Goal: Task Accomplishment & Management: Manage account settings

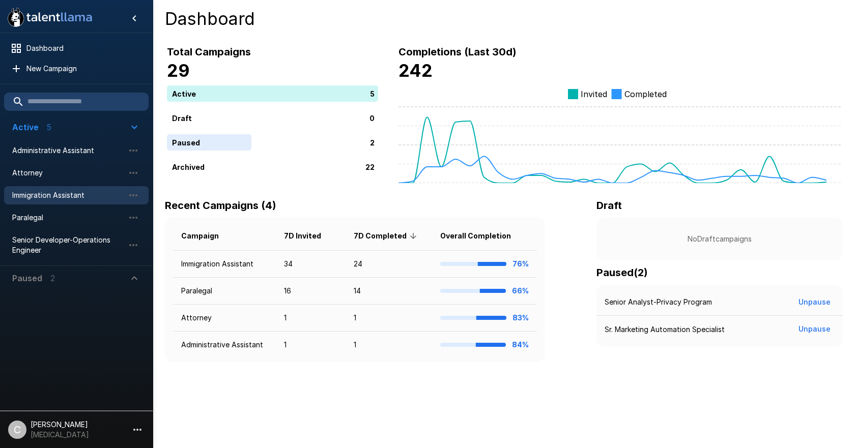
click at [73, 198] on span "Immigration Assistant" at bounding box center [68, 195] width 112 height 10
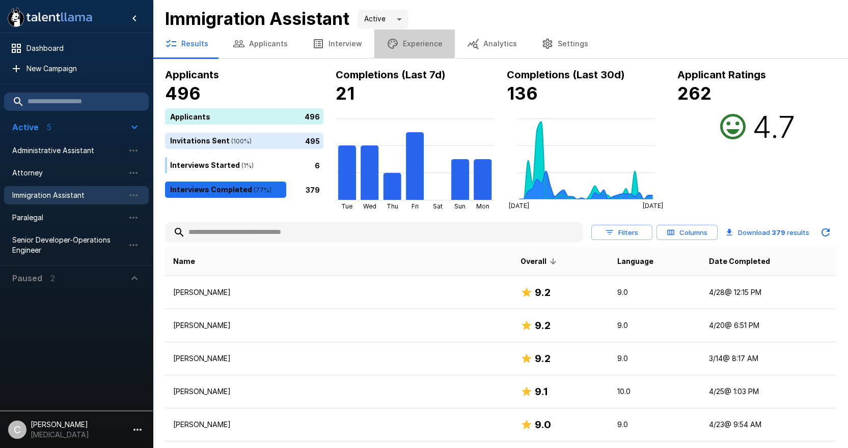
drag, startPoint x: 403, startPoint y: 41, endPoint x: 391, endPoint y: 41, distance: 12.2
click at [397, 41] on button "Experience" at bounding box center [414, 44] width 80 height 29
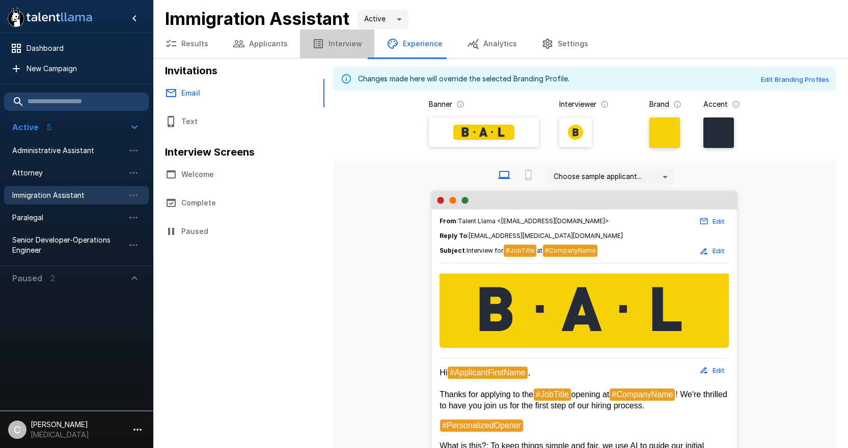
click at [349, 45] on button "Interview" at bounding box center [337, 44] width 74 height 29
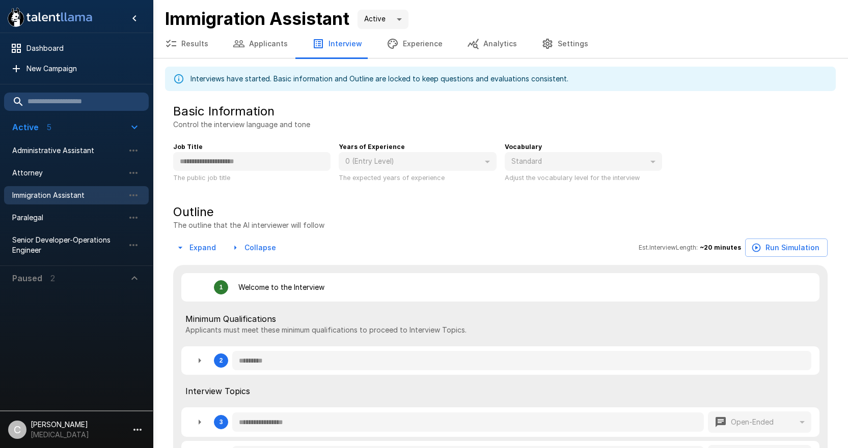
type textarea "*"
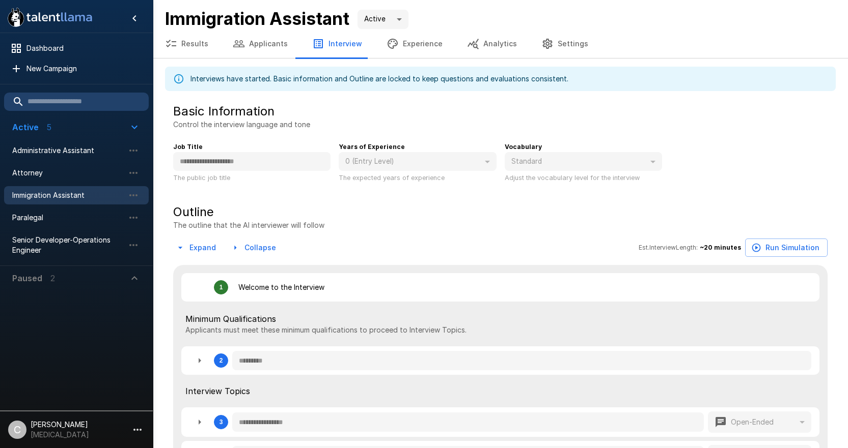
type textarea "*"
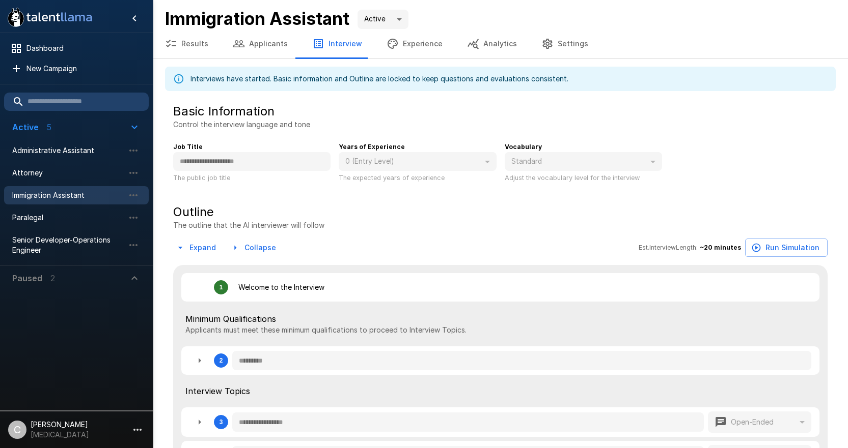
type textarea "*"
click at [273, 47] on button "Applicants" at bounding box center [259, 44] width 79 height 29
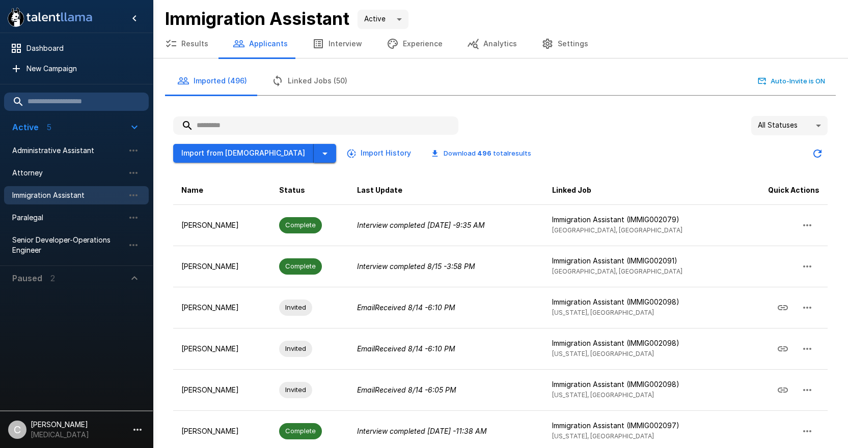
click at [319, 152] on icon "button" at bounding box center [325, 154] width 12 height 12
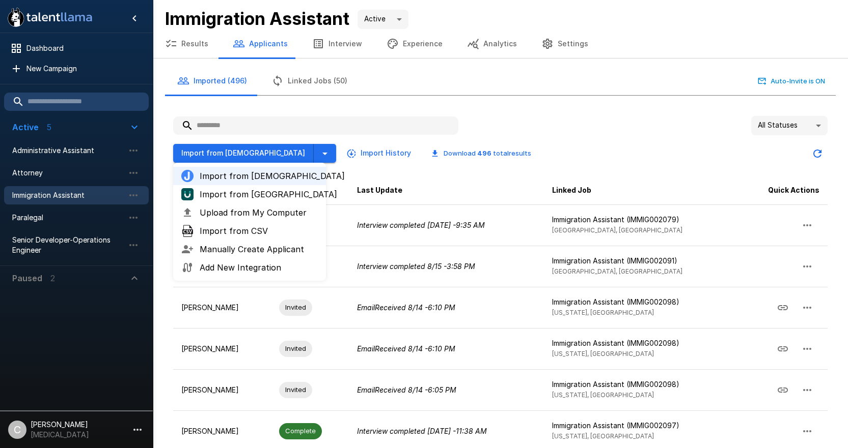
click at [252, 195] on span "Import from [GEOGRAPHIC_DATA]" at bounding box center [259, 194] width 118 height 12
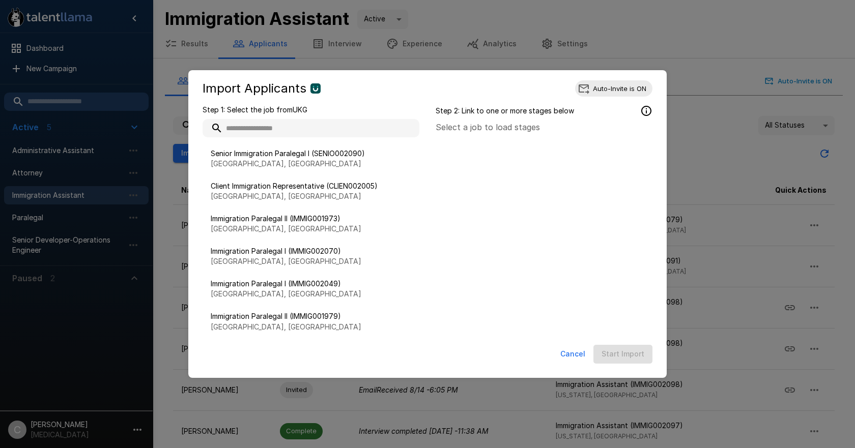
click at [323, 125] on input "text" at bounding box center [311, 128] width 217 height 18
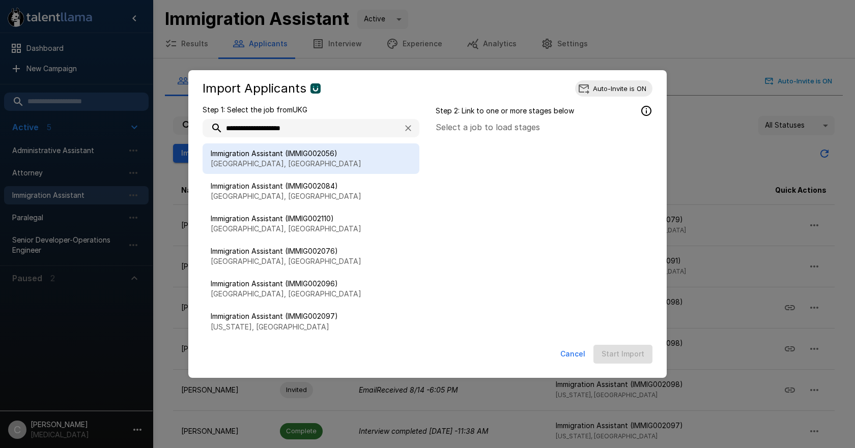
type input "**********"
click at [289, 165] on p "[GEOGRAPHIC_DATA], [GEOGRAPHIC_DATA]" at bounding box center [311, 164] width 201 height 10
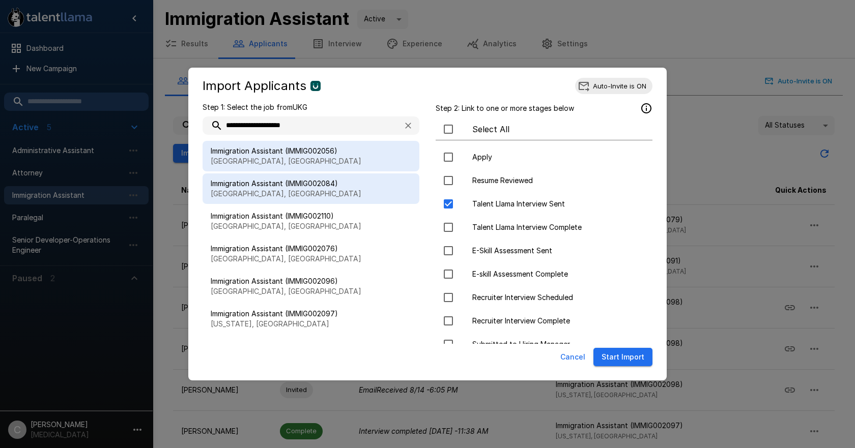
click at [327, 186] on span "Immigration Assistant (IMMIG002084)" at bounding box center [311, 184] width 201 height 10
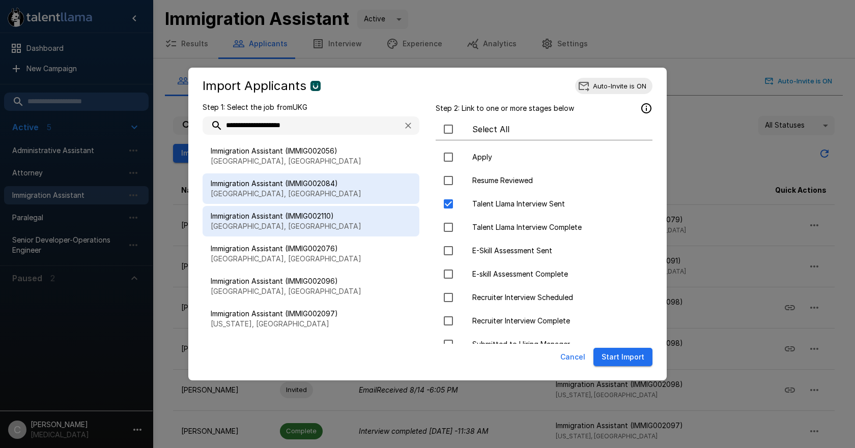
drag, startPoint x: 354, startPoint y: 216, endPoint x: 385, endPoint y: 217, distance: 31.1
click at [354, 216] on span "Immigration Assistant (IMMIG002110)" at bounding box center [311, 216] width 201 height 10
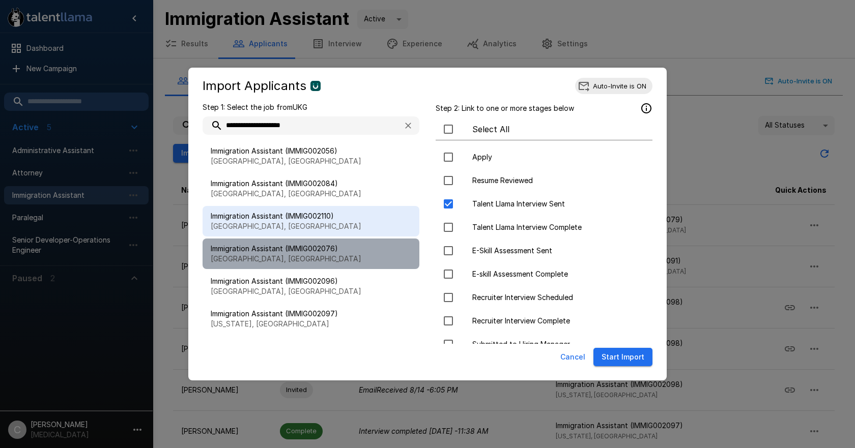
drag, startPoint x: 346, startPoint y: 247, endPoint x: 377, endPoint y: 255, distance: 32.5
click at [344, 248] on span "Immigration Assistant (IMMIG002076)" at bounding box center [311, 249] width 201 height 10
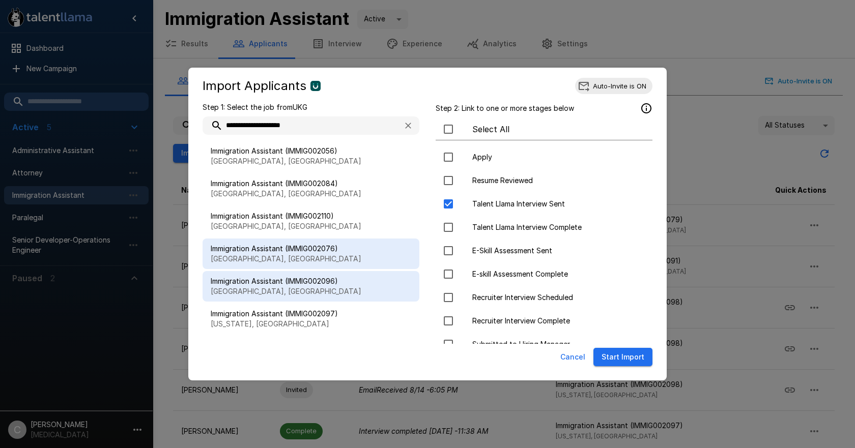
click at [357, 278] on span "Immigration Assistant (IMMIG002096)" at bounding box center [311, 281] width 201 height 10
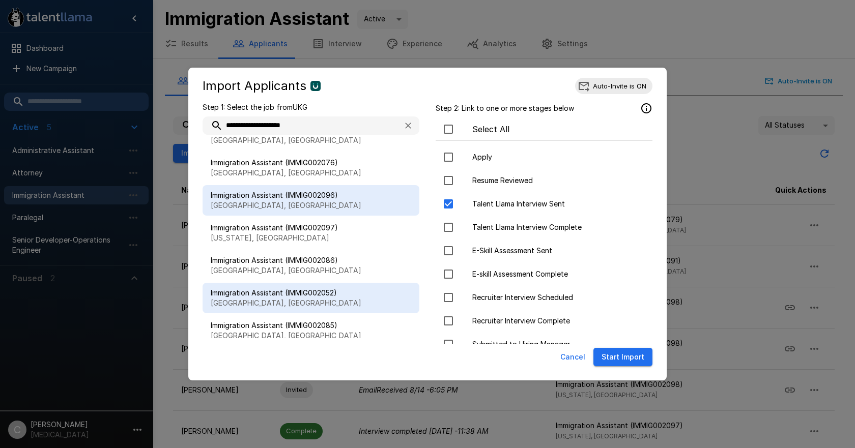
scroll to position [102, 0]
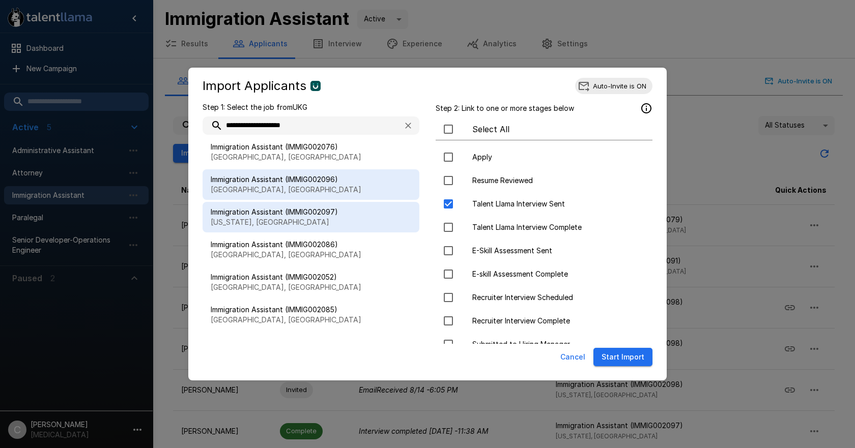
click at [350, 207] on span "Immigration Assistant (IMMIG002097)" at bounding box center [311, 212] width 201 height 10
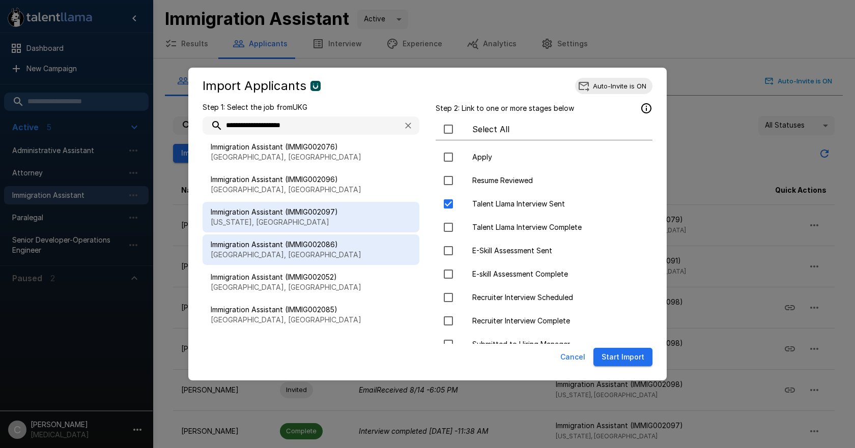
click at [354, 243] on span "Immigration Assistant (IMMIG002086)" at bounding box center [311, 245] width 201 height 10
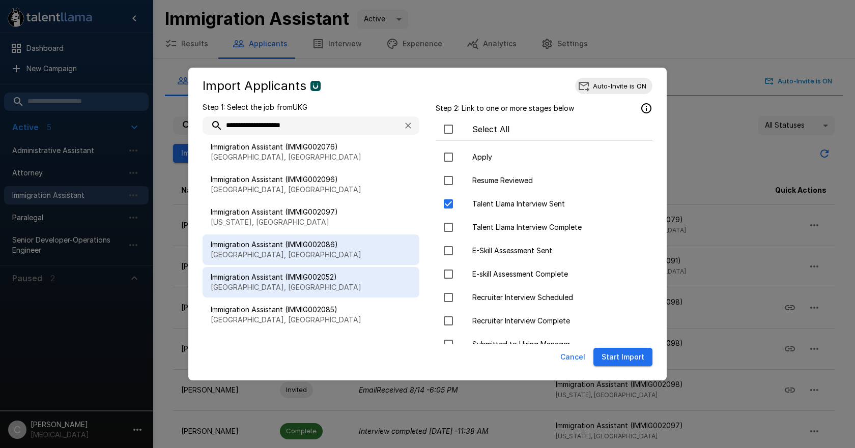
click at [347, 278] on span "Immigration Assistant (IMMIG002052)" at bounding box center [311, 277] width 201 height 10
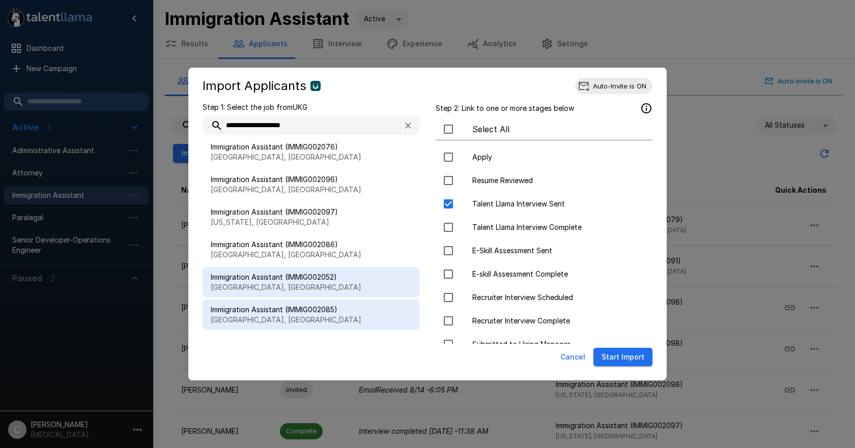
click at [319, 319] on p "[GEOGRAPHIC_DATA], [GEOGRAPHIC_DATA]" at bounding box center [311, 320] width 201 height 10
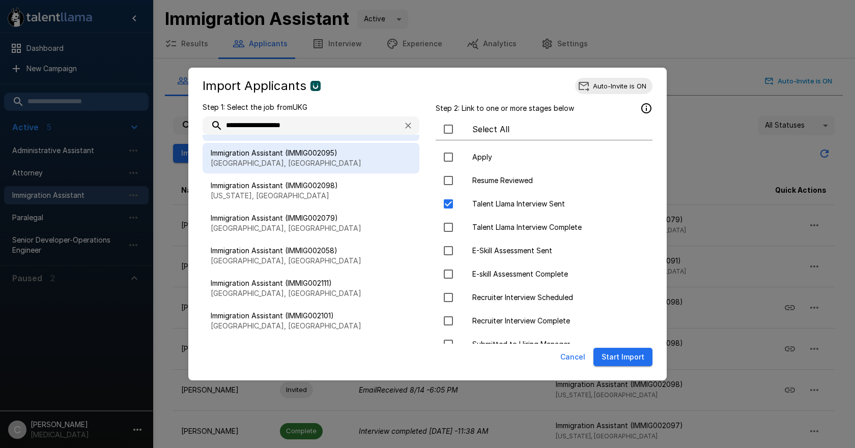
scroll to position [240, 0]
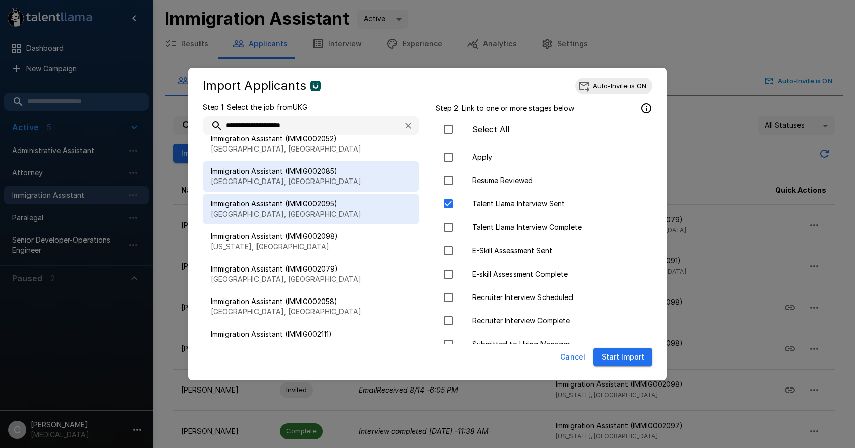
click at [329, 217] on p "[GEOGRAPHIC_DATA], [GEOGRAPHIC_DATA]" at bounding box center [311, 214] width 201 height 10
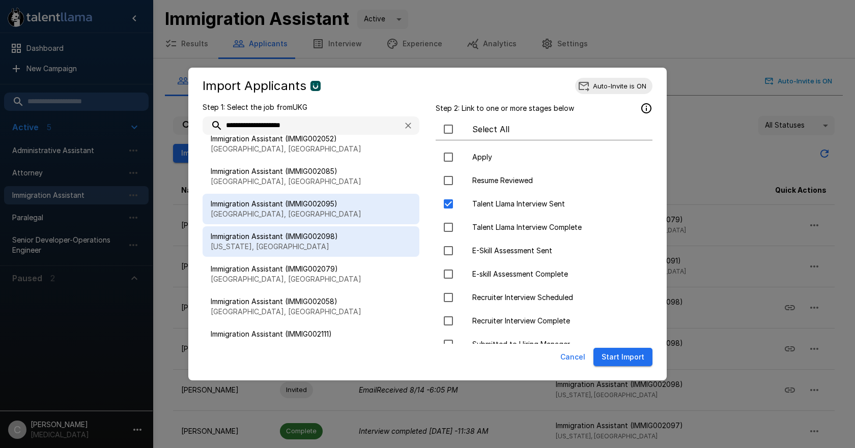
click at [331, 245] on p "[US_STATE], [GEOGRAPHIC_DATA]" at bounding box center [311, 247] width 201 height 10
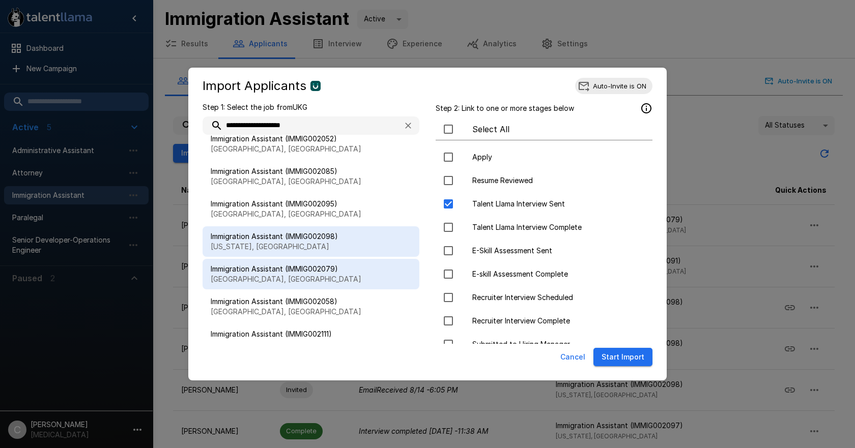
click at [335, 279] on p "[GEOGRAPHIC_DATA], [GEOGRAPHIC_DATA]" at bounding box center [311, 279] width 201 height 10
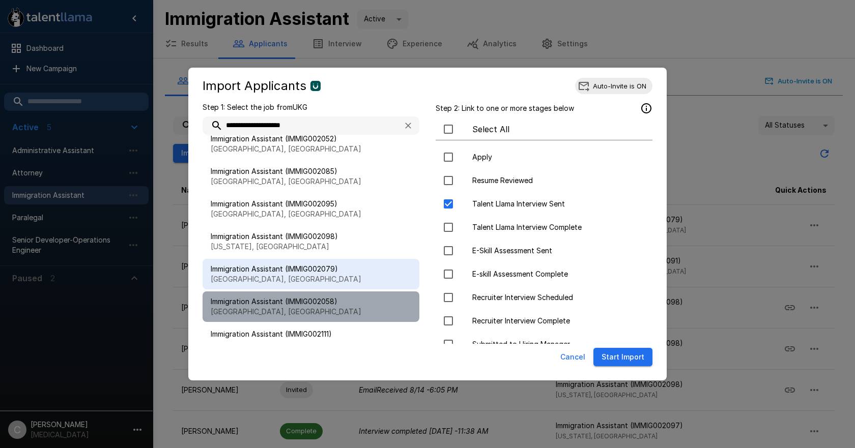
click at [331, 305] on span "Immigration Assistant (IMMIG002058)" at bounding box center [311, 302] width 201 height 10
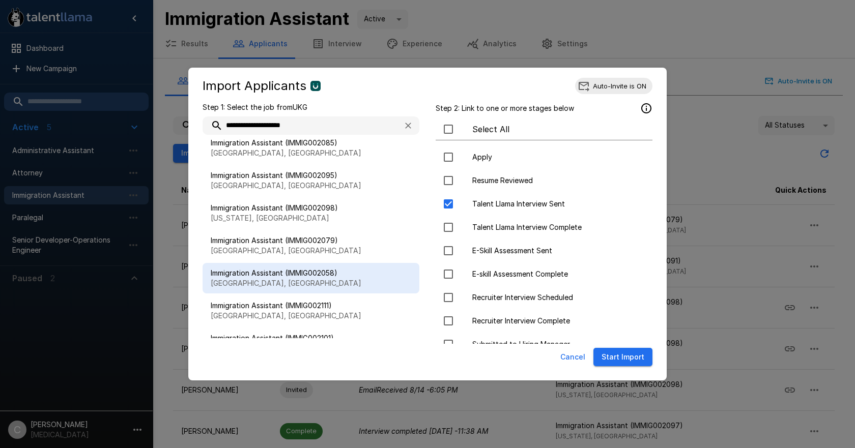
scroll to position [291, 0]
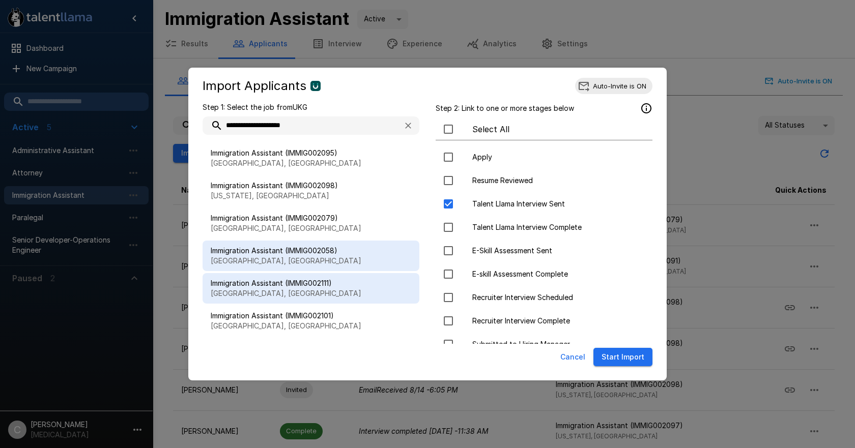
click at [317, 290] on p "[GEOGRAPHIC_DATA], [GEOGRAPHIC_DATA]" at bounding box center [311, 294] width 201 height 10
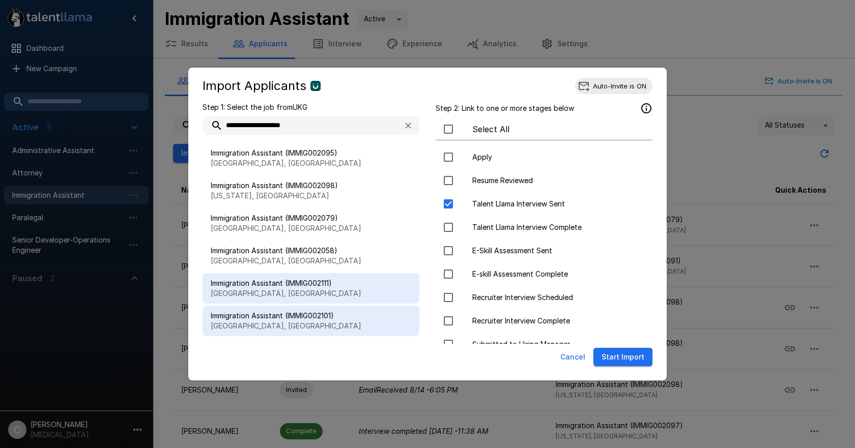
click at [312, 317] on span "Immigration Assistant (IMMIG002101)" at bounding box center [311, 316] width 201 height 10
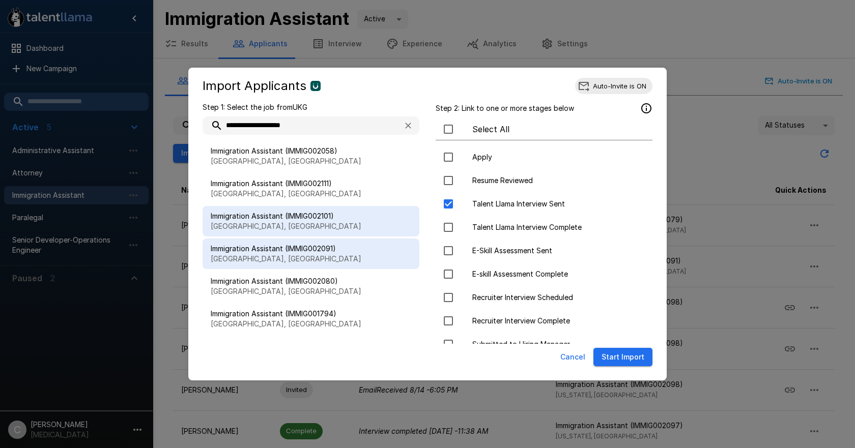
scroll to position [393, 0]
click at [306, 240] on div "Immigration Assistant (IMMIG002091) [GEOGRAPHIC_DATA], [GEOGRAPHIC_DATA]" at bounding box center [311, 252] width 217 height 31
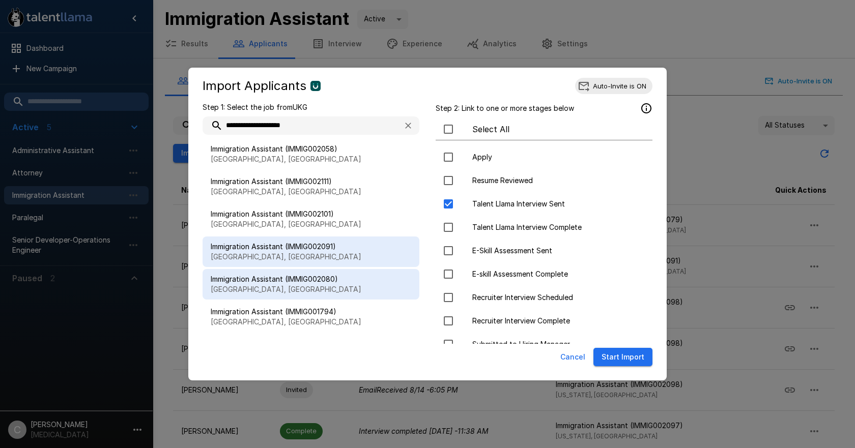
click at [320, 276] on span "Immigration Assistant (IMMIG002080)" at bounding box center [311, 279] width 201 height 10
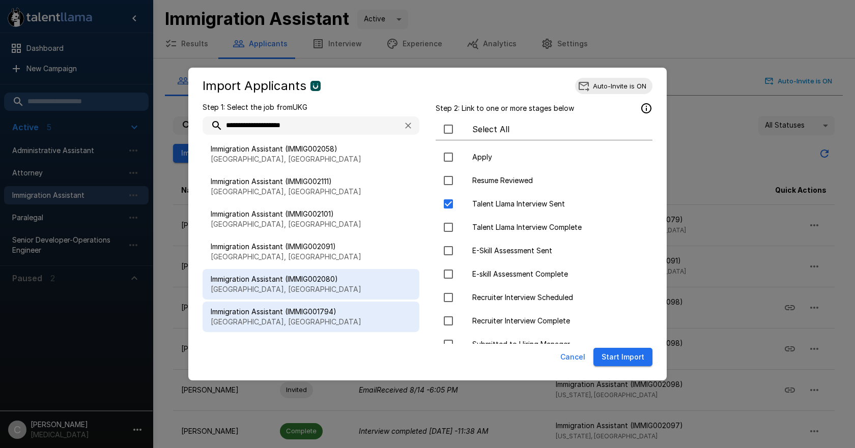
click at [312, 308] on span "Immigration Assistant (IMMIG001794)" at bounding box center [311, 312] width 201 height 10
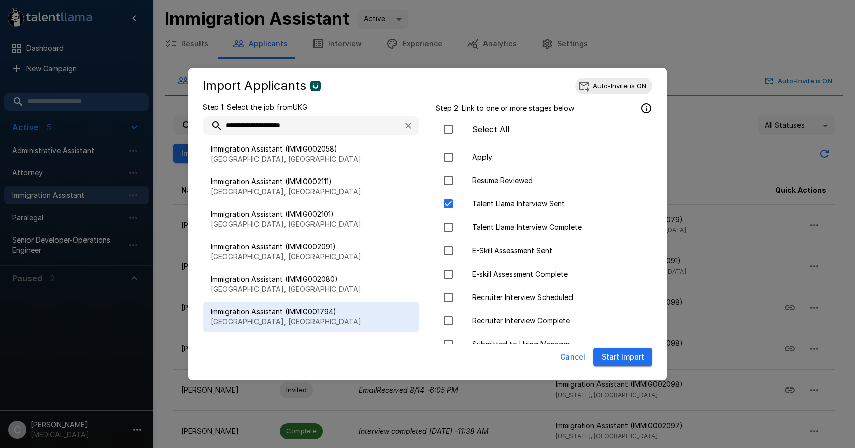
click at [636, 364] on button "Start Import" at bounding box center [623, 357] width 59 height 19
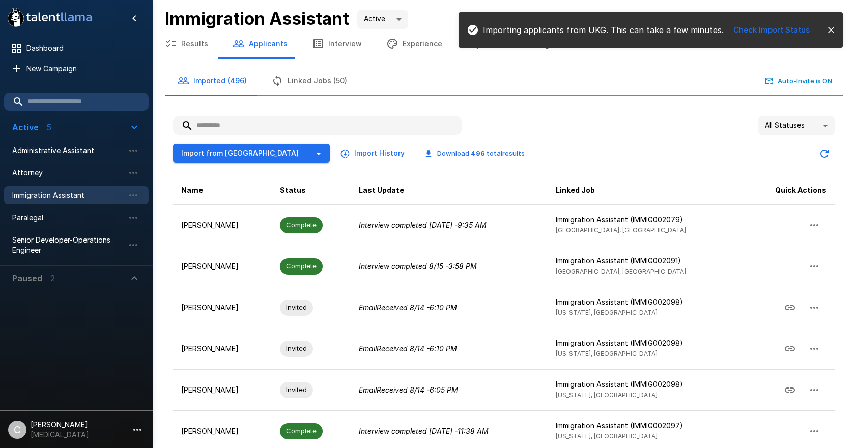
scroll to position [0, 0]
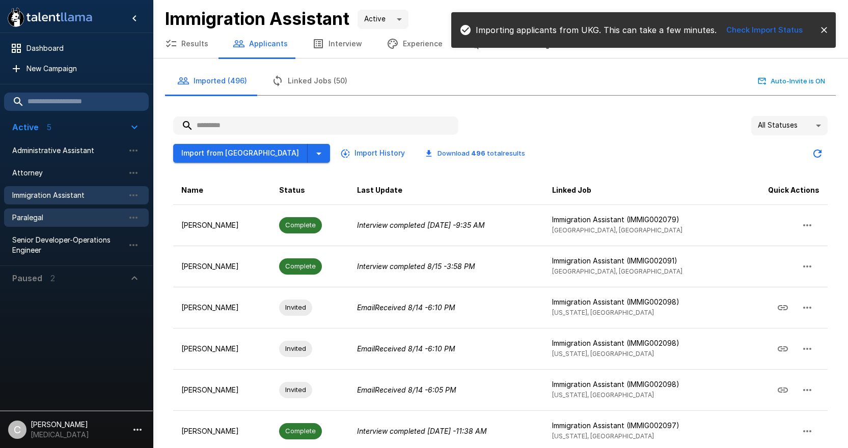
click at [34, 216] on span "Paralegal" at bounding box center [68, 218] width 112 height 10
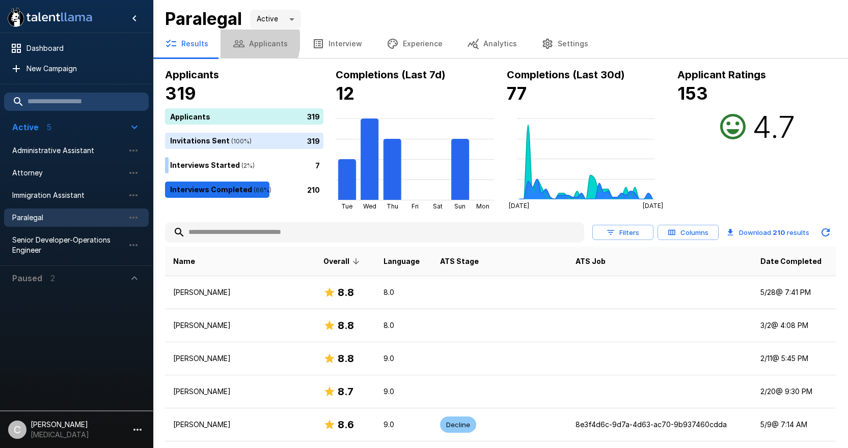
click at [238, 41] on icon "button" at bounding box center [238, 43] width 11 height 7
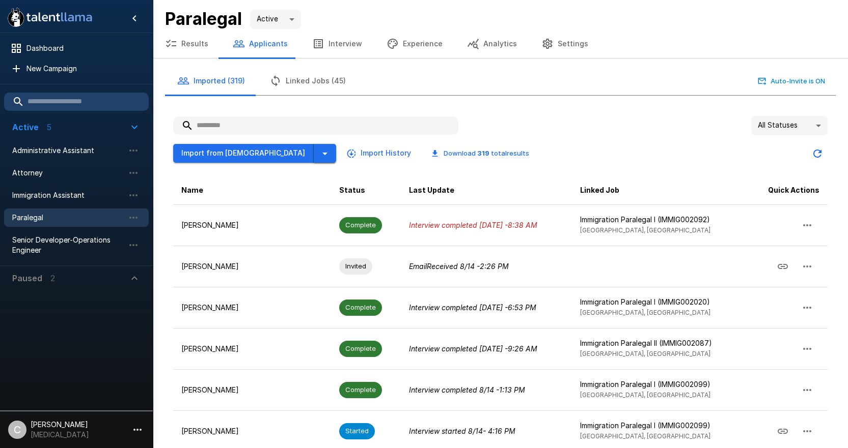
click at [319, 155] on icon "button" at bounding box center [325, 154] width 12 height 12
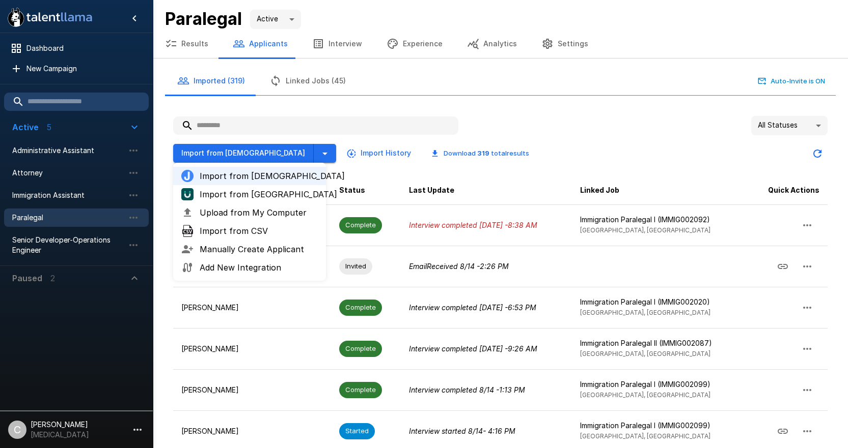
click at [252, 191] on span "Import from [GEOGRAPHIC_DATA]" at bounding box center [259, 194] width 118 height 12
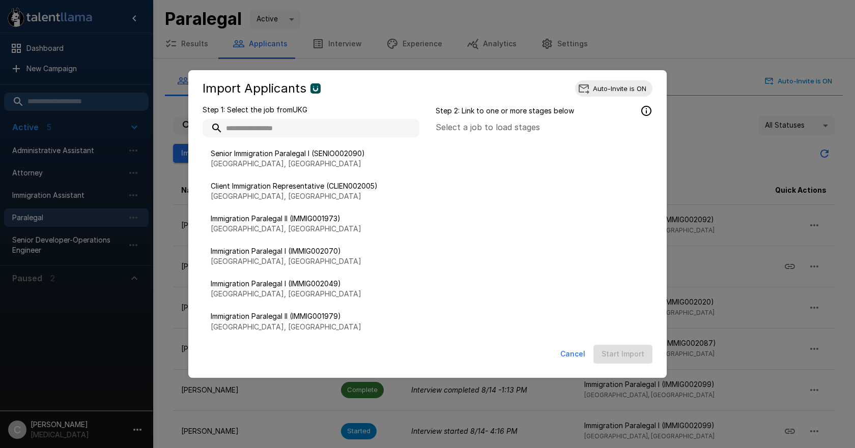
click at [309, 129] on input "text" at bounding box center [311, 128] width 217 height 18
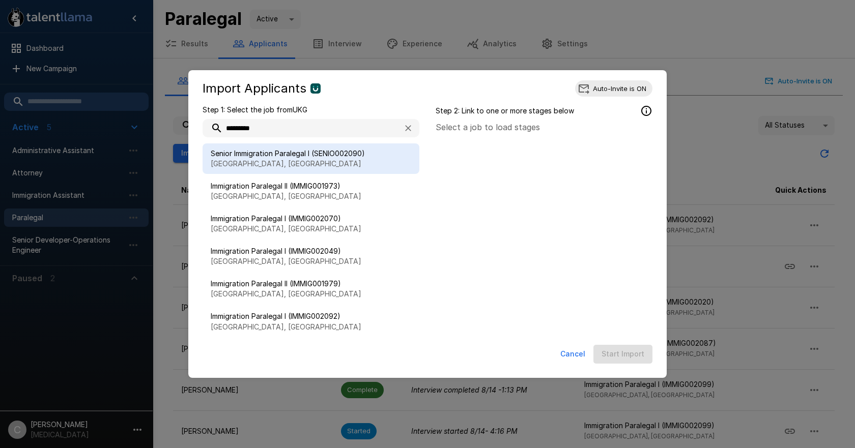
type input "*********"
click at [332, 158] on span "Senior Immigration Paralegal I (SENIO002090)" at bounding box center [311, 154] width 201 height 10
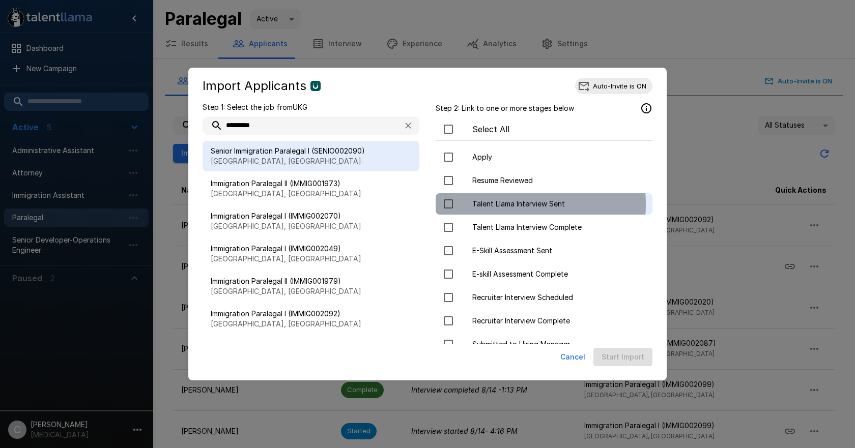
drag, startPoint x: 494, startPoint y: 205, endPoint x: 465, endPoint y: 201, distance: 29.3
click at [494, 205] on span "Talent Llama Interview Sent" at bounding box center [558, 204] width 172 height 10
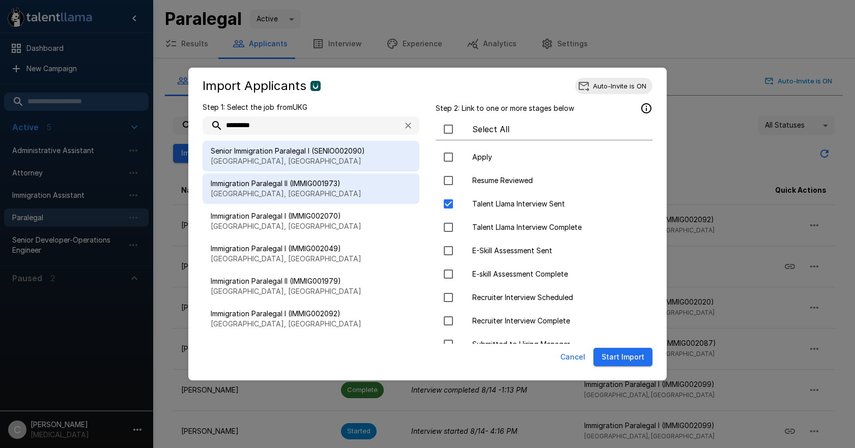
click at [359, 182] on span "Immigration Paralegal II (IMMIG001973)" at bounding box center [311, 184] width 201 height 10
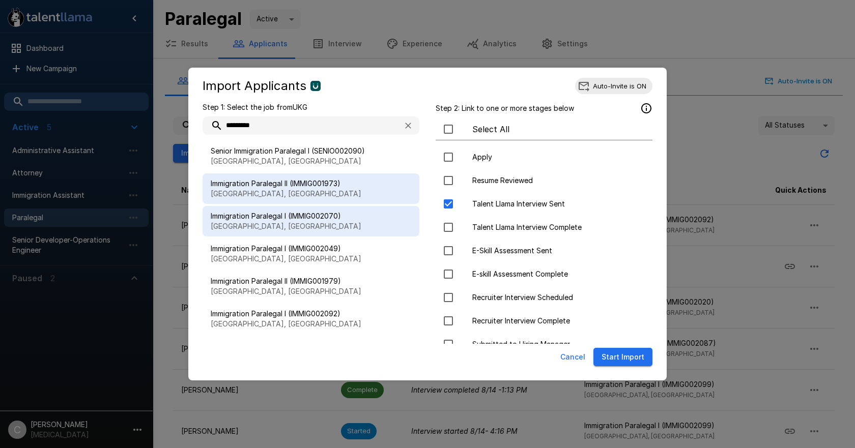
drag, startPoint x: 303, startPoint y: 214, endPoint x: 329, endPoint y: 216, distance: 25.5
click at [304, 214] on span "Immigration Paralegal I (IMMIG002070)" at bounding box center [311, 216] width 201 height 10
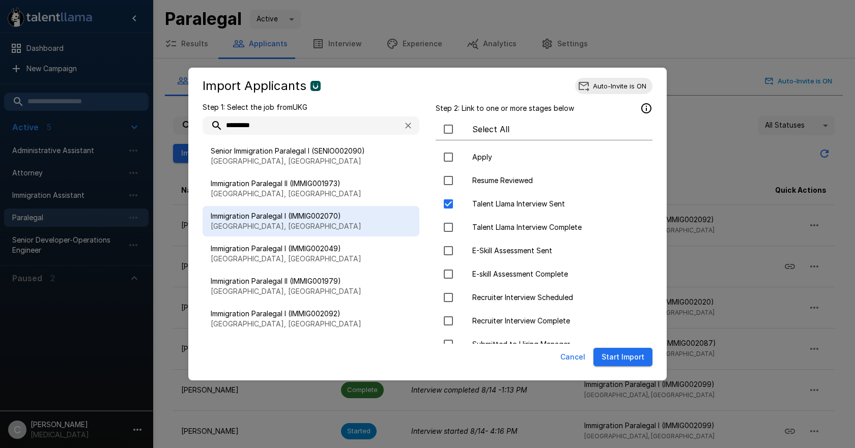
click at [379, 236] on div "Immigration Paralegal I (IMMIG002070) Richardson, TX" at bounding box center [311, 221] width 217 height 31
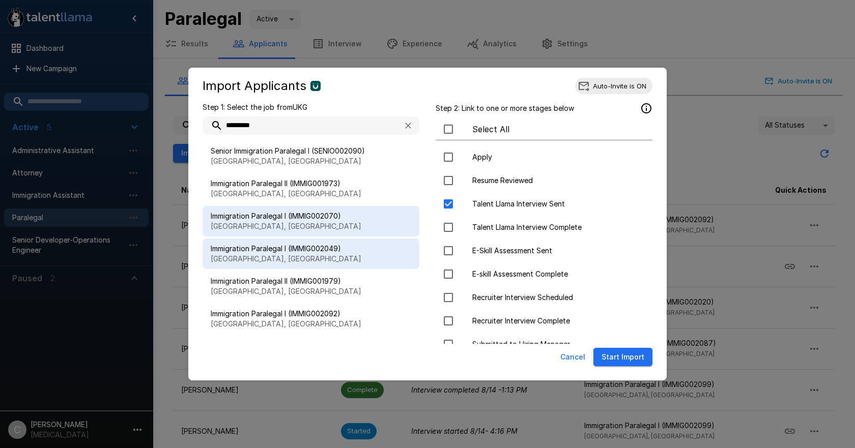
click at [377, 252] on span "Immigration Paralegal I (IMMIG002049)" at bounding box center [311, 249] width 201 height 10
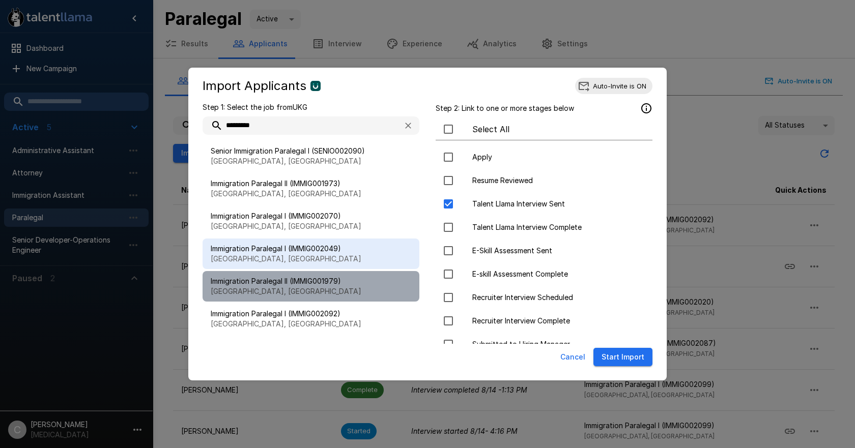
click at [366, 300] on div "Immigration Paralegal II (IMMIG001979) Richardson, TX" at bounding box center [311, 286] width 217 height 31
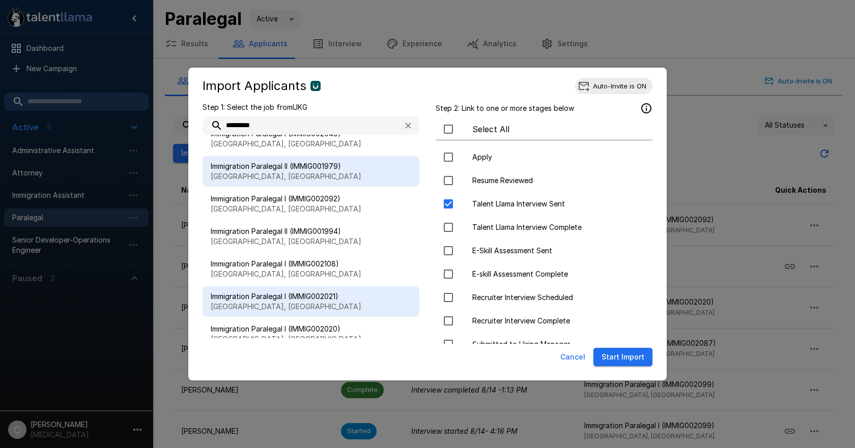
scroll to position [153, 0]
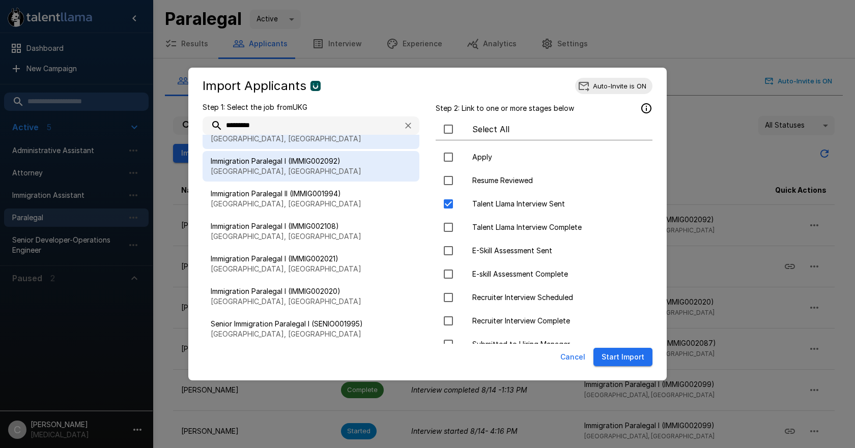
click at [348, 162] on span "Immigration Paralegal I (IMMIG002092)" at bounding box center [311, 161] width 201 height 10
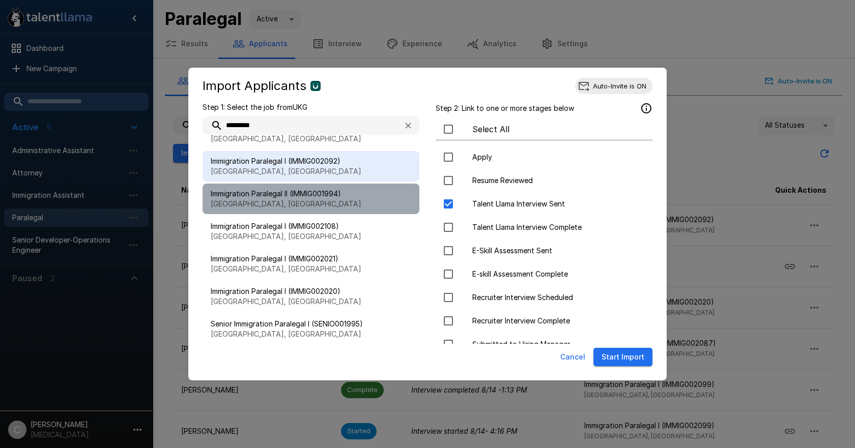
click at [358, 202] on p "[GEOGRAPHIC_DATA], [GEOGRAPHIC_DATA]" at bounding box center [311, 204] width 201 height 10
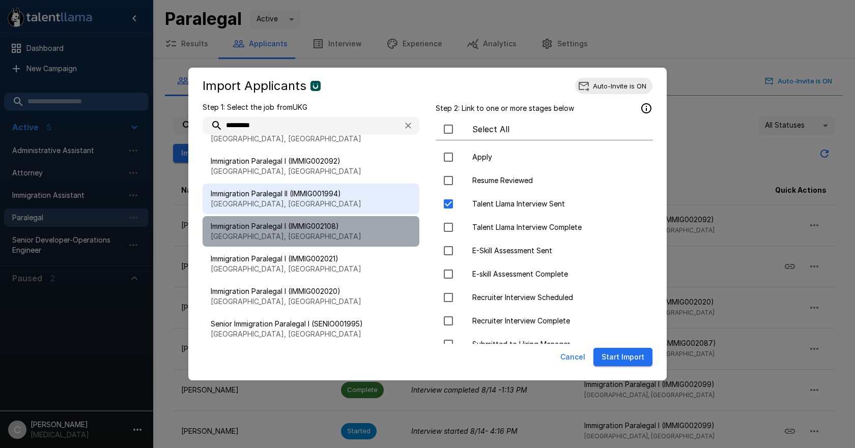
click at [346, 240] on p "[GEOGRAPHIC_DATA], [GEOGRAPHIC_DATA]" at bounding box center [311, 237] width 201 height 10
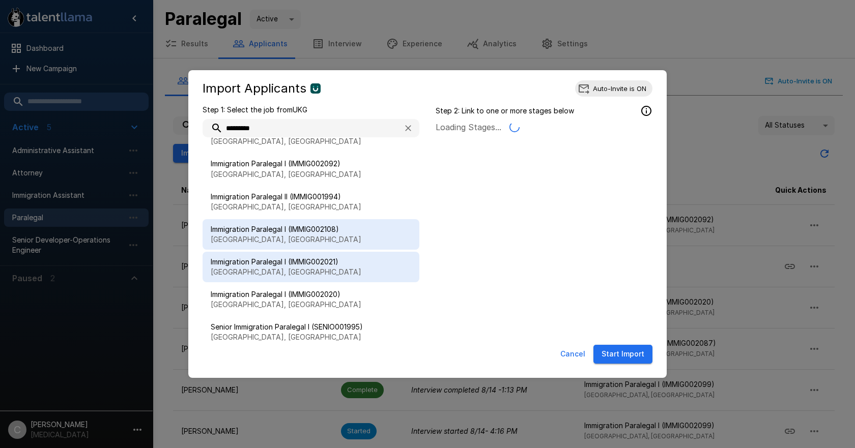
click at [339, 268] on p "[GEOGRAPHIC_DATA], [GEOGRAPHIC_DATA]" at bounding box center [311, 272] width 201 height 10
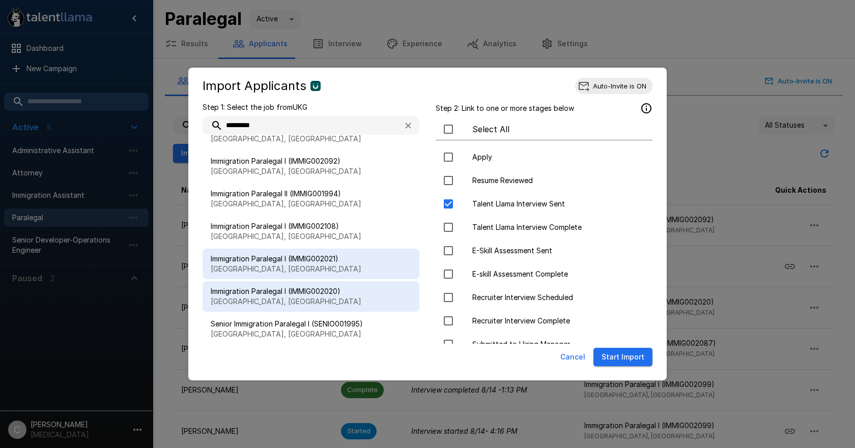
click at [332, 300] on p "[GEOGRAPHIC_DATA], [GEOGRAPHIC_DATA]" at bounding box center [311, 302] width 201 height 10
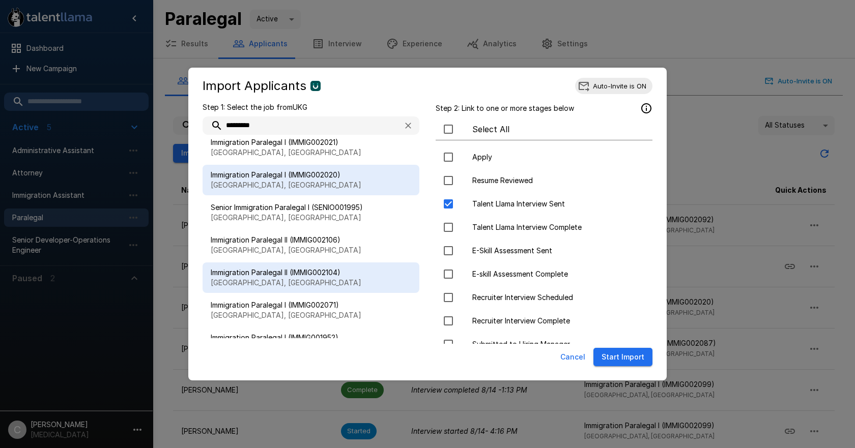
scroll to position [305, 0]
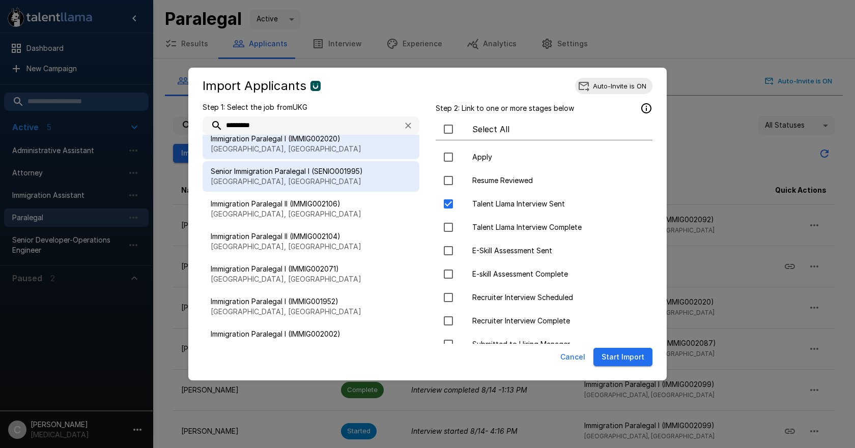
click at [314, 187] on p "[GEOGRAPHIC_DATA], [GEOGRAPHIC_DATA]" at bounding box center [311, 182] width 201 height 10
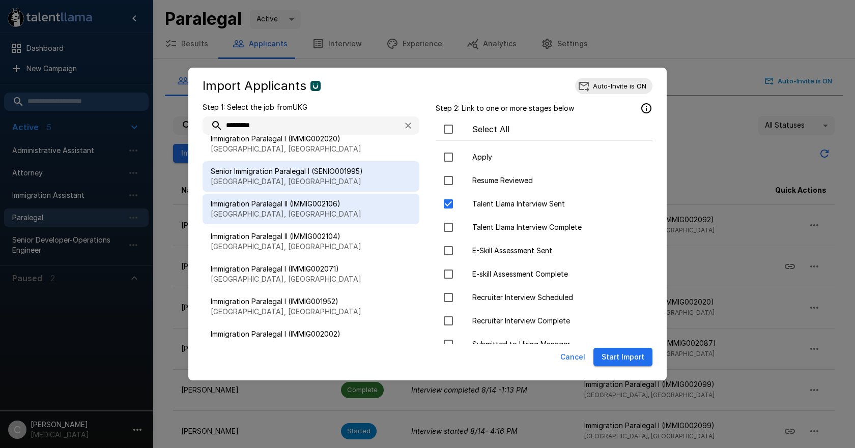
click at [310, 216] on p "[GEOGRAPHIC_DATA], [GEOGRAPHIC_DATA]" at bounding box center [311, 214] width 201 height 10
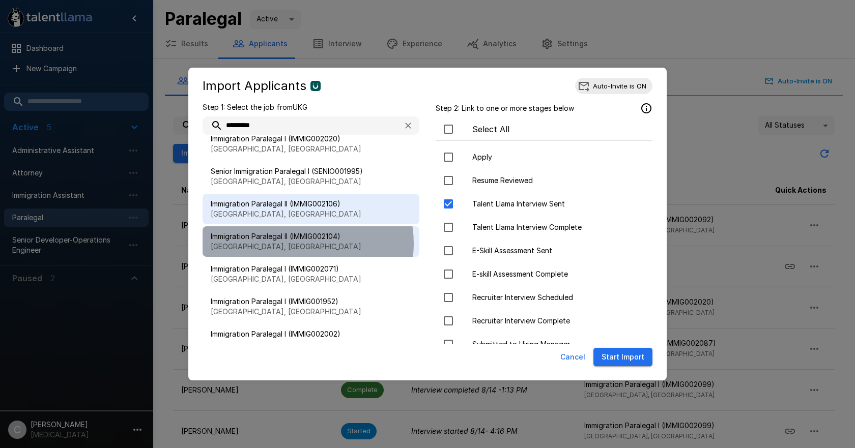
click at [300, 243] on p "[GEOGRAPHIC_DATA], [GEOGRAPHIC_DATA]" at bounding box center [311, 247] width 201 height 10
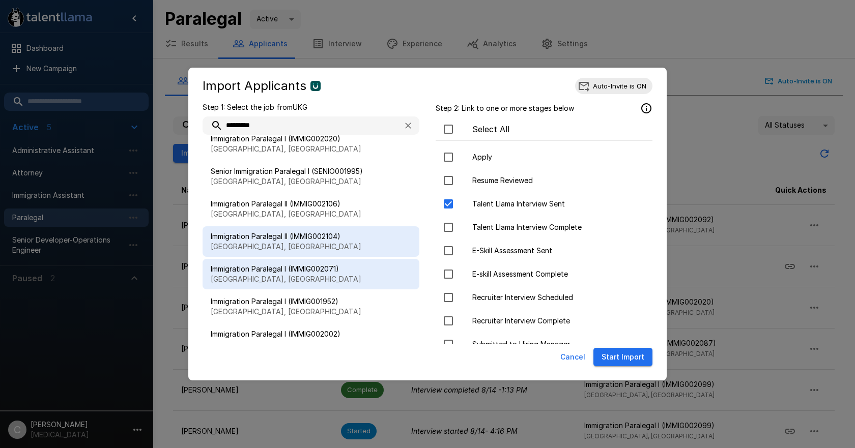
click at [292, 273] on span "Immigration Paralegal I (IMMIG002071)" at bounding box center [311, 269] width 201 height 10
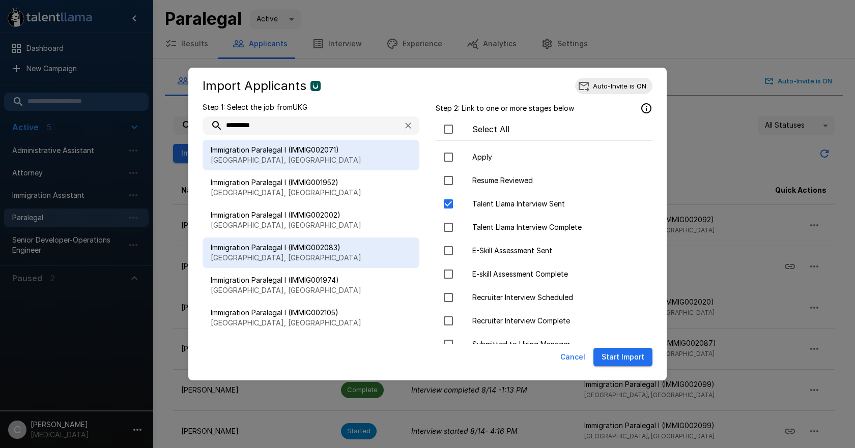
scroll to position [458, 0]
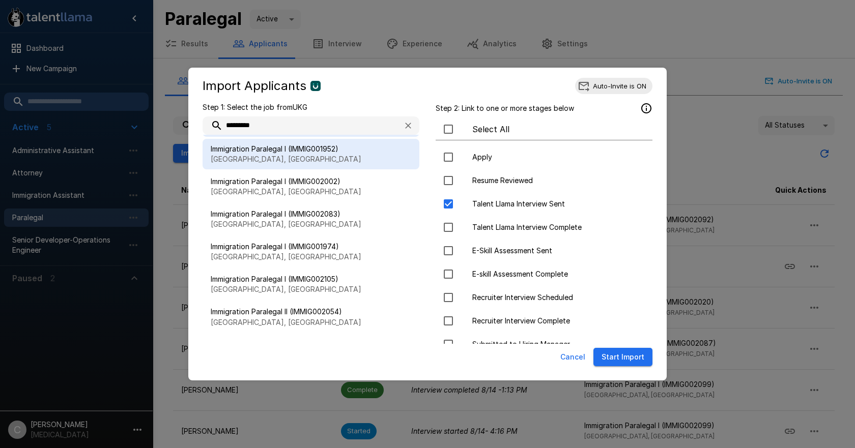
click at [293, 163] on p "[GEOGRAPHIC_DATA], [GEOGRAPHIC_DATA]" at bounding box center [311, 159] width 201 height 10
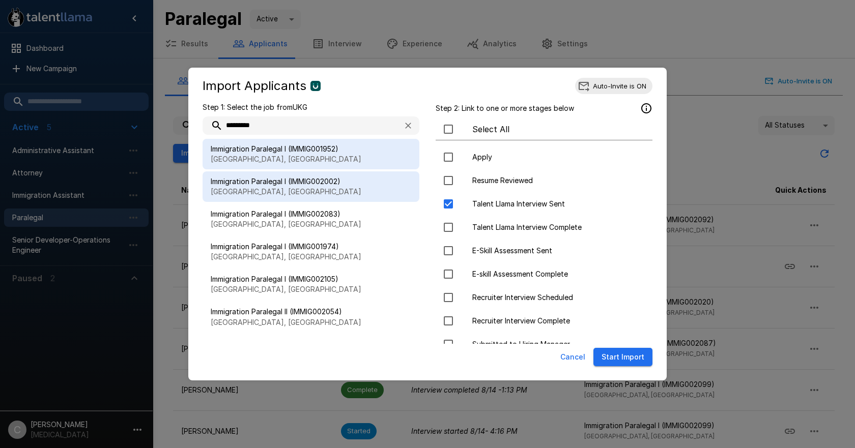
click at [295, 194] on p "[GEOGRAPHIC_DATA], [GEOGRAPHIC_DATA]" at bounding box center [311, 192] width 201 height 10
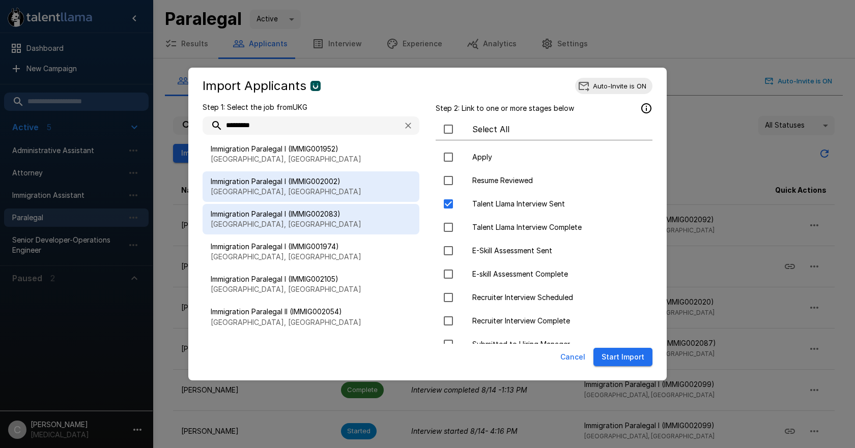
click at [294, 227] on p "[GEOGRAPHIC_DATA], [GEOGRAPHIC_DATA]" at bounding box center [311, 224] width 201 height 10
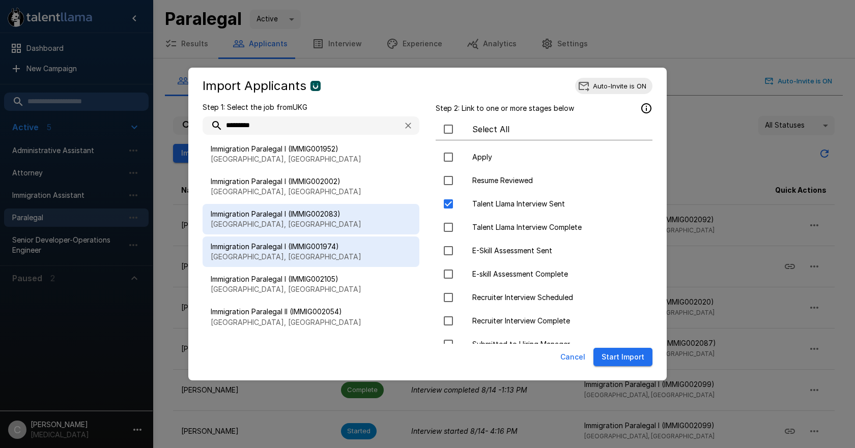
click at [294, 251] on span "Immigration Paralegal I (IMMIG001974)" at bounding box center [311, 247] width 201 height 10
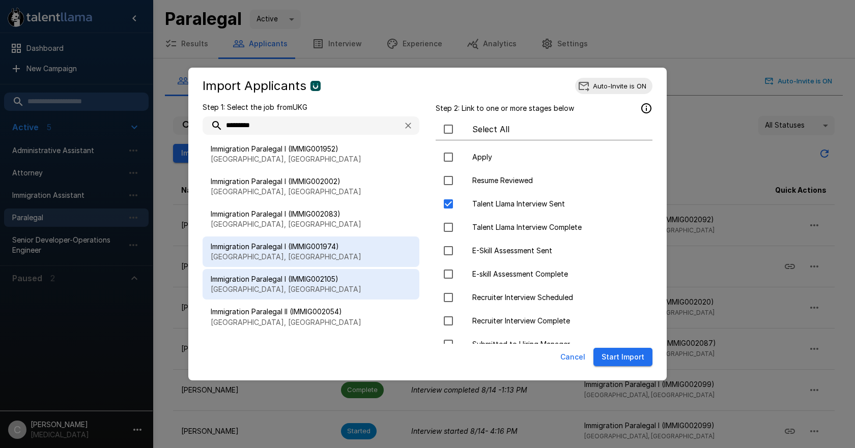
click at [296, 286] on p "[GEOGRAPHIC_DATA], [GEOGRAPHIC_DATA]" at bounding box center [311, 290] width 201 height 10
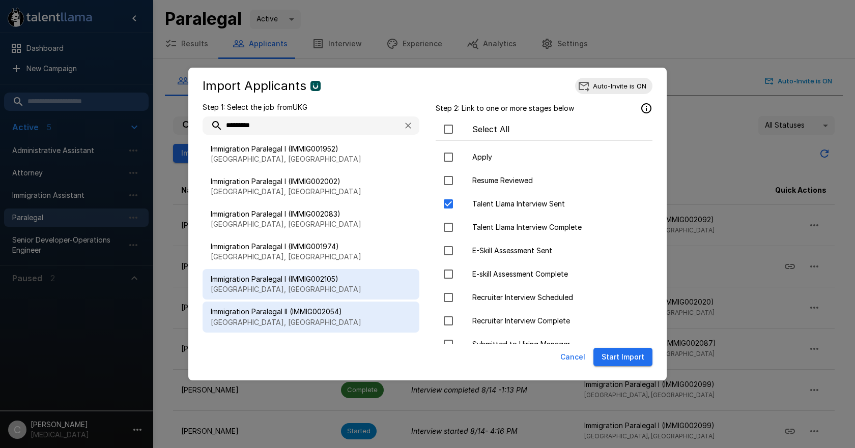
click at [294, 315] on span "Immigration Paralegal II (IMMIG002054)" at bounding box center [311, 312] width 201 height 10
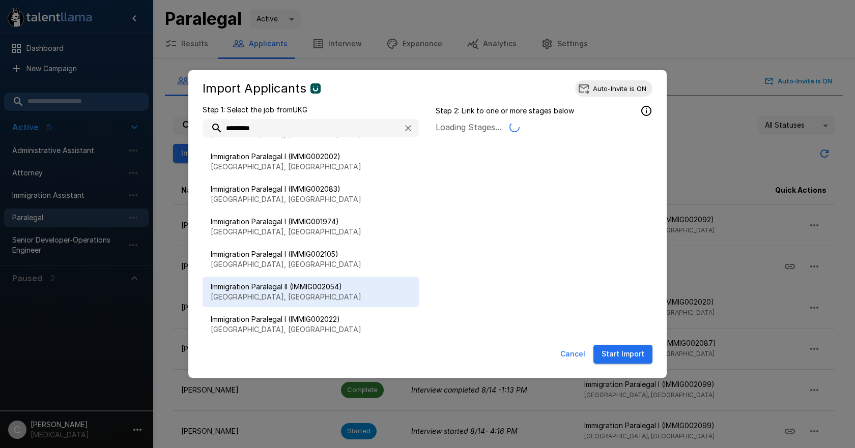
scroll to position [611, 0]
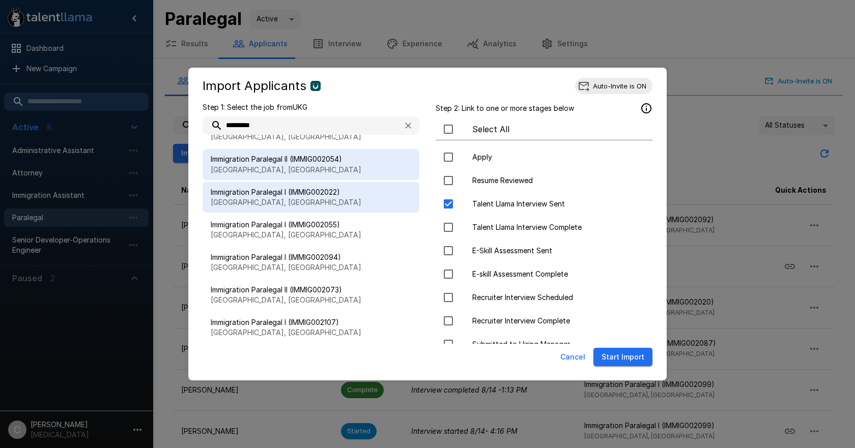
click at [284, 194] on span "Immigration Paralegal I (IMMIG002022)" at bounding box center [311, 192] width 201 height 10
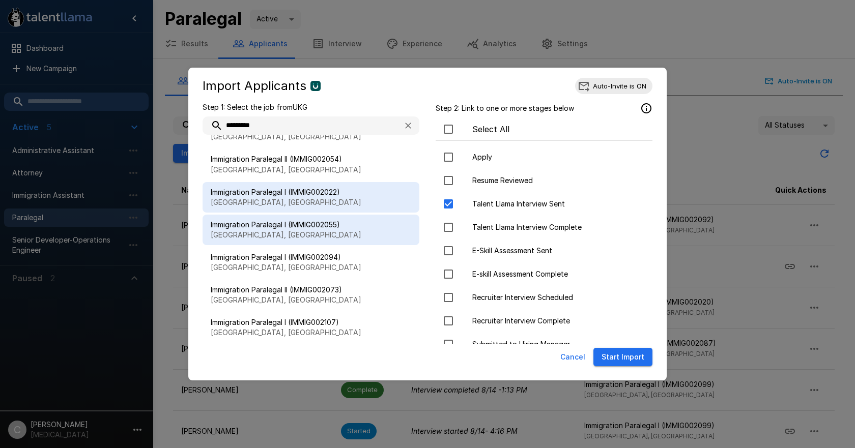
click at [300, 230] on span "Immigration Paralegal I (IMMIG002055)" at bounding box center [311, 225] width 201 height 10
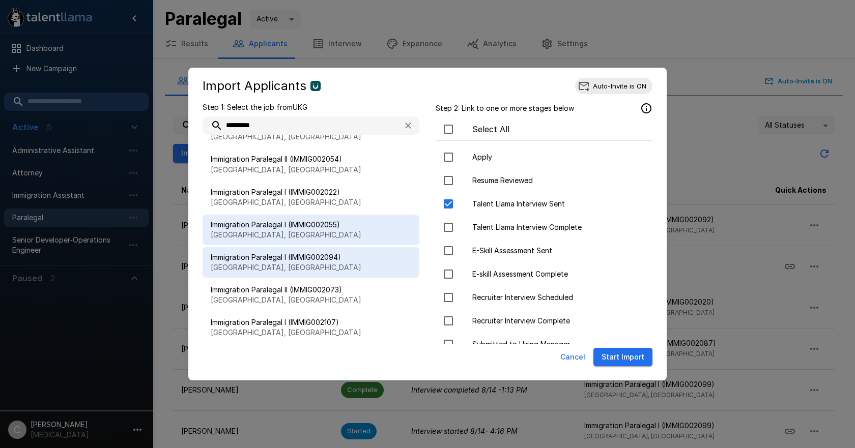
click at [297, 254] on span "Immigration Paralegal I (IMMIG002094)" at bounding box center [311, 257] width 201 height 10
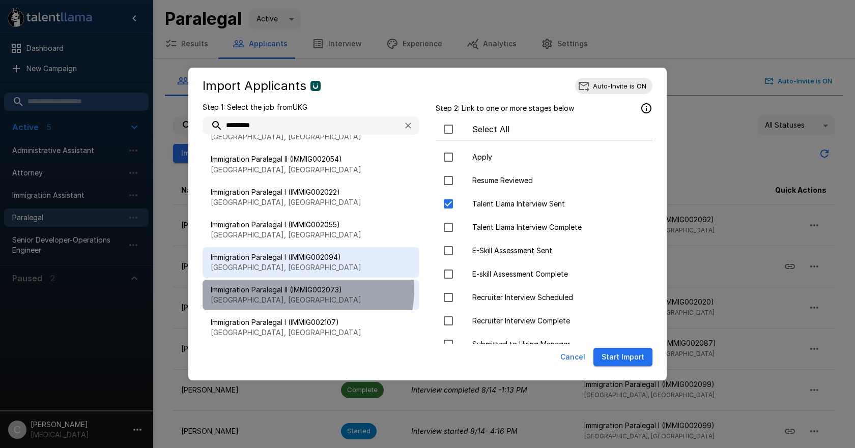
click at [302, 290] on span "Immigration Paralegal II (IMMIG002073)" at bounding box center [311, 290] width 201 height 10
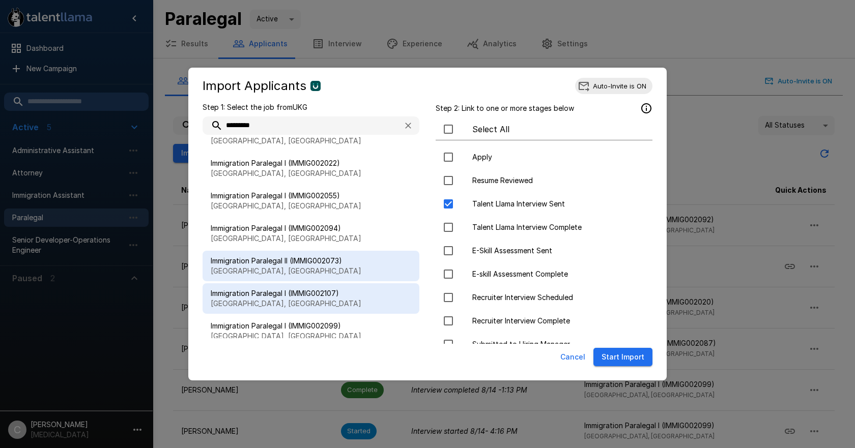
scroll to position [662, 0]
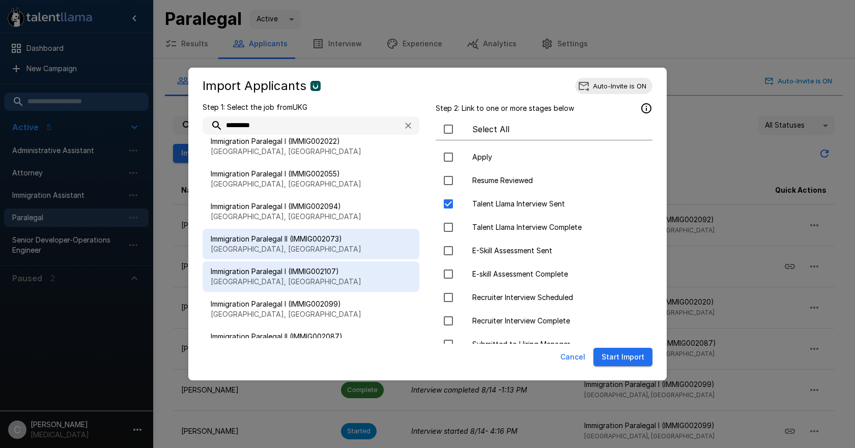
click at [293, 269] on span "Immigration Paralegal I (IMMIG002107)" at bounding box center [311, 272] width 201 height 10
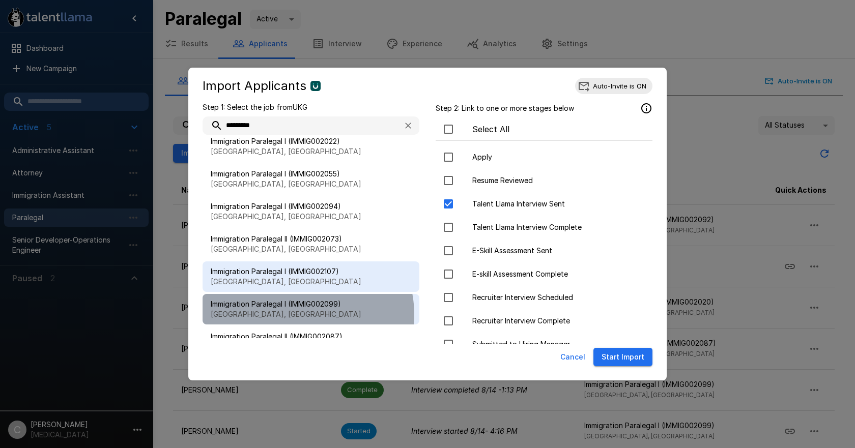
drag, startPoint x: 298, startPoint y: 315, endPoint x: 295, endPoint y: 324, distance: 9.5
click at [296, 317] on p "[GEOGRAPHIC_DATA], [GEOGRAPHIC_DATA]" at bounding box center [311, 314] width 201 height 10
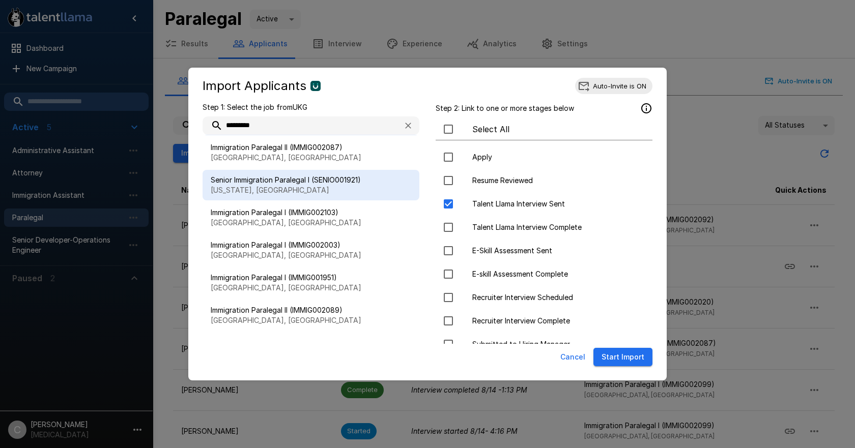
scroll to position [814, 0]
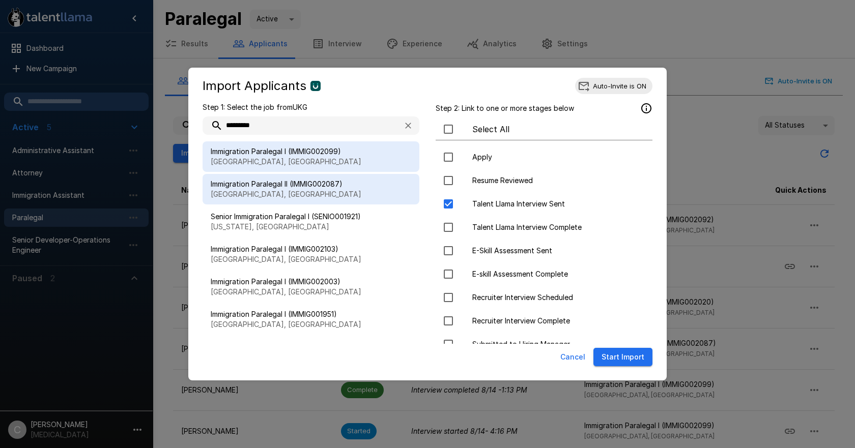
click at [302, 188] on span "Immigration Paralegal II (IMMIG002087)" at bounding box center [311, 184] width 201 height 10
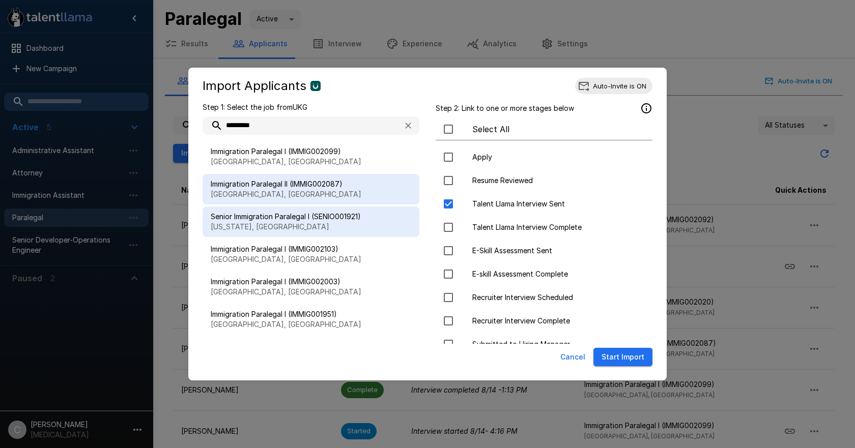
click at [313, 226] on p "[US_STATE], [GEOGRAPHIC_DATA]" at bounding box center [311, 227] width 201 height 10
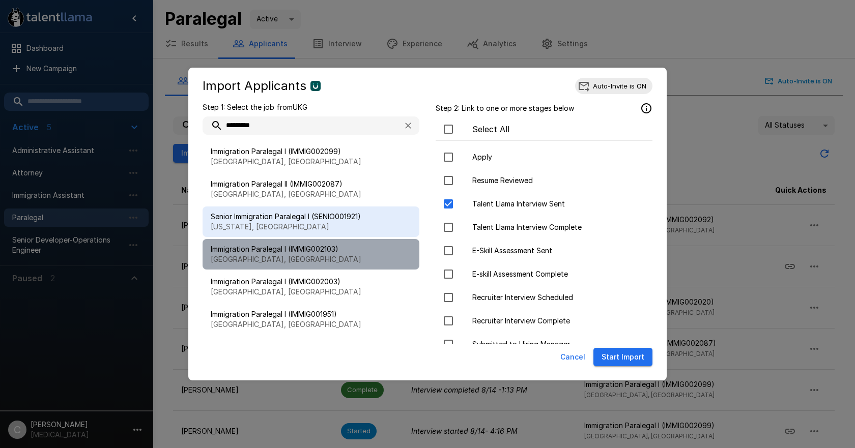
click at [311, 252] on span "Immigration Paralegal I (IMMIG002103)" at bounding box center [311, 249] width 201 height 10
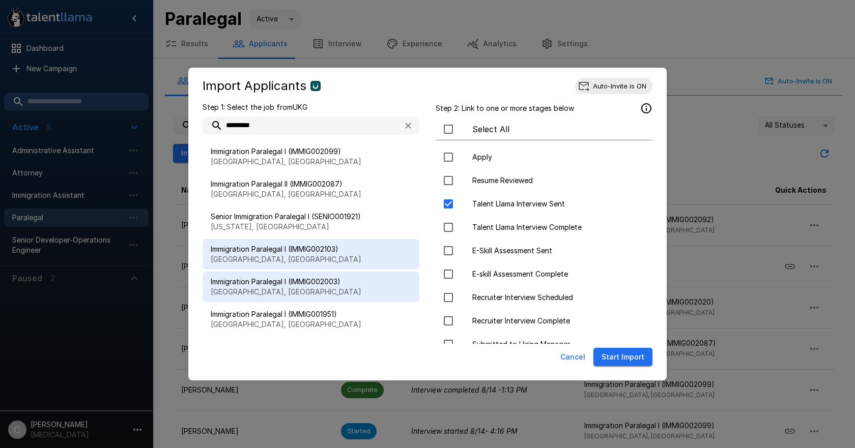
click at [298, 286] on span "Immigration Paralegal I (IMMIG002003)" at bounding box center [311, 282] width 201 height 10
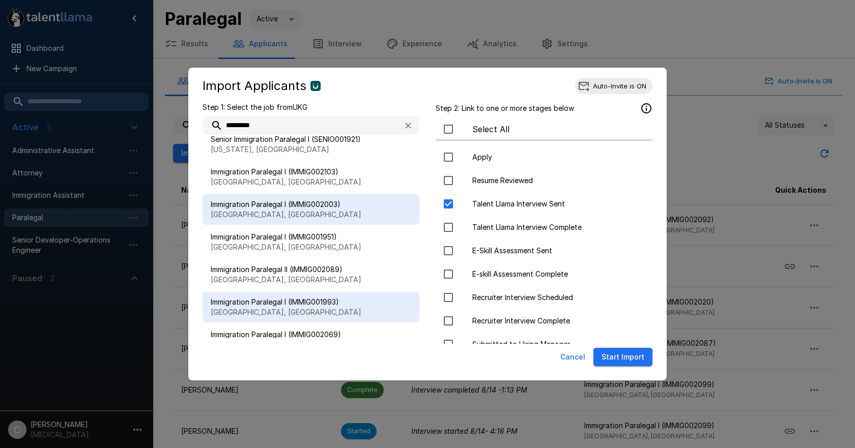
scroll to position [915, 0]
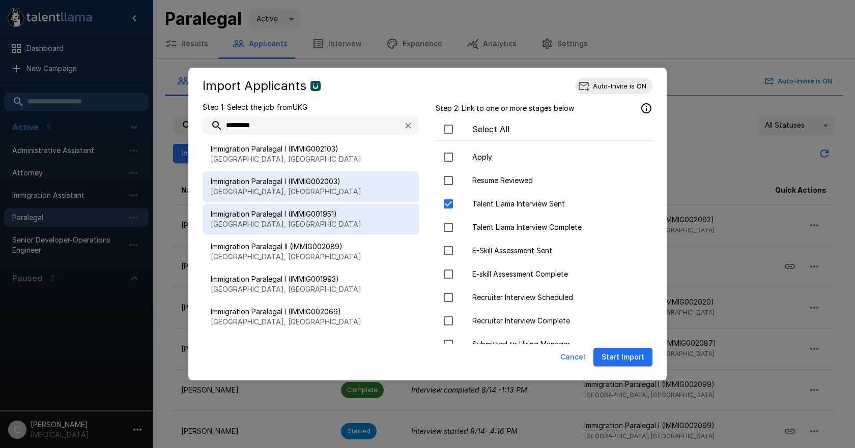
click at [293, 227] on p "[GEOGRAPHIC_DATA], [GEOGRAPHIC_DATA]" at bounding box center [311, 224] width 201 height 10
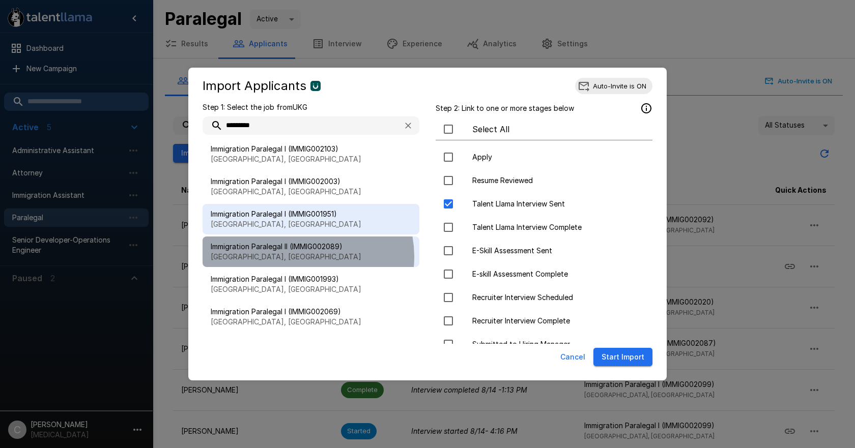
click at [306, 257] on p "[GEOGRAPHIC_DATA], [GEOGRAPHIC_DATA]" at bounding box center [311, 257] width 201 height 10
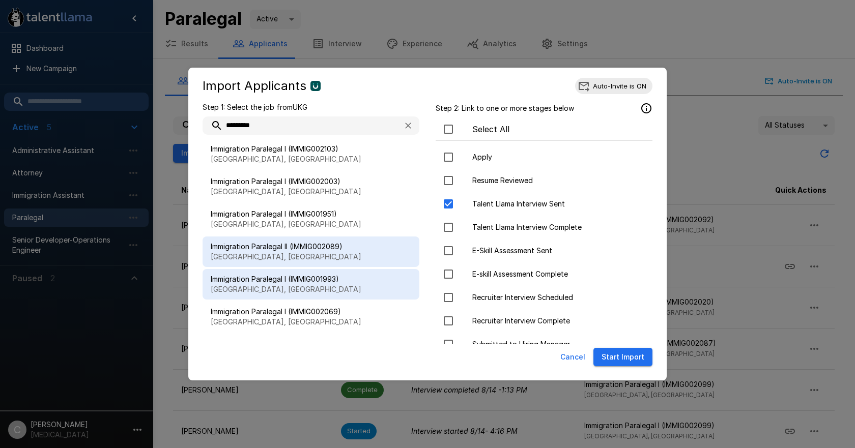
click at [302, 274] on span "Immigration Paralegal I (IMMIG001993)" at bounding box center [311, 279] width 201 height 10
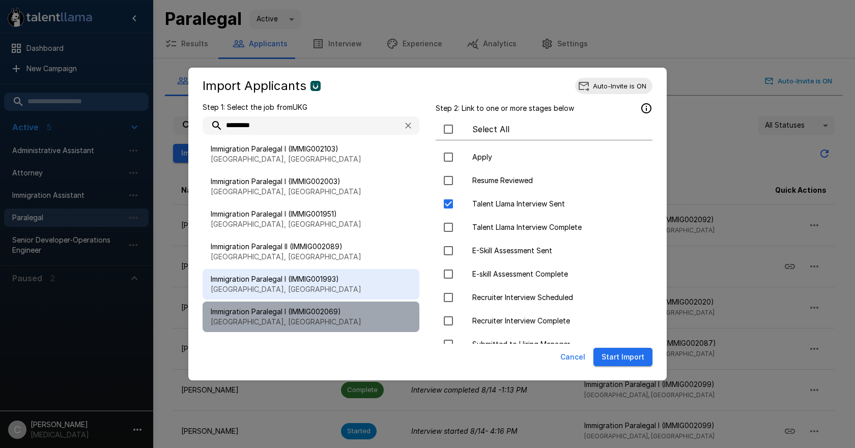
click at [316, 312] on span "Immigration Paralegal I (IMMIG002069)" at bounding box center [311, 312] width 201 height 10
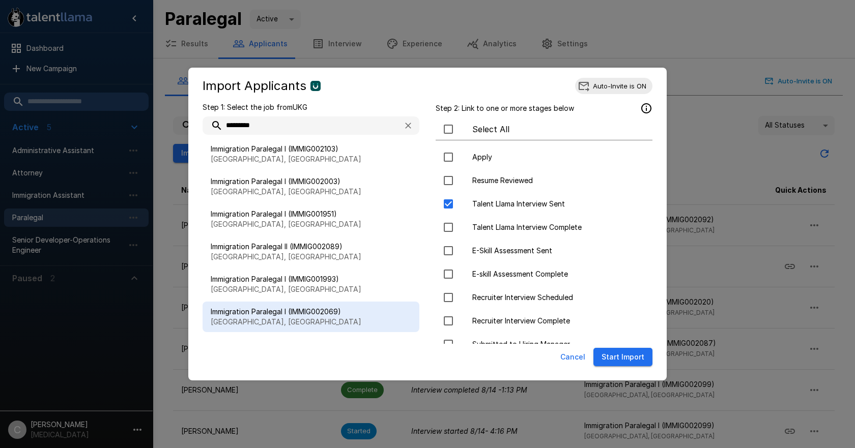
click at [605, 353] on button "Start Import" at bounding box center [623, 357] width 59 height 19
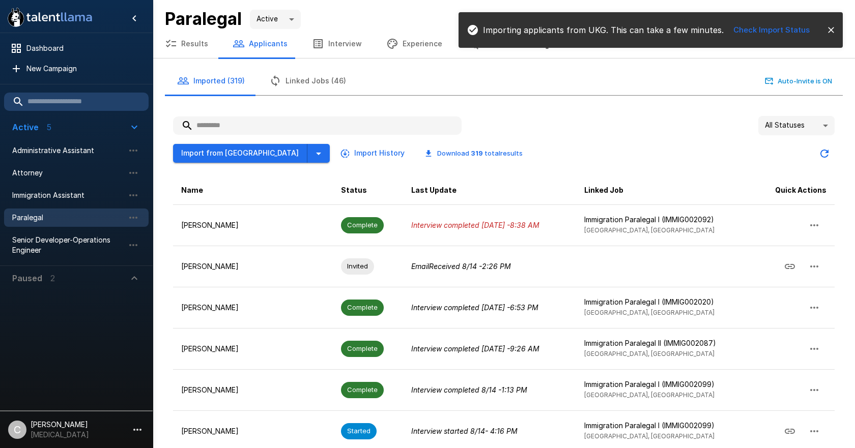
scroll to position [0, 0]
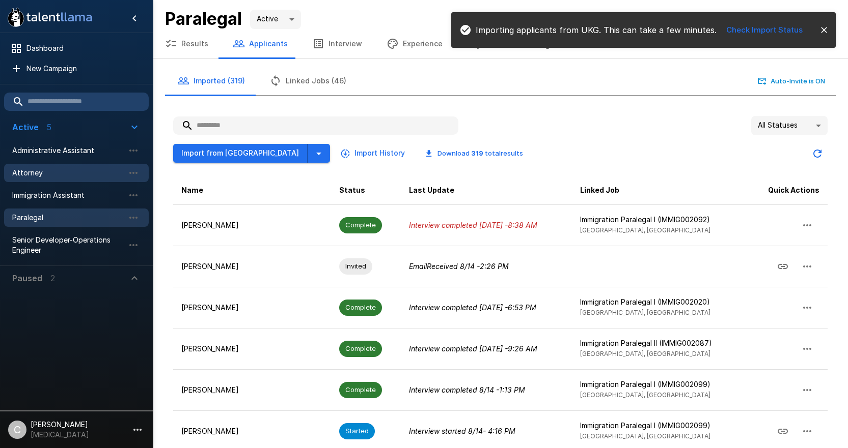
click at [57, 166] on div "Attorney" at bounding box center [76, 173] width 145 height 18
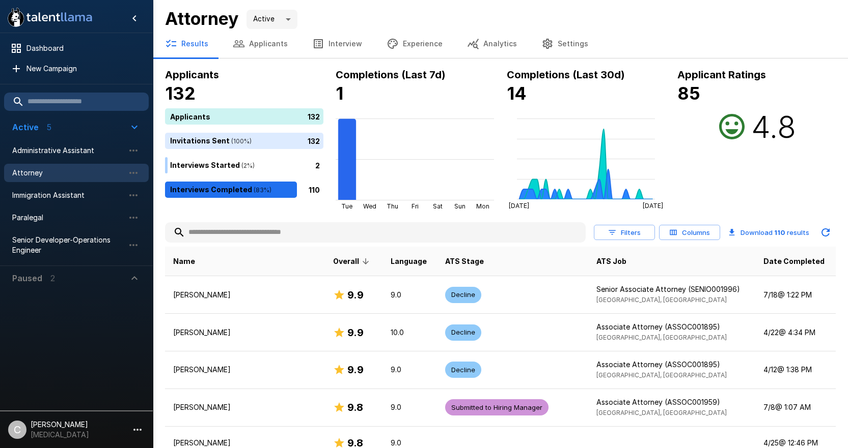
click at [246, 49] on button "Applicants" at bounding box center [259, 44] width 79 height 29
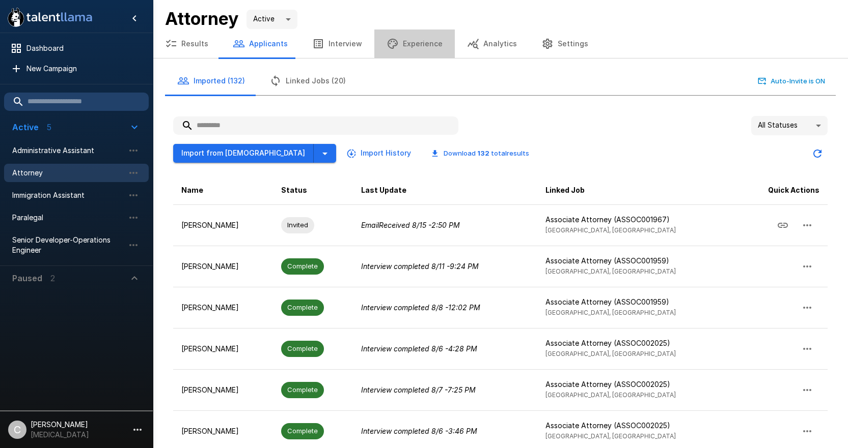
click at [408, 43] on button "Experience" at bounding box center [414, 44] width 80 height 29
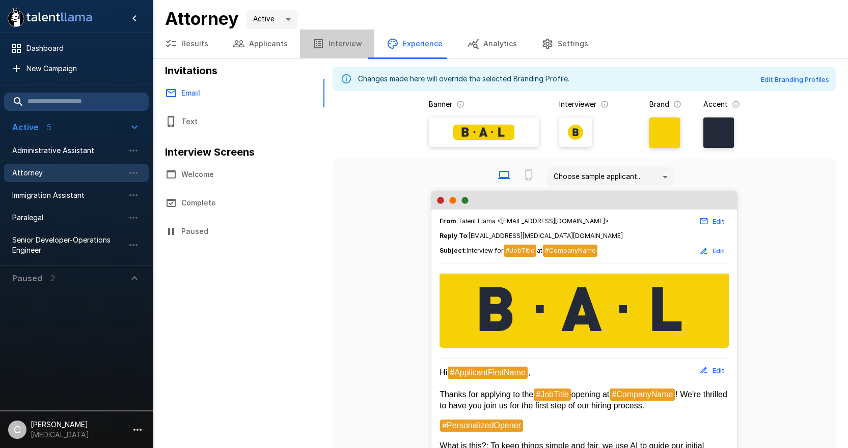
click at [336, 49] on button "Interview" at bounding box center [337, 44] width 74 height 29
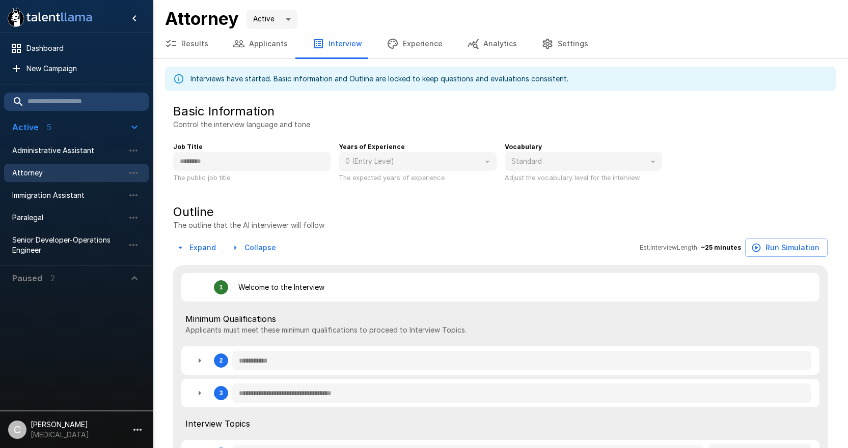
type textarea "*"
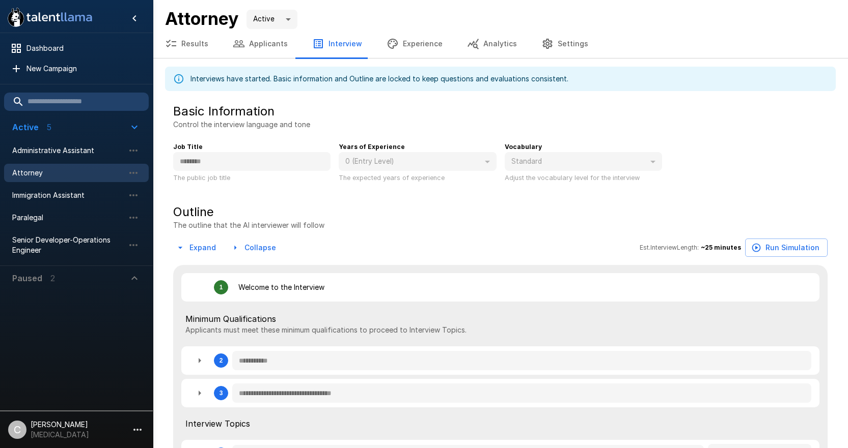
type textarea "*"
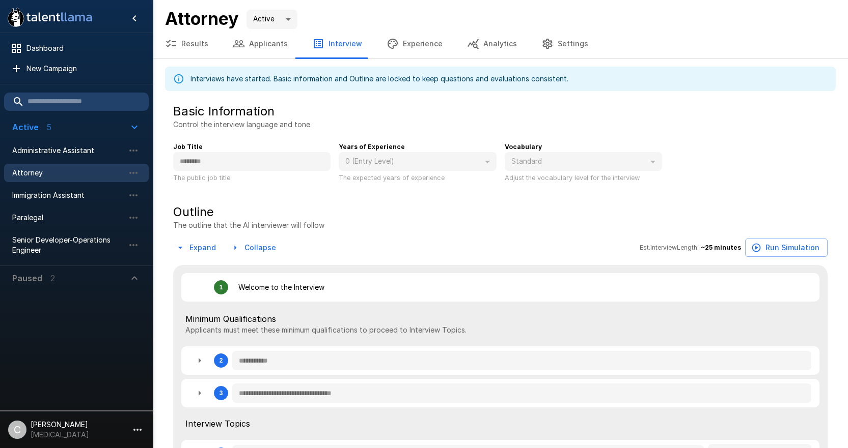
type textarea "*"
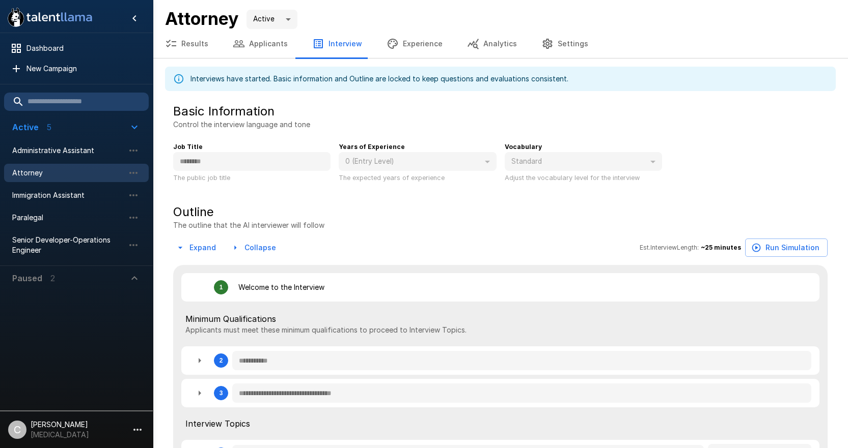
type textarea "*"
click at [252, 43] on button "Applicants" at bounding box center [259, 44] width 79 height 29
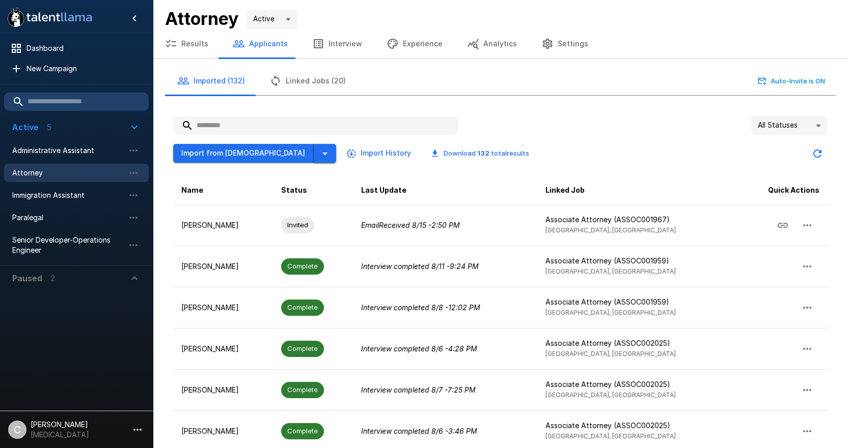
click at [319, 149] on icon "button" at bounding box center [325, 154] width 12 height 12
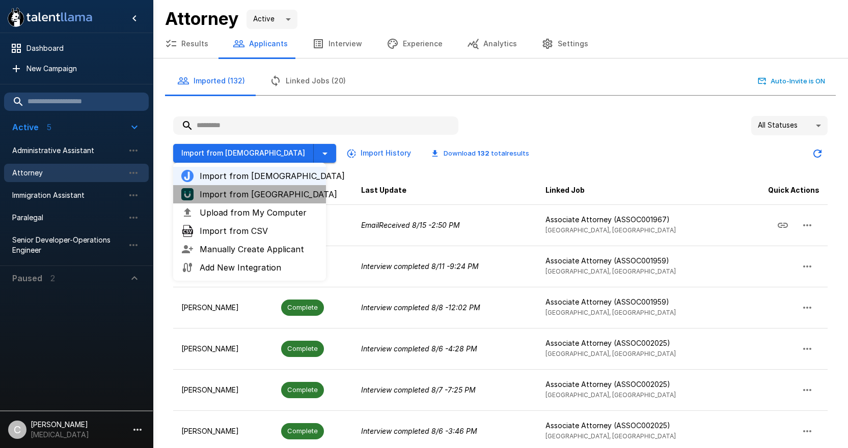
click at [215, 199] on span "Import from [GEOGRAPHIC_DATA]" at bounding box center [259, 194] width 118 height 12
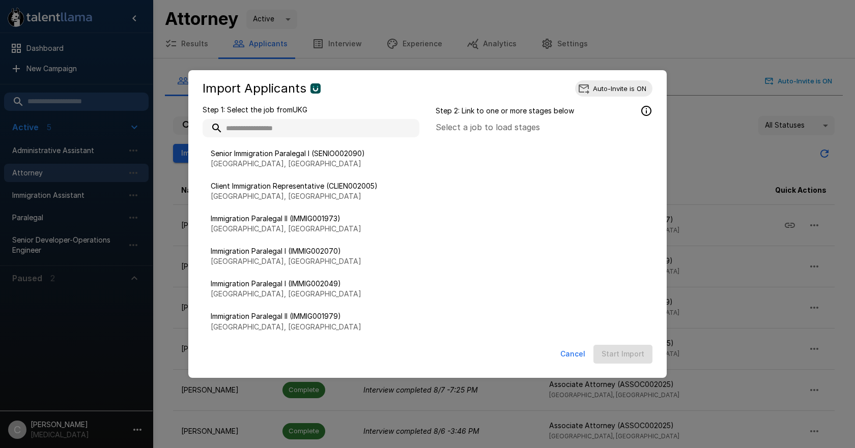
click at [297, 131] on input "text" at bounding box center [311, 128] width 217 height 18
click at [297, 130] on input "text" at bounding box center [311, 128] width 217 height 18
type input "********"
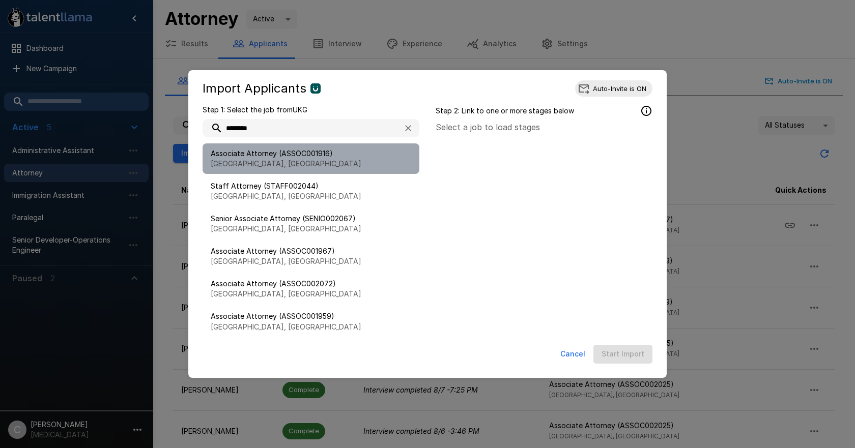
click at [330, 151] on span "Associate Attorney (ASSOC001916)" at bounding box center [311, 154] width 201 height 10
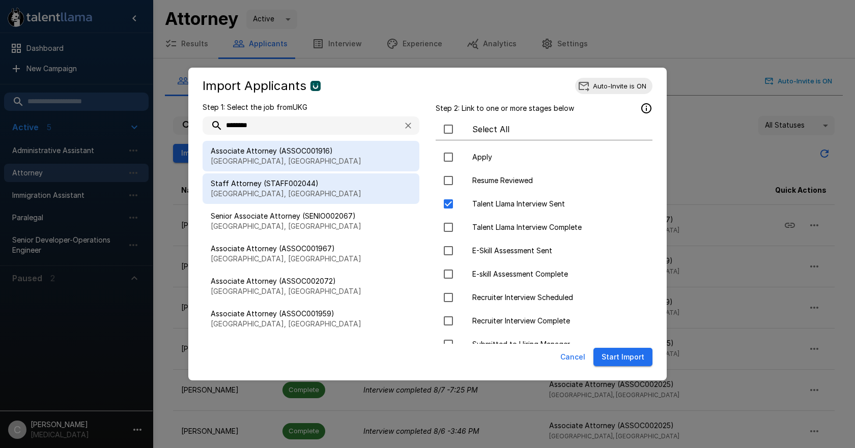
click at [327, 183] on span "Staff Attorney (STAFF002044)" at bounding box center [311, 184] width 201 height 10
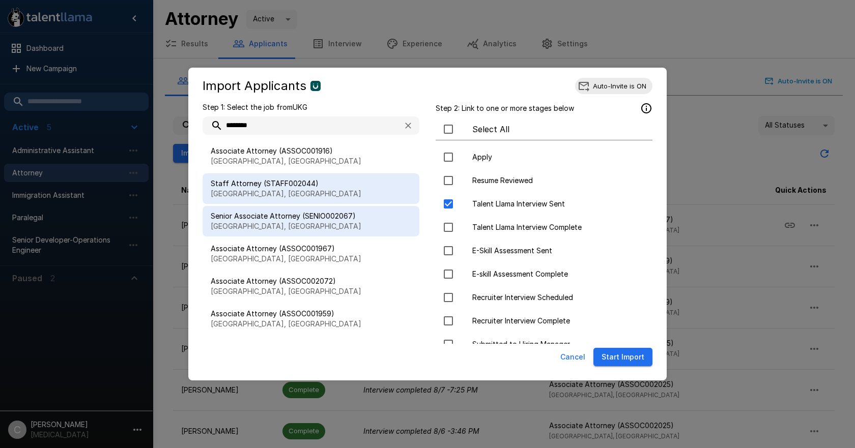
drag, startPoint x: 371, startPoint y: 209, endPoint x: 392, endPoint y: 211, distance: 22.0
click at [370, 209] on div "Senior Associate Attorney (SENIO002067) Austin, TX" at bounding box center [311, 221] width 217 height 31
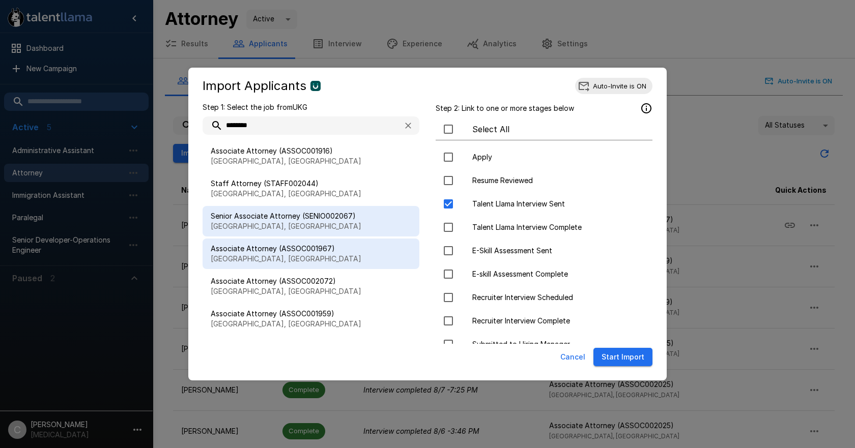
click at [353, 250] on span "Associate Attorney (ASSOC001967)" at bounding box center [311, 249] width 201 height 10
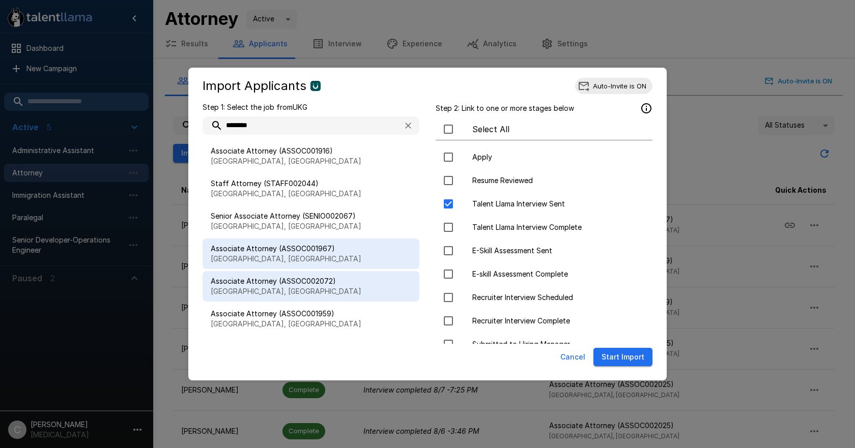
click at [335, 290] on p "[GEOGRAPHIC_DATA], [GEOGRAPHIC_DATA]" at bounding box center [311, 292] width 201 height 10
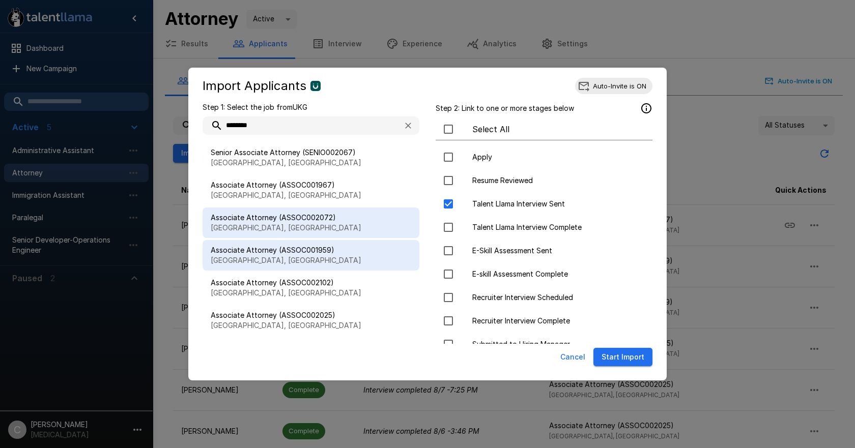
scroll to position [67, 0]
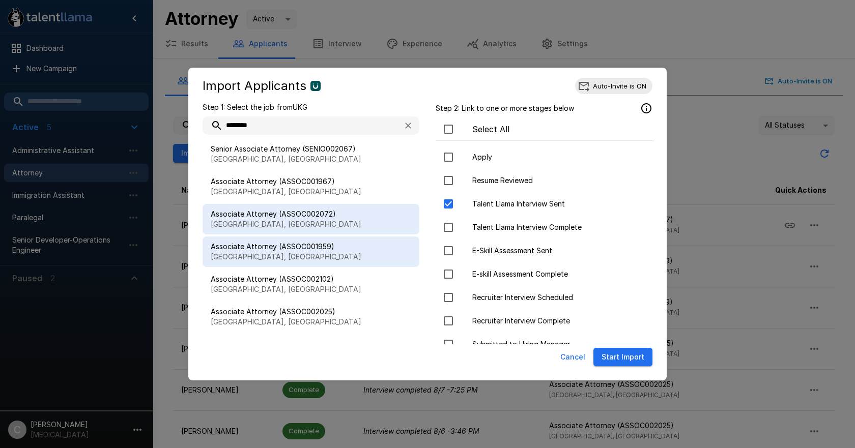
click at [346, 251] on span "Associate Attorney (ASSOC001959)" at bounding box center [311, 247] width 201 height 10
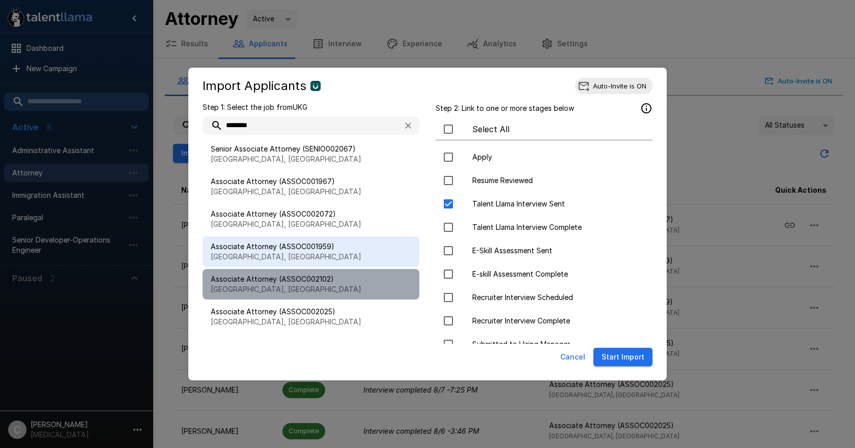
click at [371, 280] on span "Associate Attorney (ASSOC002102)" at bounding box center [311, 279] width 201 height 10
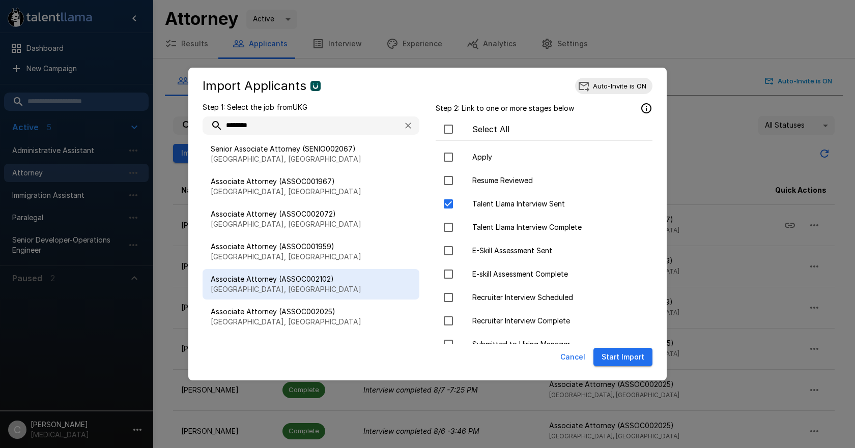
click at [351, 300] on div "Associate Attorney (ASSOC002102) [GEOGRAPHIC_DATA], [GEOGRAPHIC_DATA]" at bounding box center [311, 284] width 217 height 31
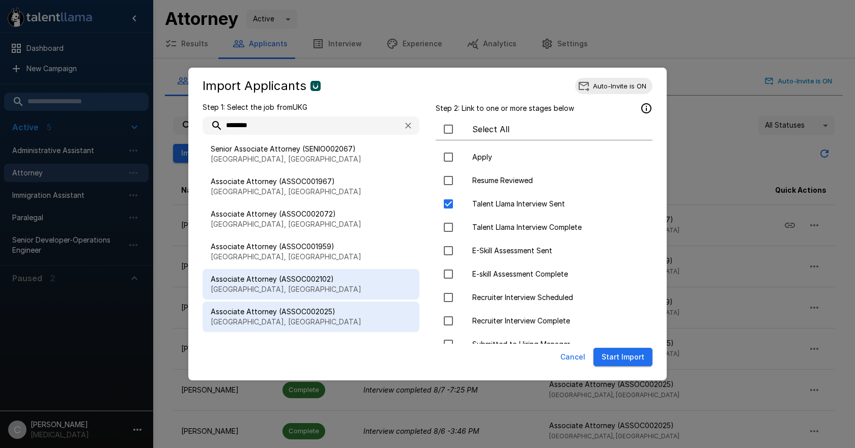
click at [351, 308] on span "Associate Attorney (ASSOC002025)" at bounding box center [311, 312] width 201 height 10
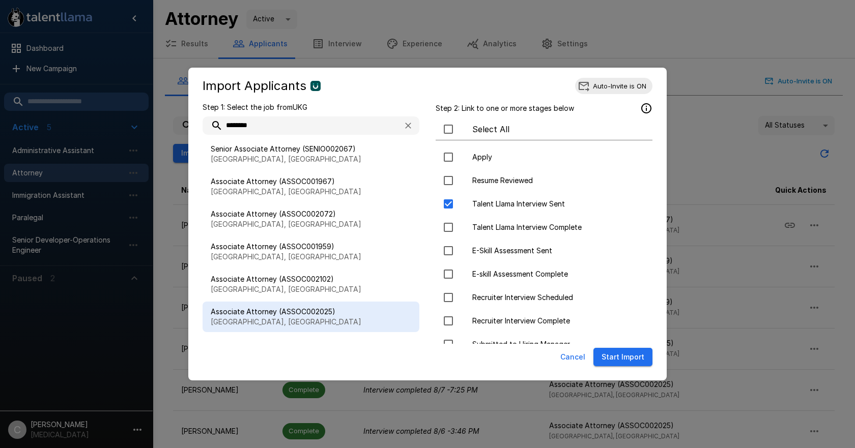
click at [619, 357] on button "Start Import" at bounding box center [623, 357] width 59 height 19
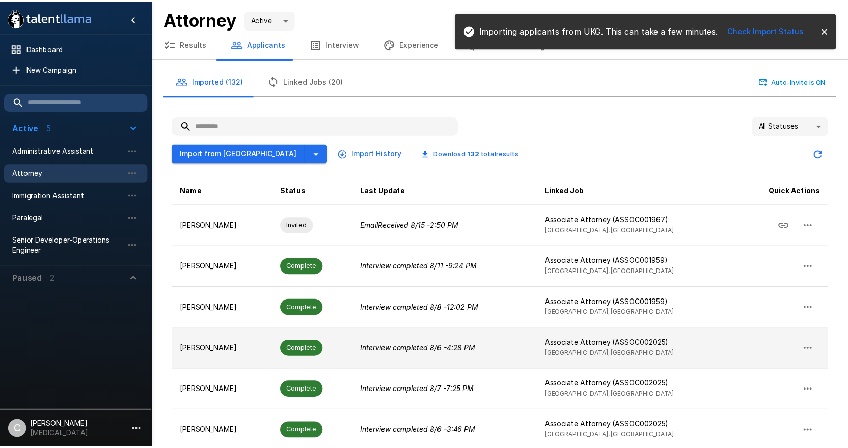
scroll to position [0, 0]
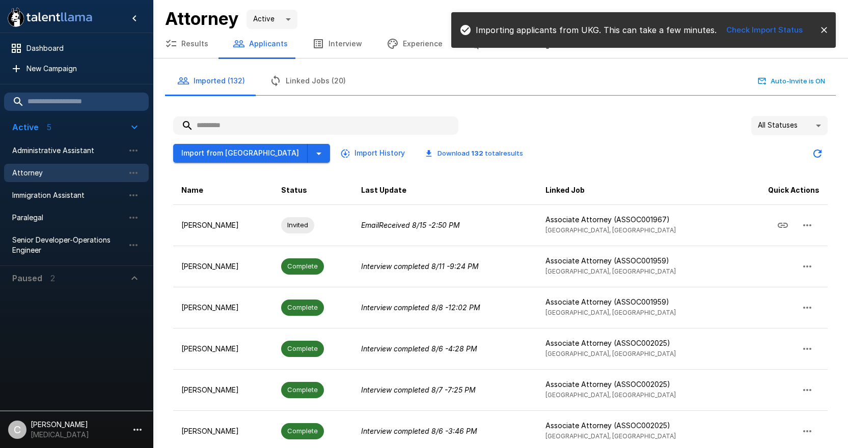
click at [572, 122] on div "All Statuses **" at bounding box center [500, 125] width 654 height 19
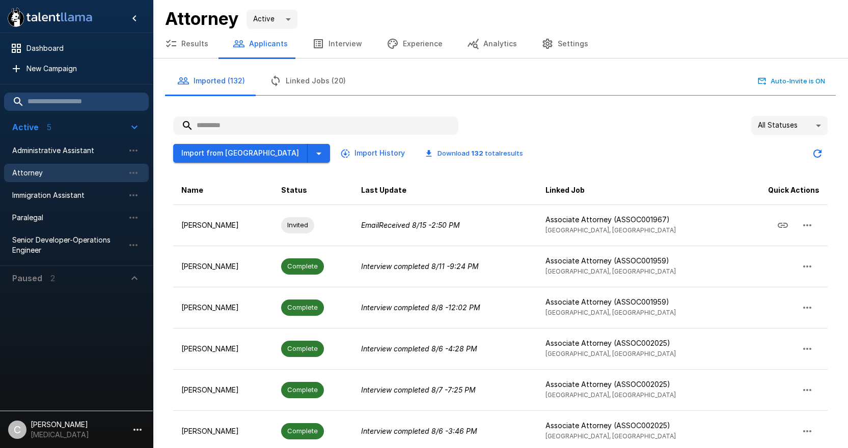
click at [519, 154] on div "Import from UKG Import History Download 132 total results" at bounding box center [500, 149] width 654 height 29
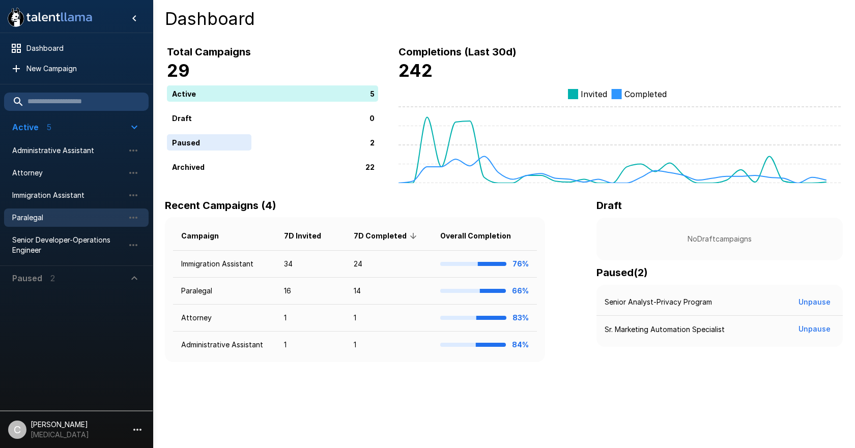
click at [46, 221] on span "Paralegal" at bounding box center [68, 218] width 112 height 10
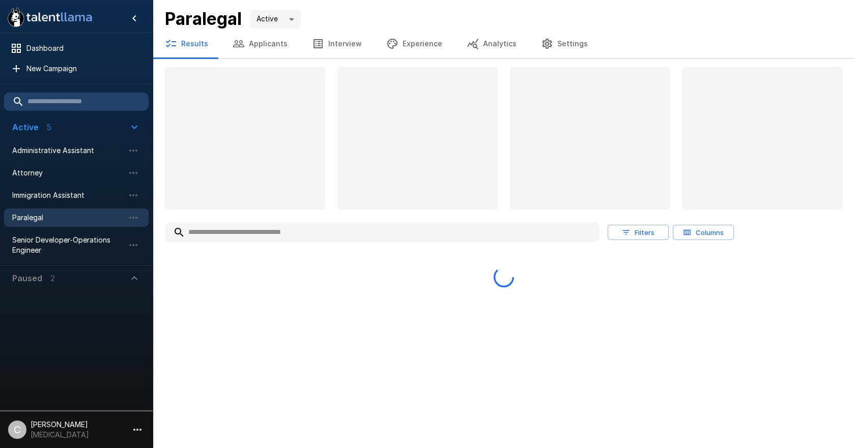
click at [273, 48] on button "Applicants" at bounding box center [259, 44] width 79 height 29
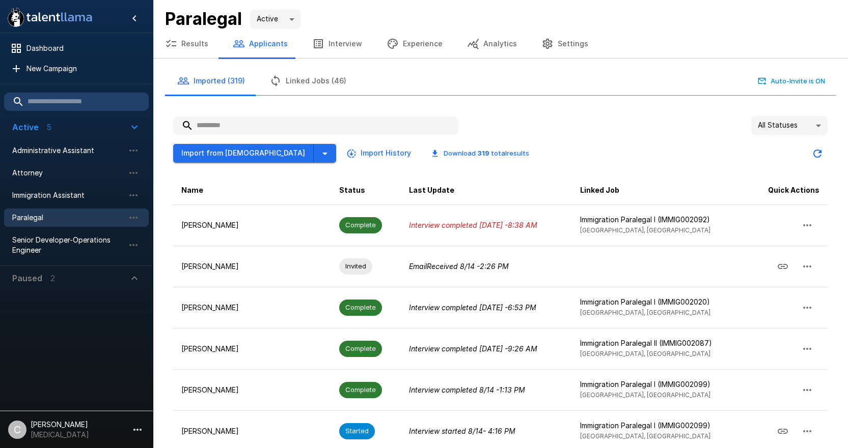
click at [293, 128] on input "text" at bounding box center [315, 126] width 285 height 18
click at [293, 133] on input "text" at bounding box center [315, 126] width 285 height 18
click at [478, 84] on div "Imported (319) Linked Jobs (46) Auto-Invite is ON" at bounding box center [500, 81] width 670 height 29
click at [133, 432] on icon "button" at bounding box center [137, 430] width 12 height 12
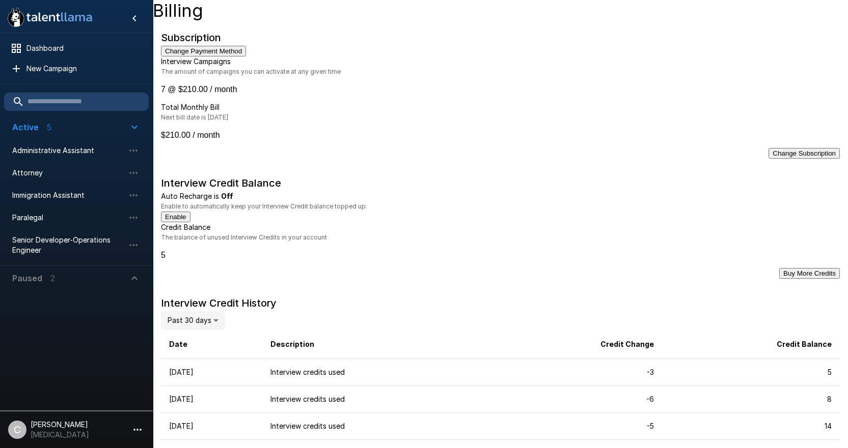
drag, startPoint x: 204, startPoint y: 265, endPoint x: 186, endPoint y: 265, distance: 17.3
click at [72, 191] on span "Immigration Assistant" at bounding box center [68, 195] width 112 height 10
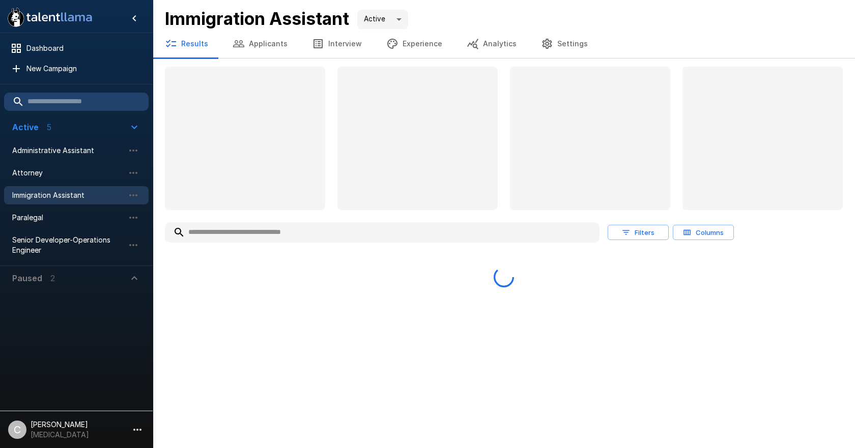
click at [255, 39] on button "Applicants" at bounding box center [259, 44] width 79 height 29
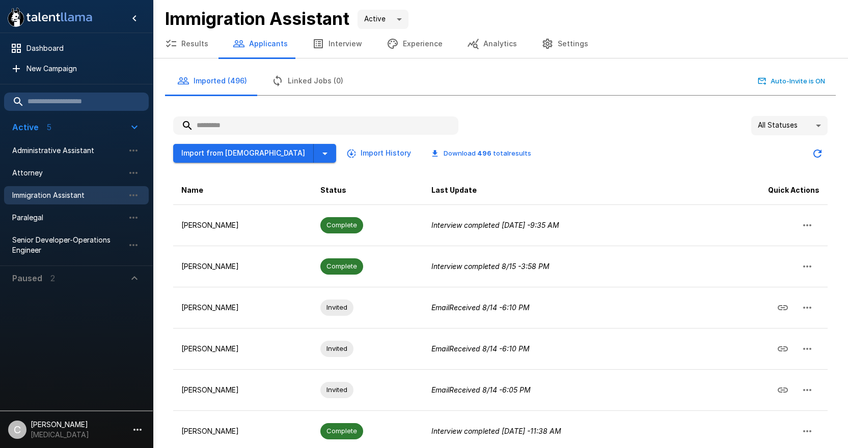
click at [256, 126] on input "text" at bounding box center [315, 126] width 285 height 18
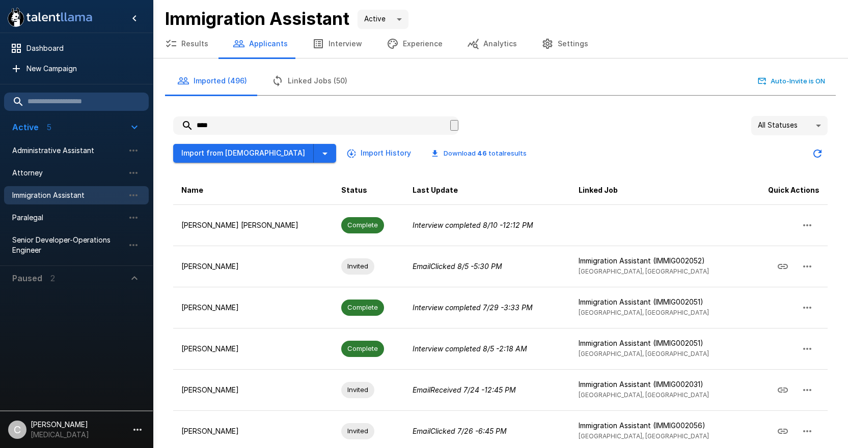
type input "****"
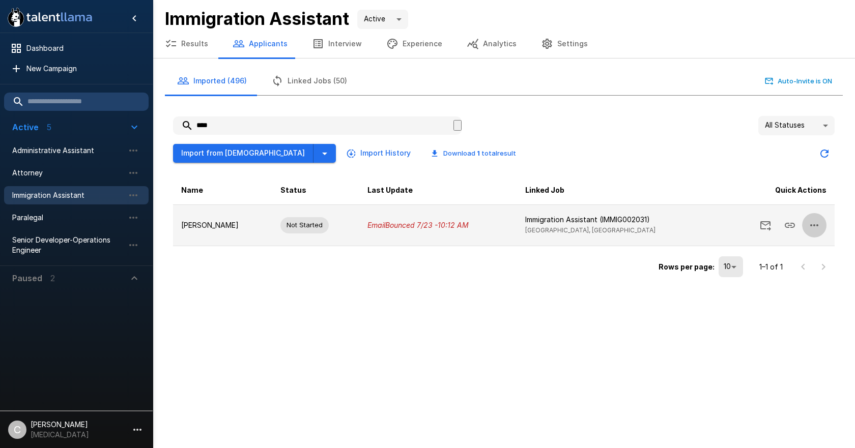
click at [824, 222] on button "button" at bounding box center [814, 225] width 24 height 24
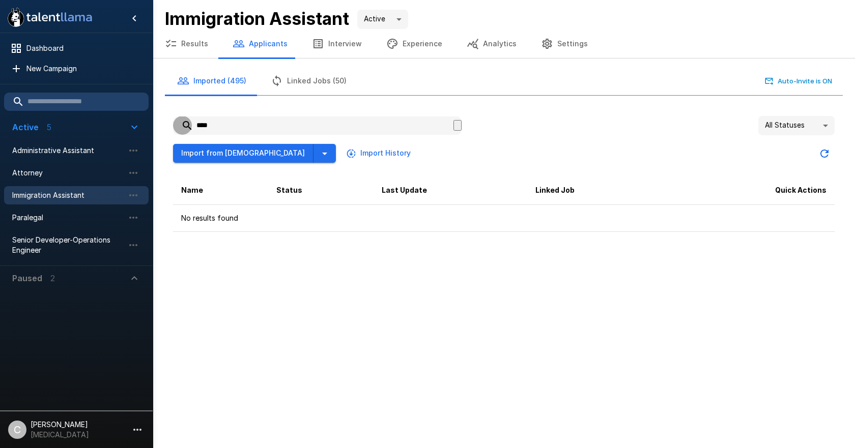
click at [460, 130] on icon "button" at bounding box center [463, 133] width 7 height 7
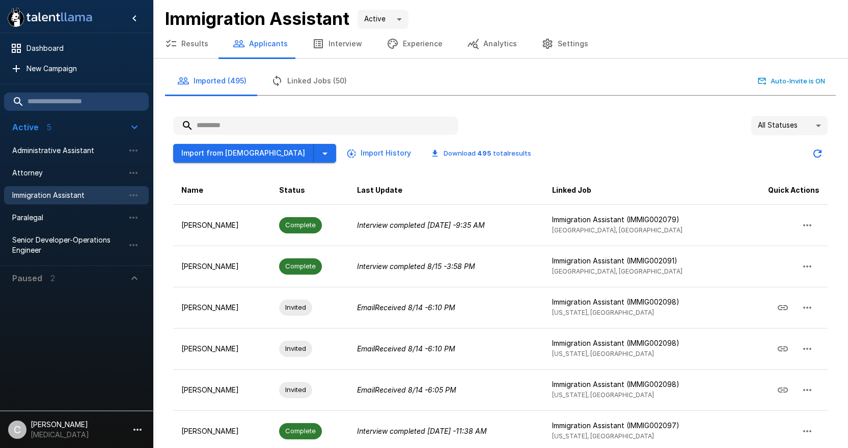
click at [399, 127] on input "text" at bounding box center [315, 126] width 285 height 18
click at [319, 156] on icon "button" at bounding box center [325, 154] width 12 height 12
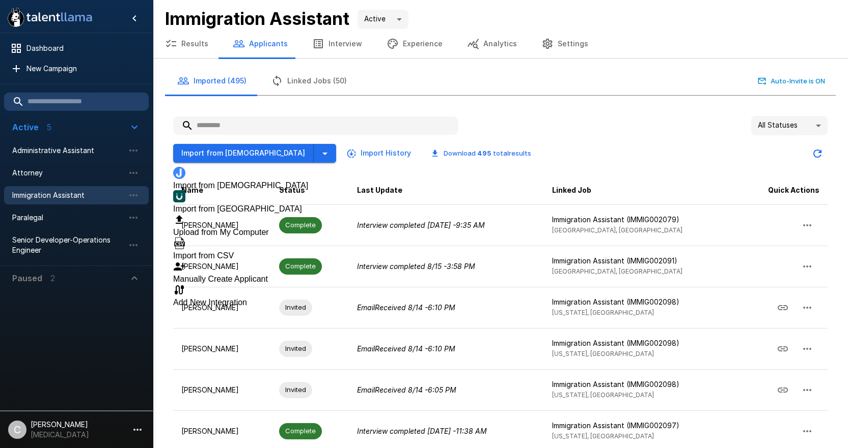
click at [264, 205] on span "Import from [GEOGRAPHIC_DATA]" at bounding box center [237, 209] width 129 height 9
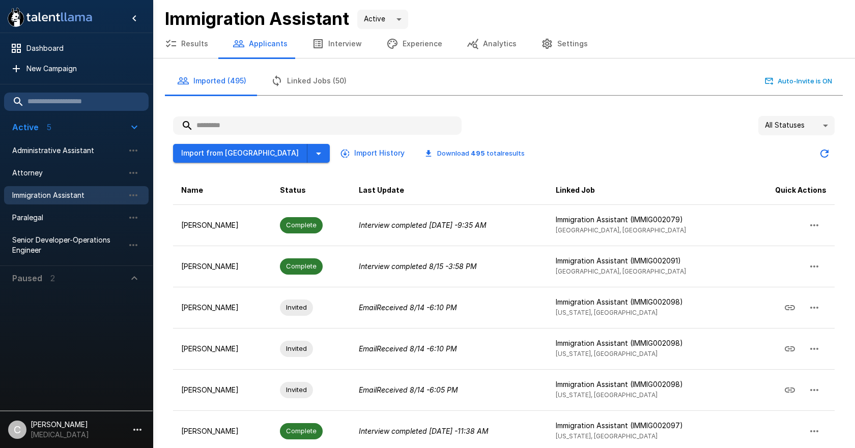
type input "**********"
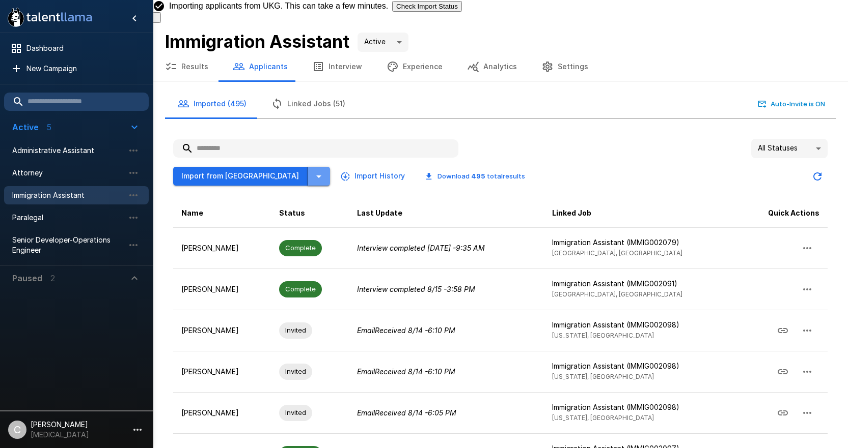
click at [313, 171] on icon "button" at bounding box center [319, 177] width 12 height 12
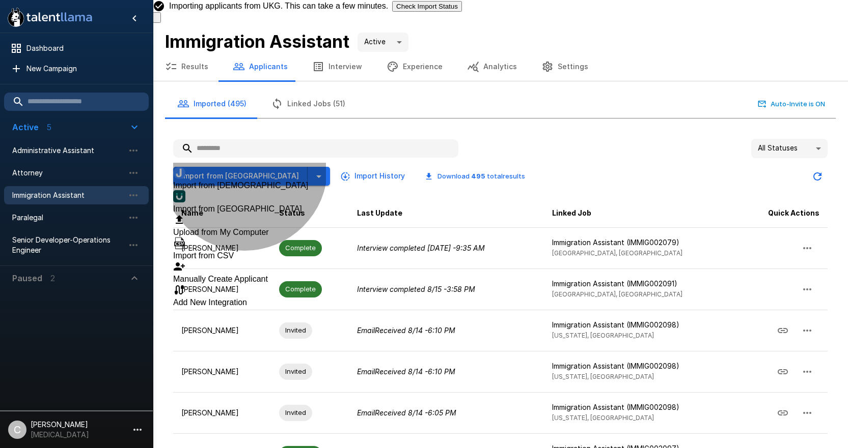
click at [244, 205] on span "Import from [GEOGRAPHIC_DATA]" at bounding box center [237, 209] width 129 height 9
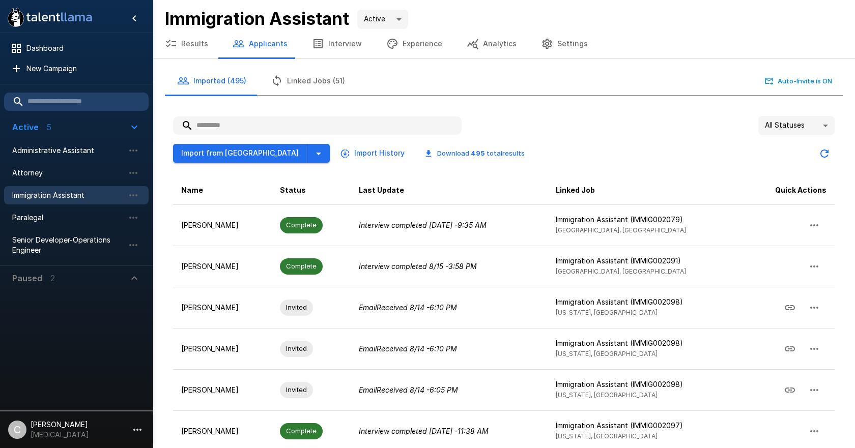
type input "**********"
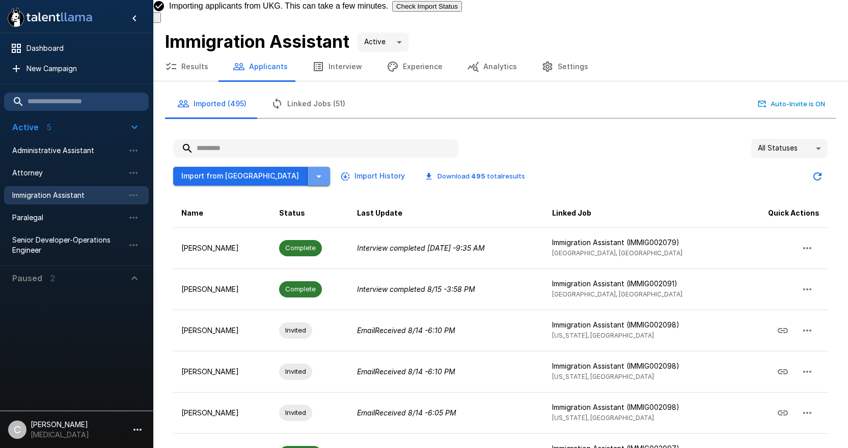
click at [313, 171] on icon "button" at bounding box center [319, 177] width 12 height 12
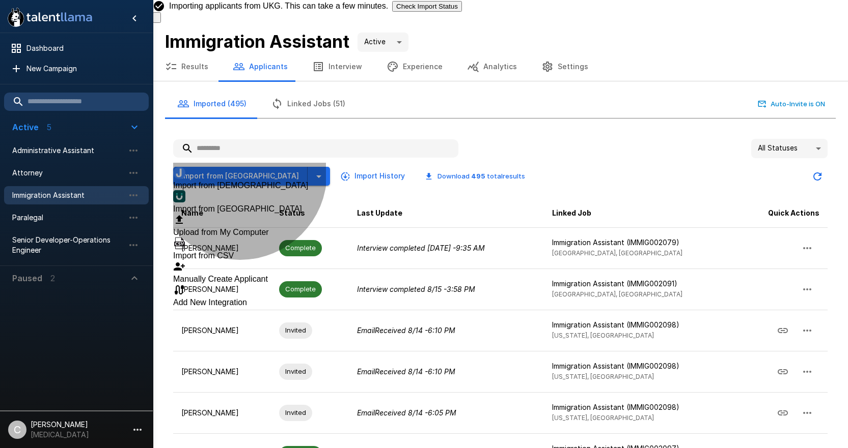
click at [240, 205] on span "Import from [GEOGRAPHIC_DATA]" at bounding box center [237, 209] width 129 height 9
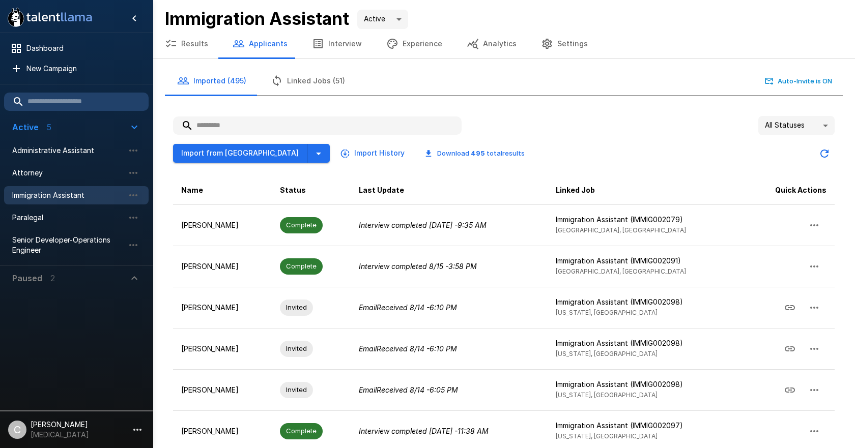
type input "**********"
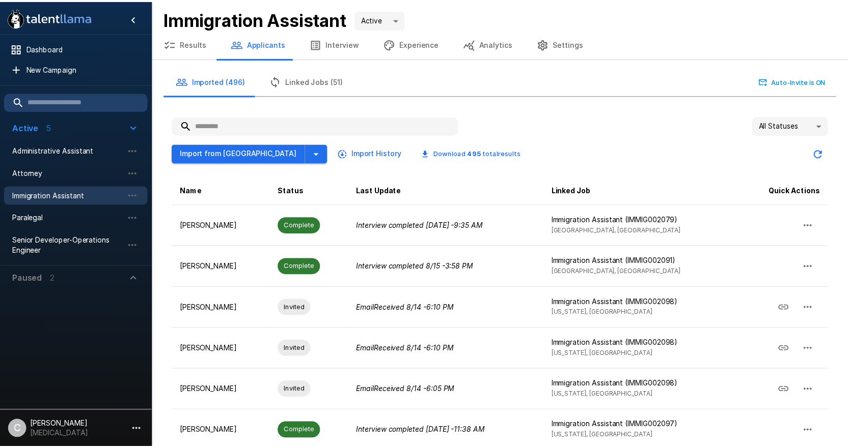
scroll to position [0, 0]
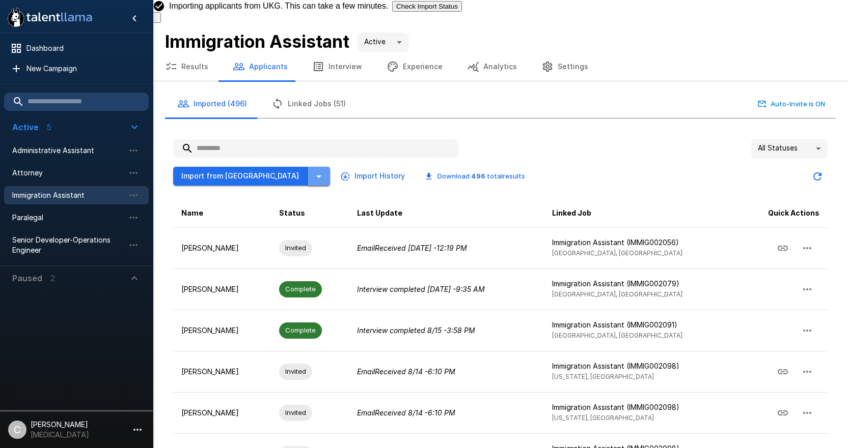
click at [313, 171] on icon "button" at bounding box center [319, 177] width 12 height 12
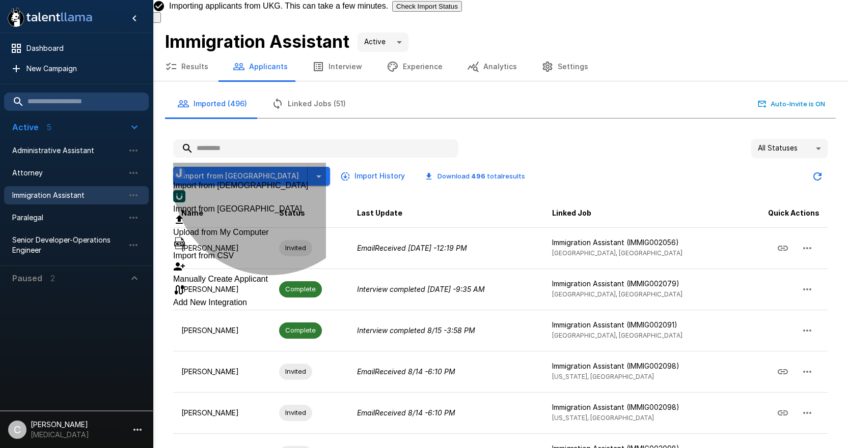
click at [270, 205] on span "Import from [GEOGRAPHIC_DATA]" at bounding box center [237, 209] width 129 height 9
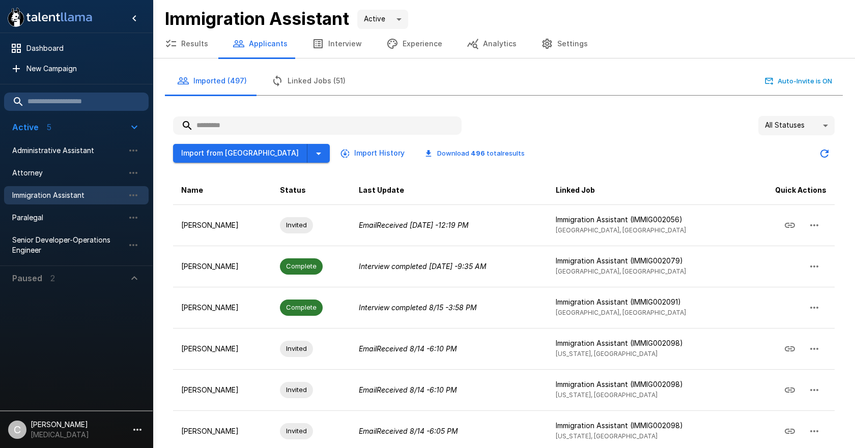
type input "**********"
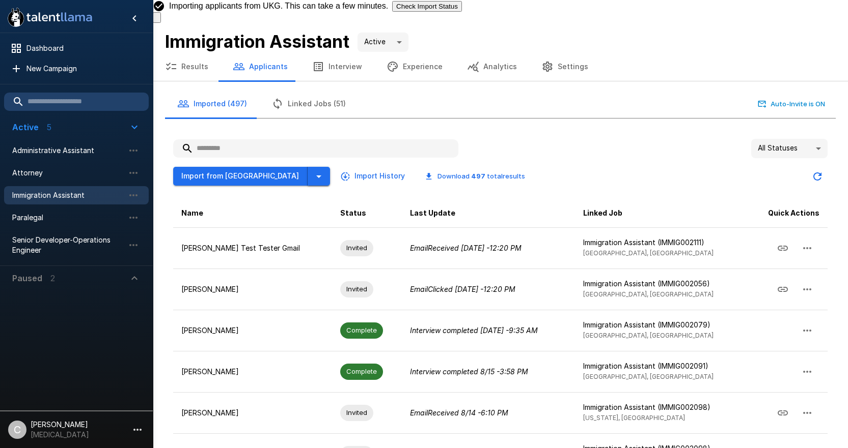
click at [313, 171] on icon "button" at bounding box center [319, 177] width 12 height 12
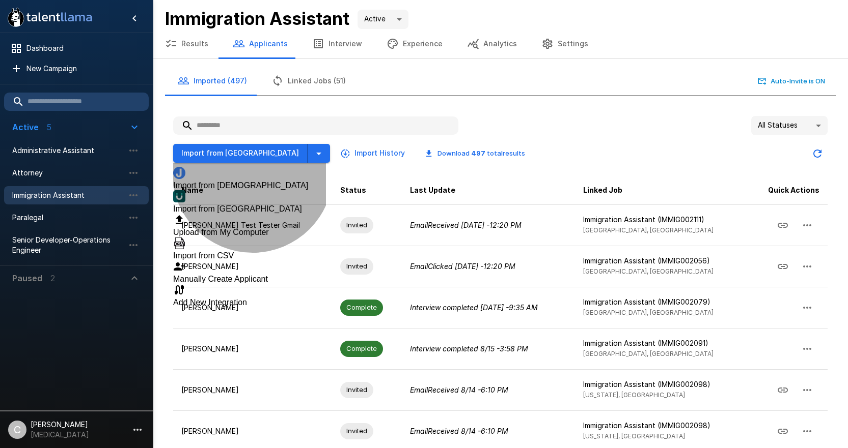
click at [252, 205] on span "Import from [GEOGRAPHIC_DATA]" at bounding box center [237, 209] width 129 height 9
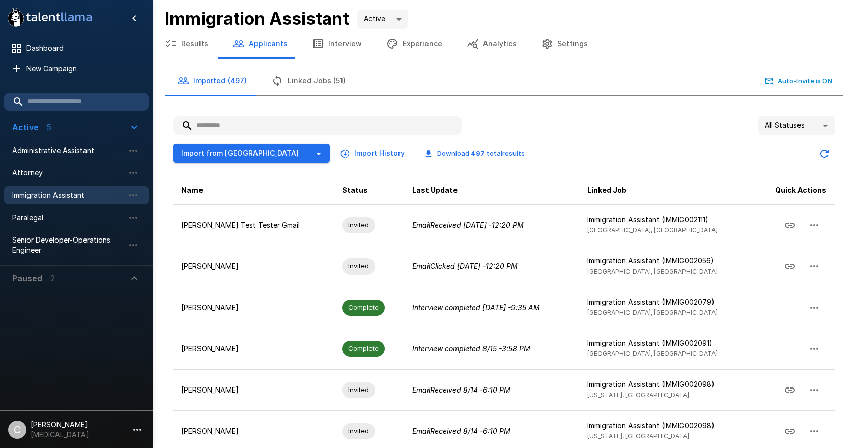
paste input "**********"
type input "**********"
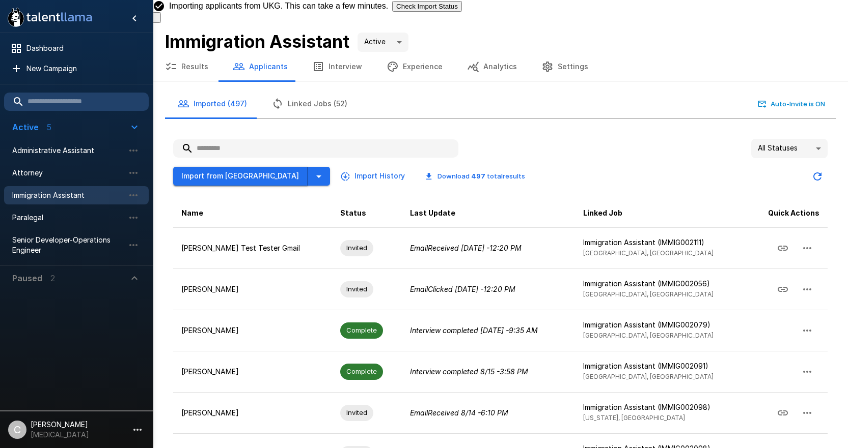
click at [243, 167] on button "Import from [GEOGRAPHIC_DATA]" at bounding box center [240, 176] width 134 height 19
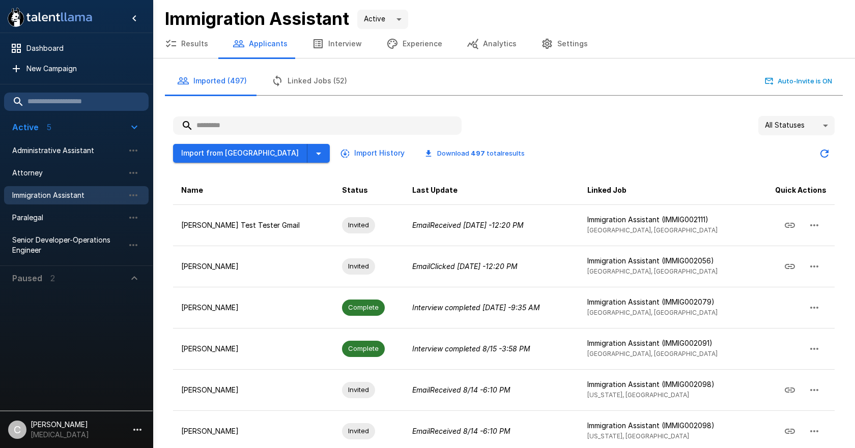
paste input "**********"
type input "**********"
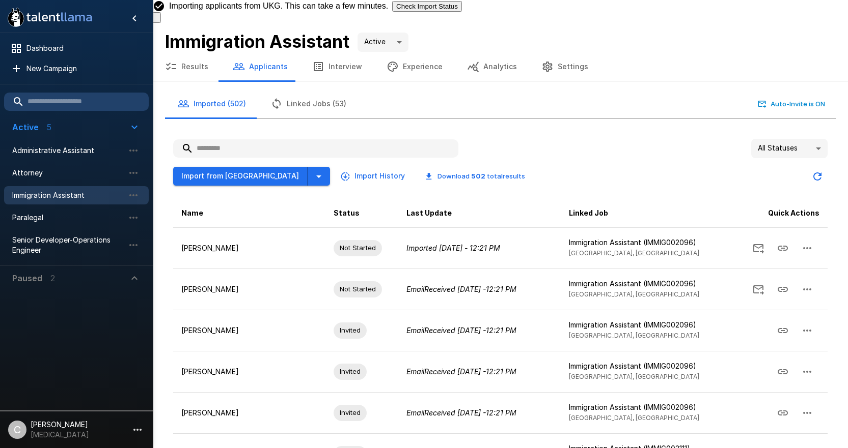
click at [314, 90] on button "Linked Jobs (53)" at bounding box center [308, 104] width 100 height 29
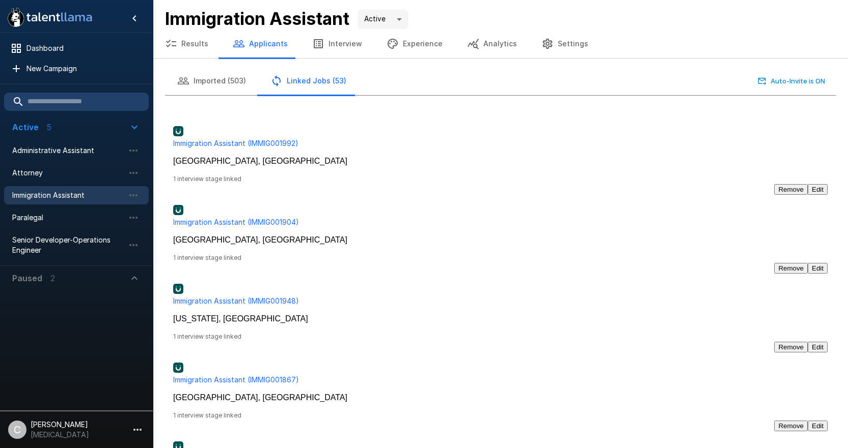
click at [209, 86] on button "Imported (503)" at bounding box center [211, 81] width 93 height 29
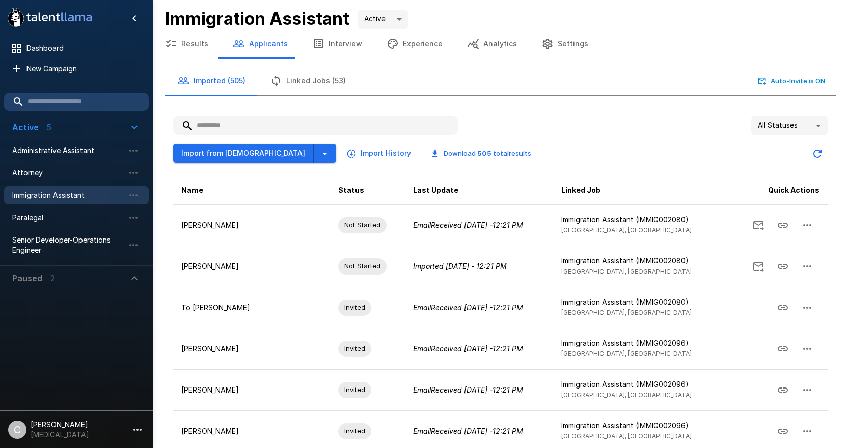
click at [314, 82] on button "Linked Jobs (53)" at bounding box center [308, 81] width 100 height 29
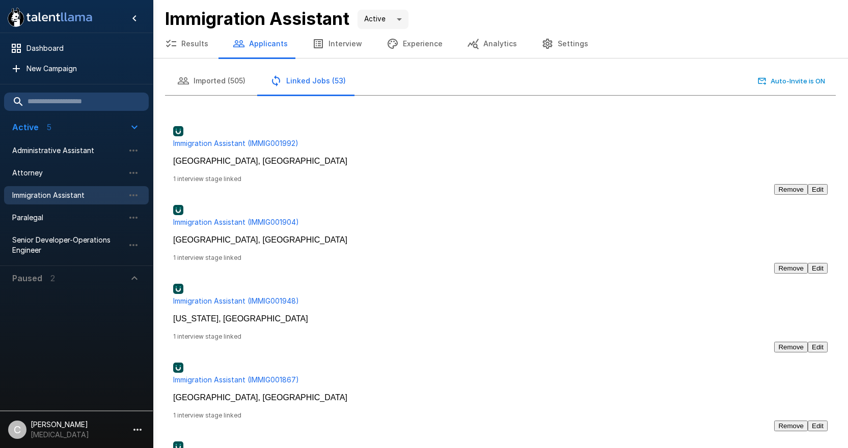
click at [223, 86] on button "Imported (505)" at bounding box center [211, 81] width 93 height 29
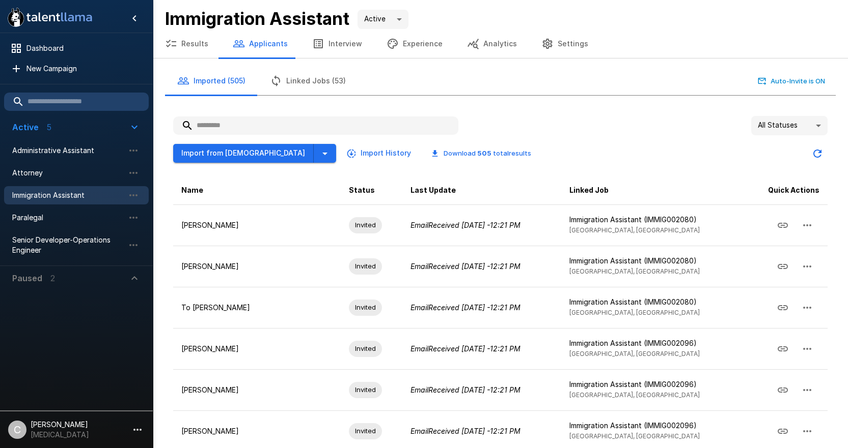
drag, startPoint x: 298, startPoint y: 85, endPoint x: 298, endPoint y: 91, distance: 6.6
click at [298, 83] on button "Linked Jobs (53)" at bounding box center [308, 81] width 100 height 29
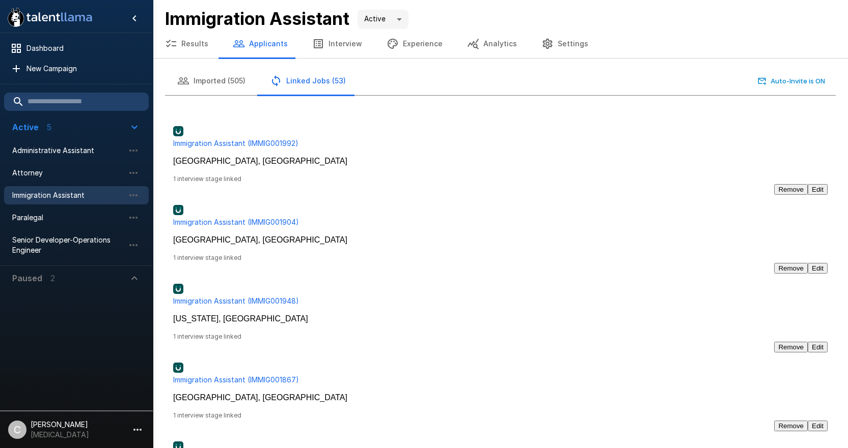
click at [361, 94] on div "Imported (505) Linked Jobs (53) Auto-Invite is ON" at bounding box center [500, 81] width 670 height 29
click at [201, 78] on button "Imported (505)" at bounding box center [211, 81] width 93 height 29
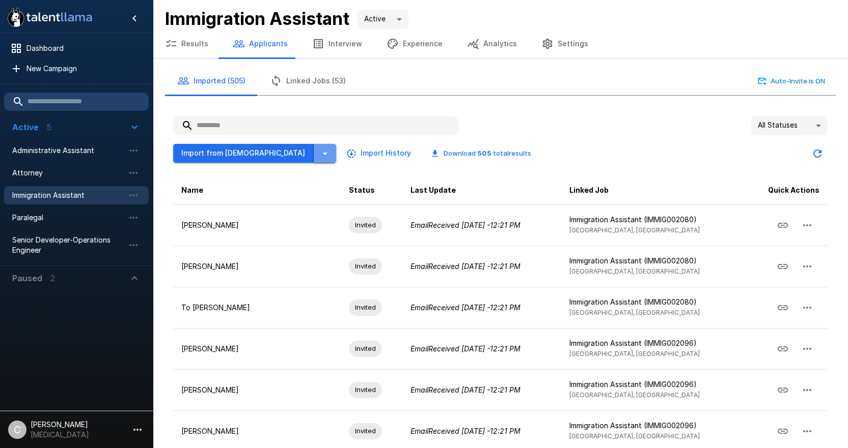
click at [314, 160] on button "button" at bounding box center [325, 153] width 22 height 19
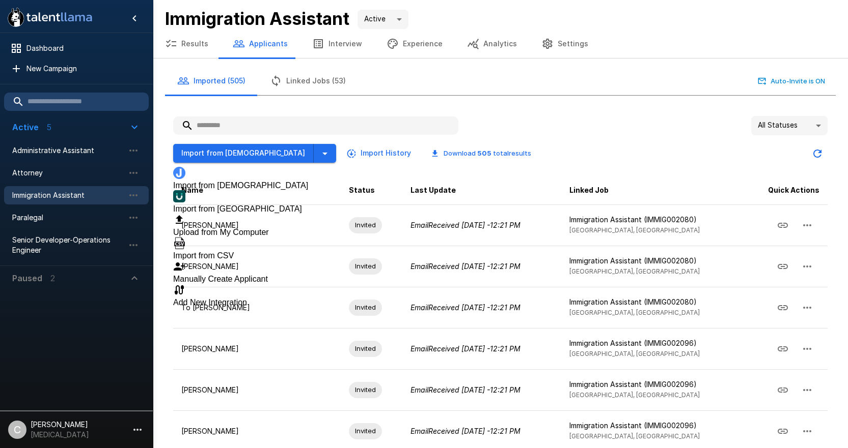
click at [275, 205] on span "Import from [GEOGRAPHIC_DATA]" at bounding box center [237, 209] width 129 height 9
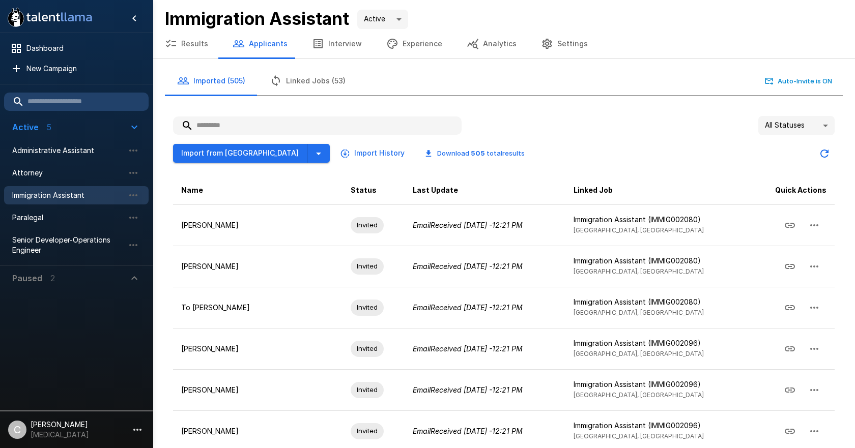
paste input "**********"
type input "**********"
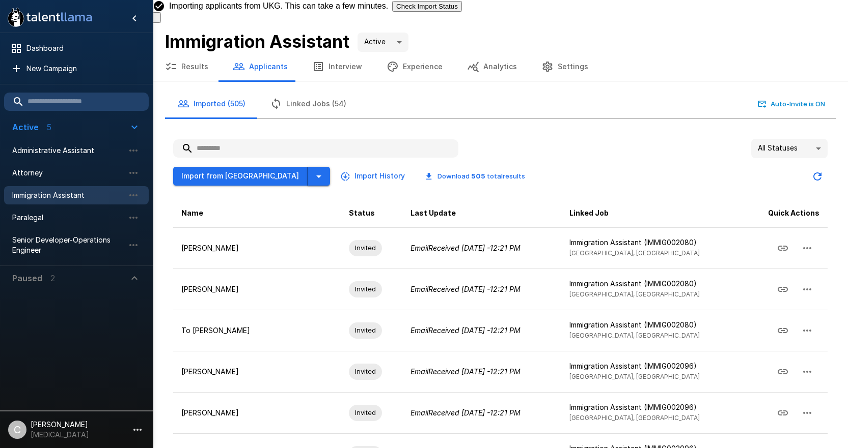
click at [307, 167] on button "button" at bounding box center [318, 176] width 22 height 19
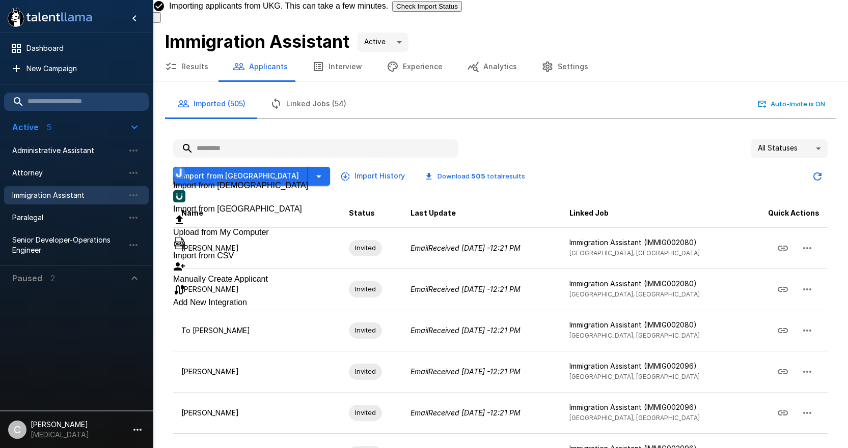
click at [220, 205] on span "Import from [GEOGRAPHIC_DATA]" at bounding box center [237, 209] width 129 height 9
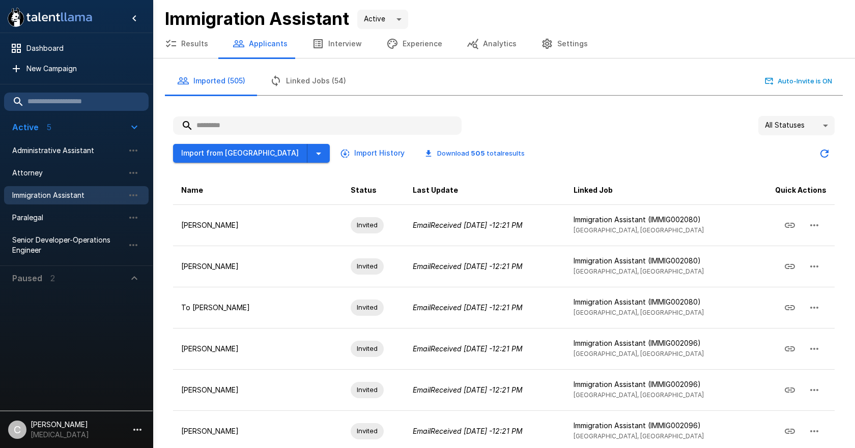
type input "**********"
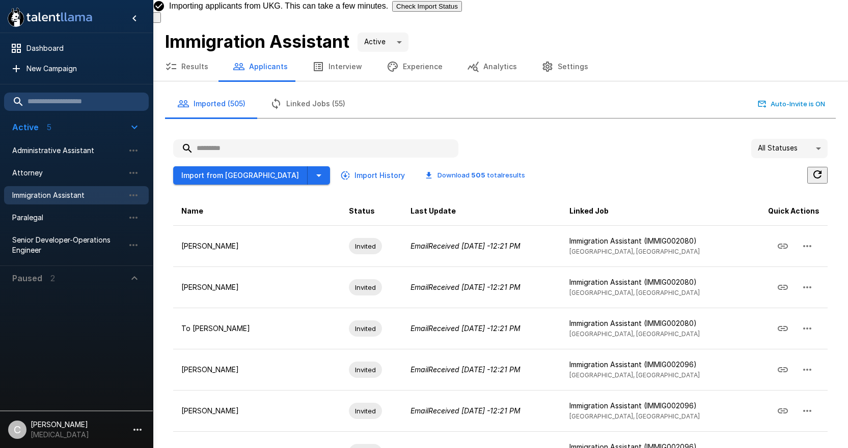
click at [561, 139] on div "All Statuses **" at bounding box center [500, 148] width 654 height 19
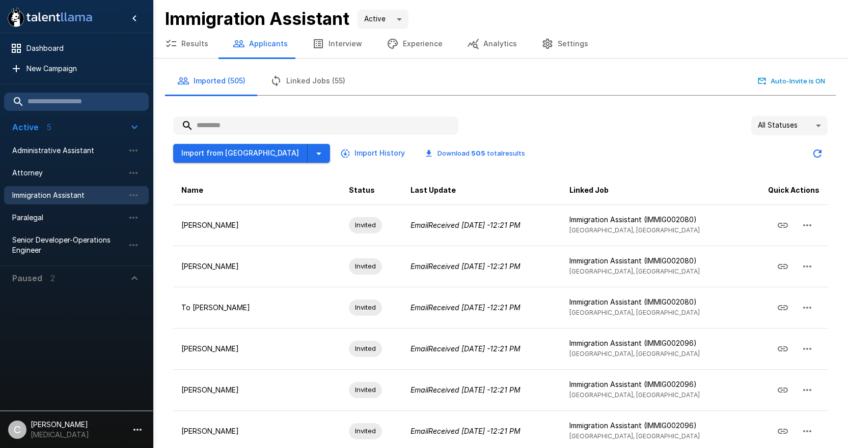
click at [526, 125] on div "All Statuses **" at bounding box center [500, 125] width 654 height 19
drag, startPoint x: 483, startPoint y: 82, endPoint x: 455, endPoint y: 105, distance: 36.1
click at [481, 83] on div "Imported (505) Linked Jobs (55) Auto-Invite is ON" at bounding box center [500, 81] width 670 height 29
click at [64, 173] on span "Attorney" at bounding box center [68, 173] width 112 height 10
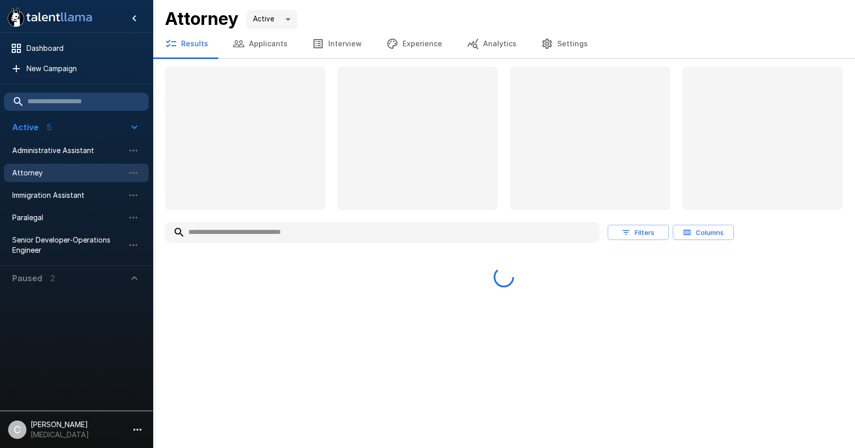
click at [272, 47] on button "Applicants" at bounding box center [259, 44] width 79 height 29
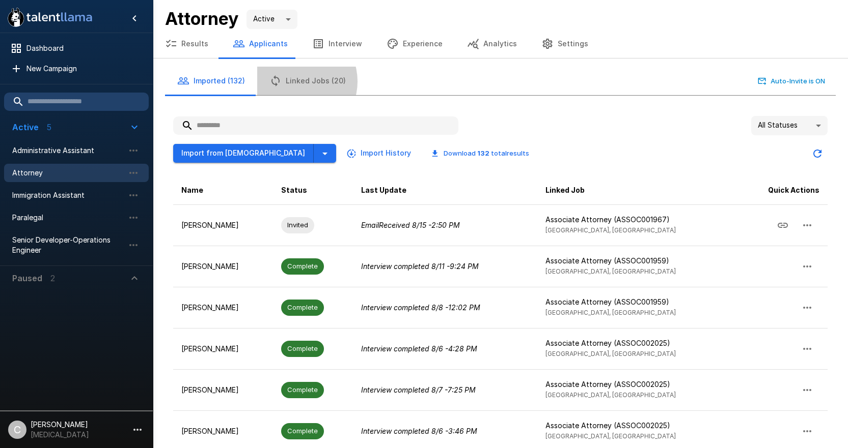
click at [295, 79] on button "Linked Jobs (20)" at bounding box center [307, 81] width 101 height 29
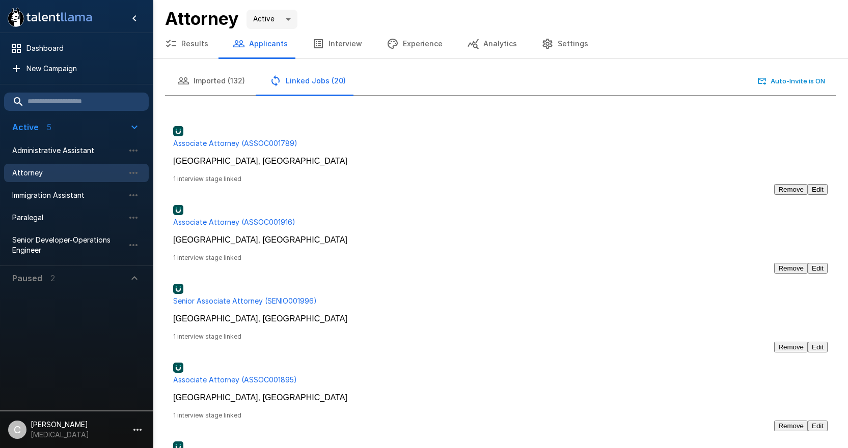
click at [228, 77] on button "Imported (132)" at bounding box center [211, 81] width 92 height 29
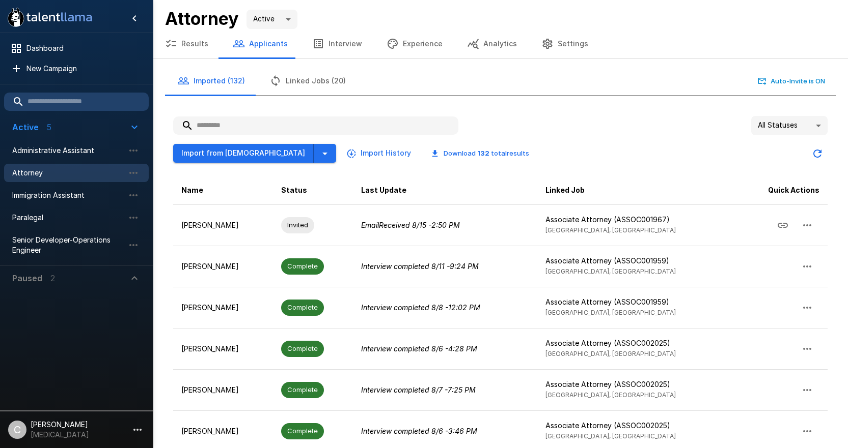
click at [292, 127] on input "text" at bounding box center [315, 126] width 285 height 18
paste input "**********"
type input "**********"
click at [314, 154] on button "button" at bounding box center [325, 153] width 22 height 19
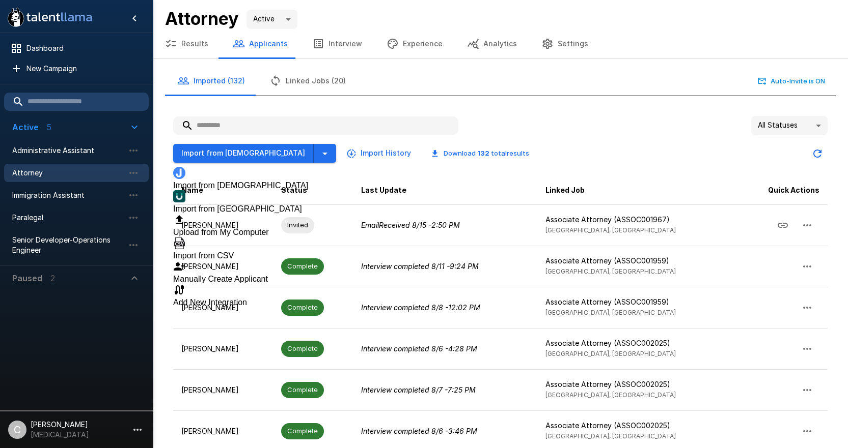
click at [235, 205] on span "Import from [GEOGRAPHIC_DATA]" at bounding box center [237, 209] width 129 height 9
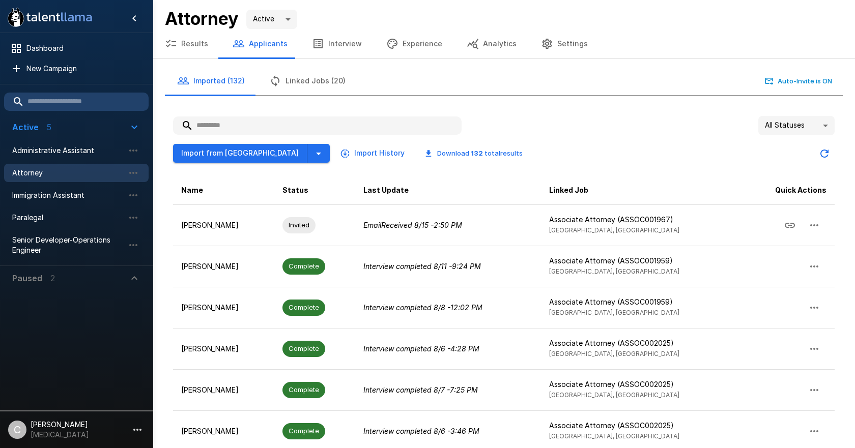
type input "**********"
drag, startPoint x: 462, startPoint y: 200, endPoint x: 509, endPoint y: 214, distance: 49.0
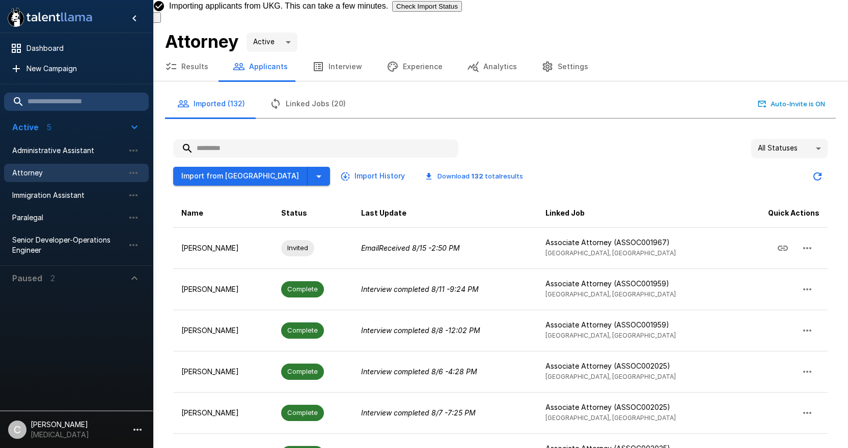
drag, startPoint x: 310, startPoint y: 87, endPoint x: 351, endPoint y: 95, distance: 41.5
click at [310, 90] on button "Linked Jobs (20)" at bounding box center [307, 104] width 101 height 29
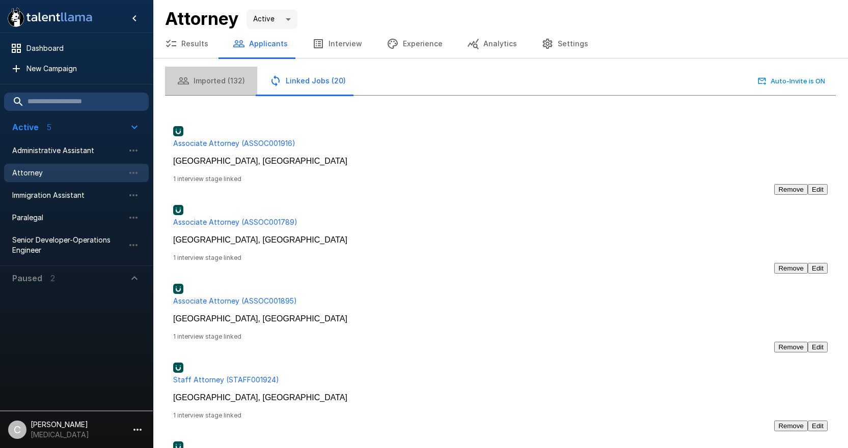
click at [219, 82] on button "Imported (132)" at bounding box center [211, 81] width 92 height 29
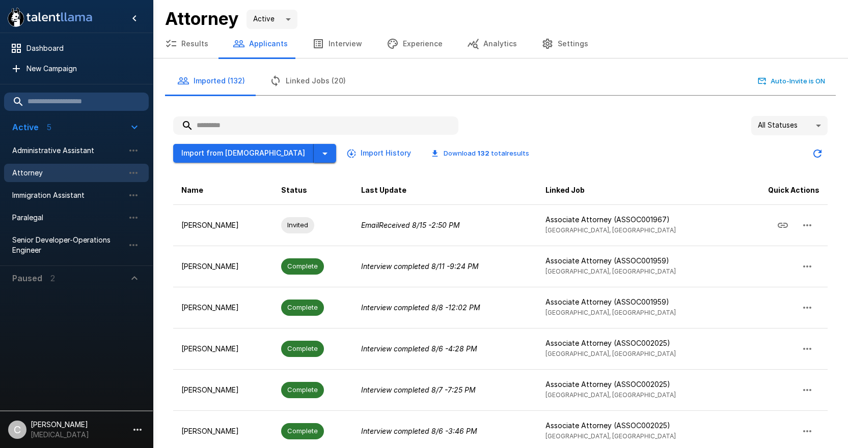
click at [319, 157] on icon "button" at bounding box center [325, 154] width 12 height 12
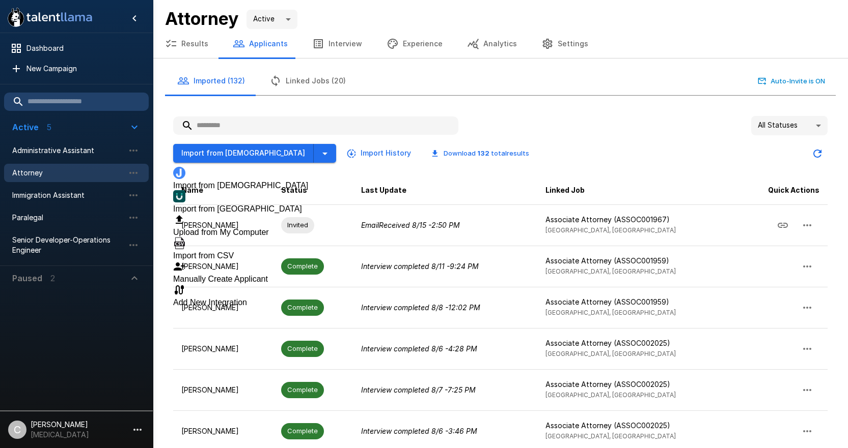
click at [234, 205] on span "Import from [GEOGRAPHIC_DATA]" at bounding box center [237, 209] width 129 height 9
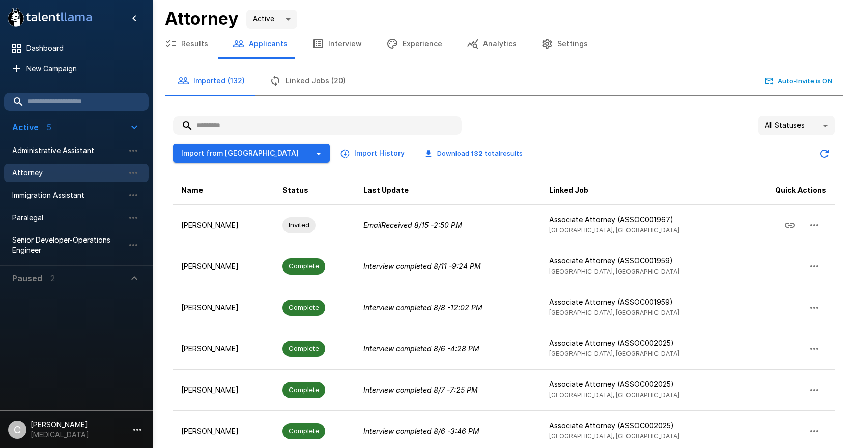
type input "**********"
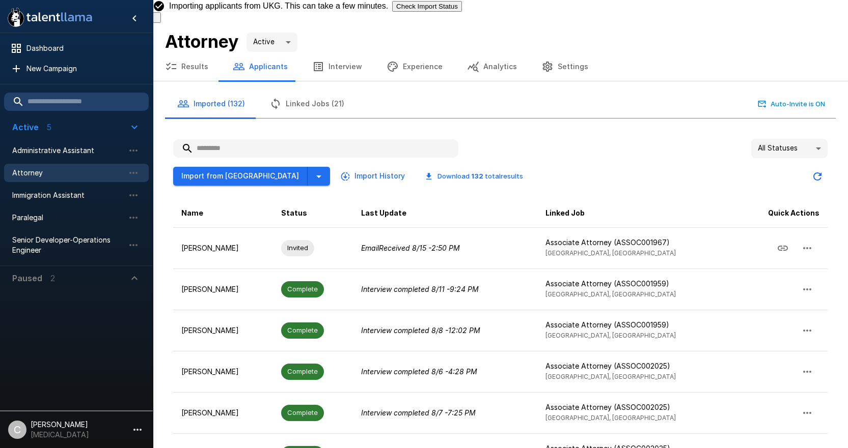
click at [286, 139] on input "text" at bounding box center [315, 148] width 285 height 18
click at [211, 167] on button "Import from [GEOGRAPHIC_DATA]" at bounding box center [240, 176] width 134 height 19
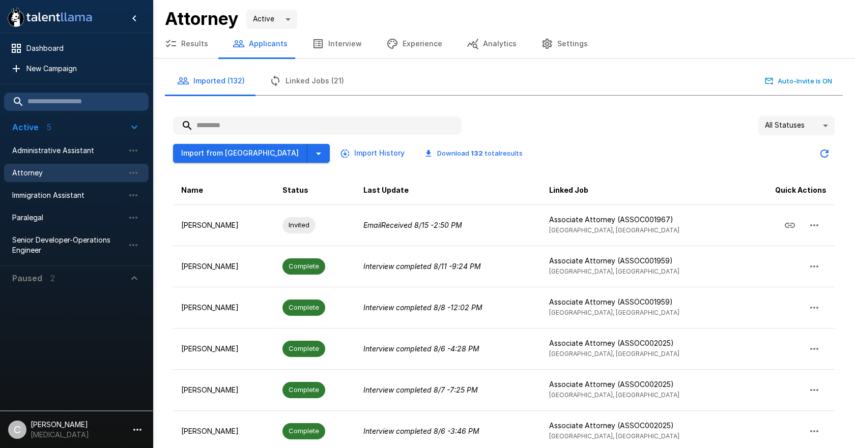
type input "**********"
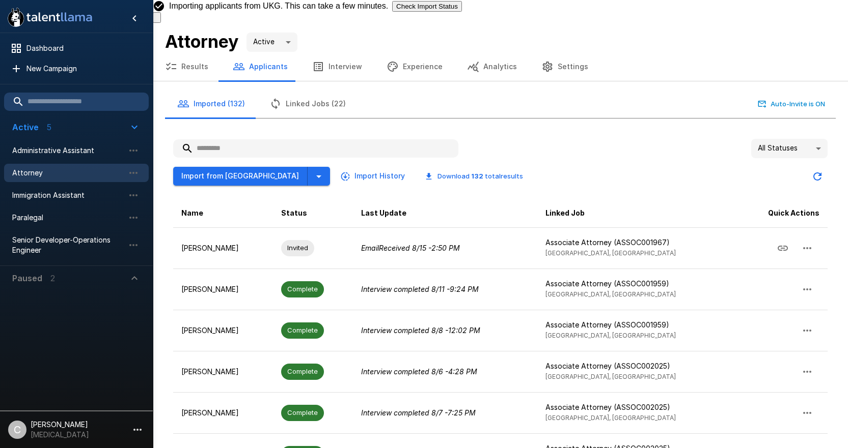
click at [514, 90] on div "Imported (132) Linked Jobs (22) Auto-Invite is ON" at bounding box center [500, 104] width 670 height 29
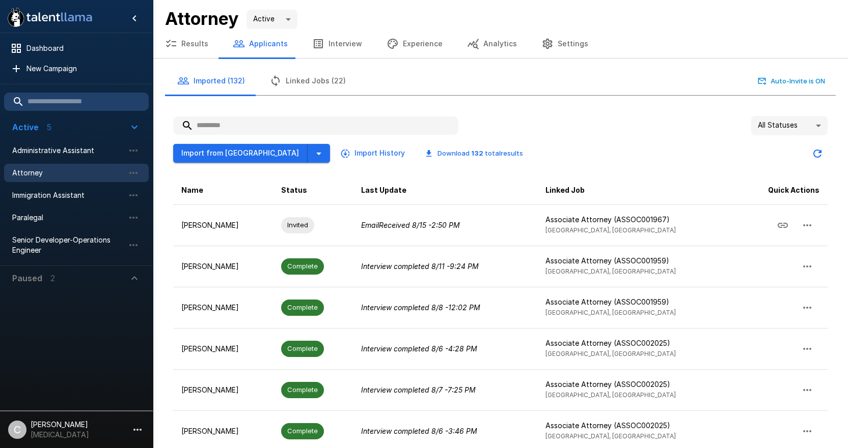
click at [305, 82] on button "Linked Jobs (22)" at bounding box center [307, 81] width 101 height 29
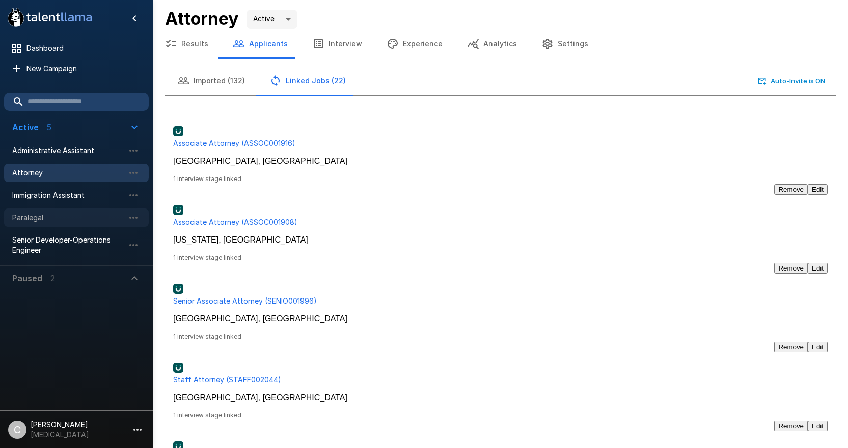
click at [93, 219] on span "Paralegal" at bounding box center [68, 218] width 112 height 10
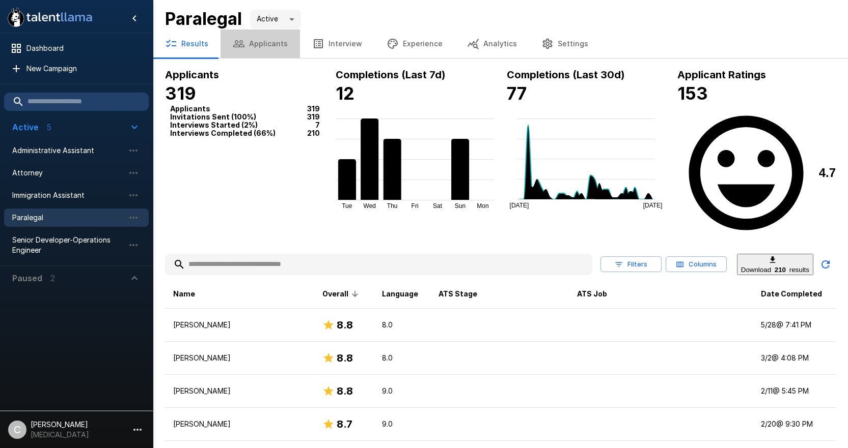
click at [276, 42] on button "Applicants" at bounding box center [259, 44] width 79 height 29
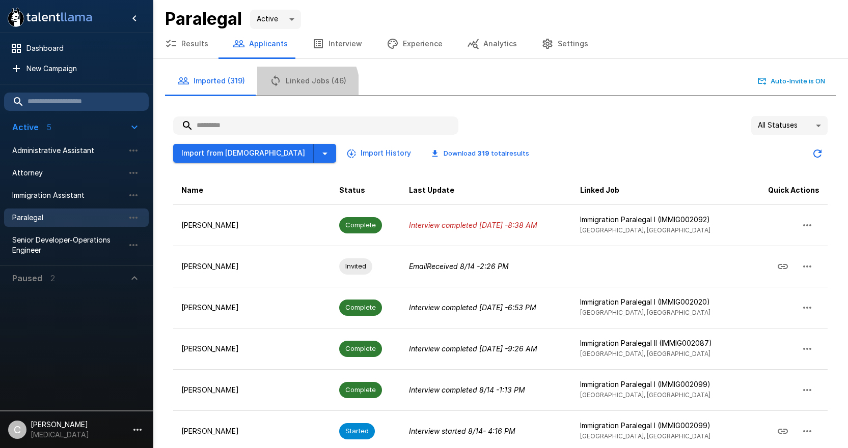
click at [304, 86] on button "Linked Jobs (46)" at bounding box center [307, 81] width 101 height 29
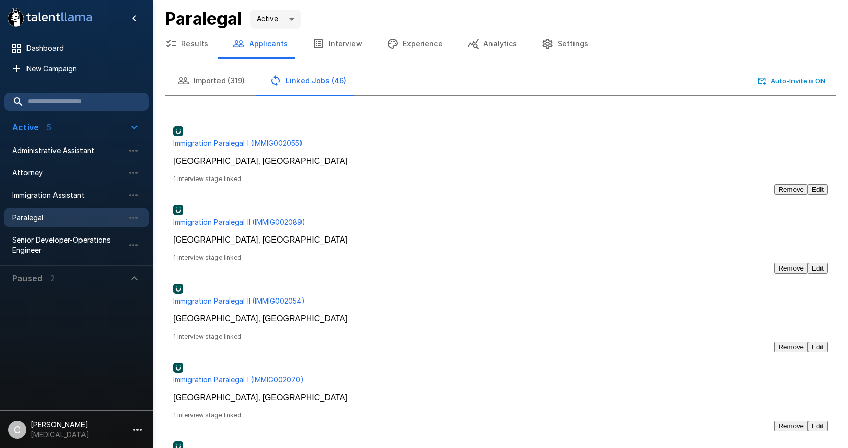
click at [200, 80] on button "Imported (319)" at bounding box center [211, 81] width 92 height 29
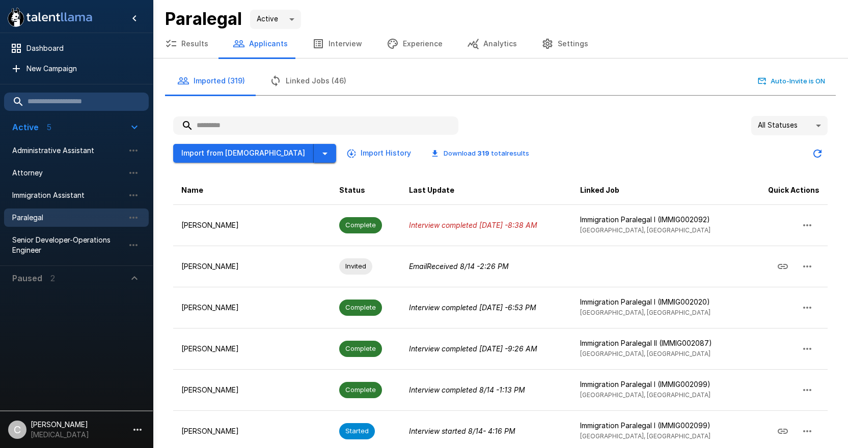
click at [319, 150] on icon "button" at bounding box center [325, 154] width 12 height 12
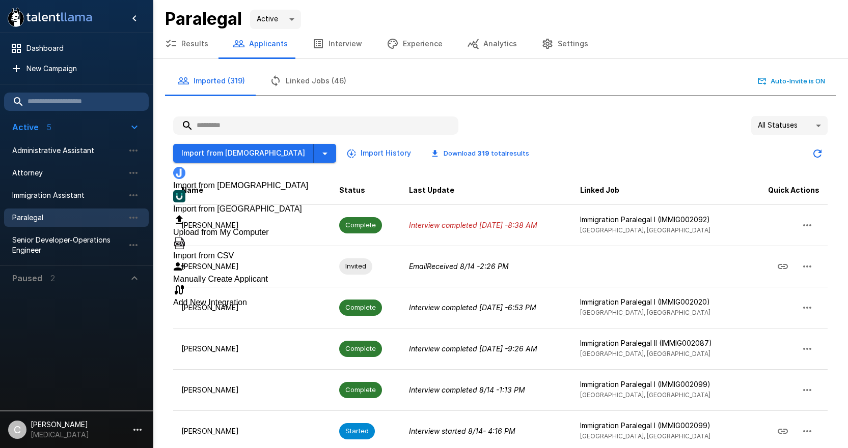
click at [244, 205] on span "Import from [GEOGRAPHIC_DATA]" at bounding box center [237, 209] width 129 height 9
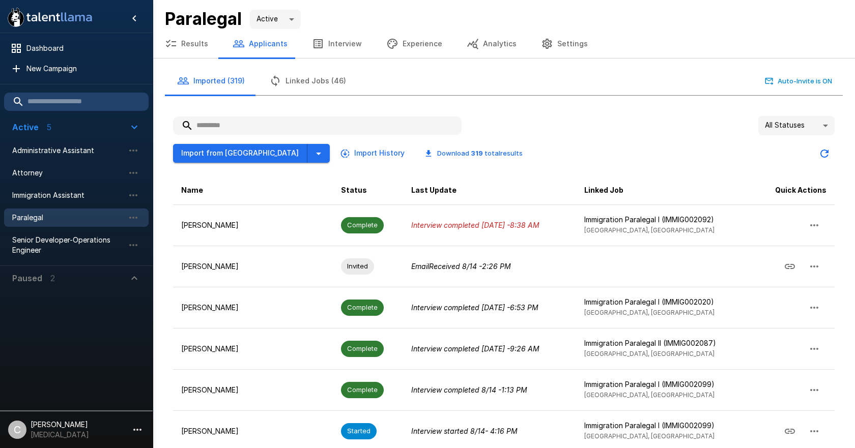
paste input "**********"
type input "**********"
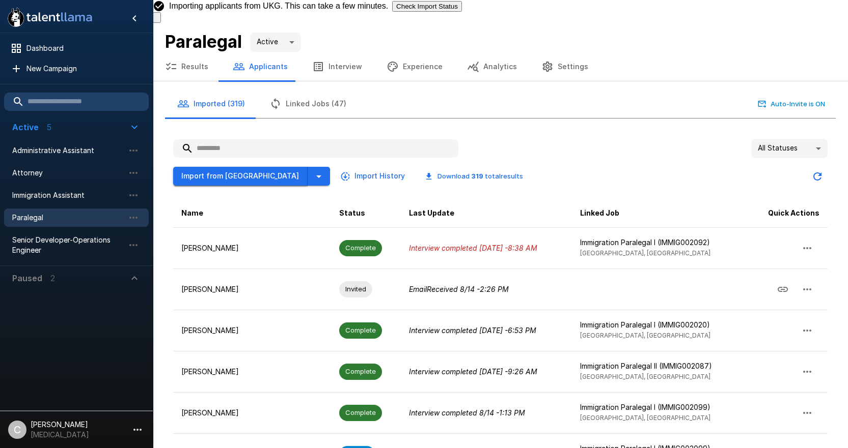
click at [236, 167] on button "Import from [GEOGRAPHIC_DATA]" at bounding box center [240, 176] width 134 height 19
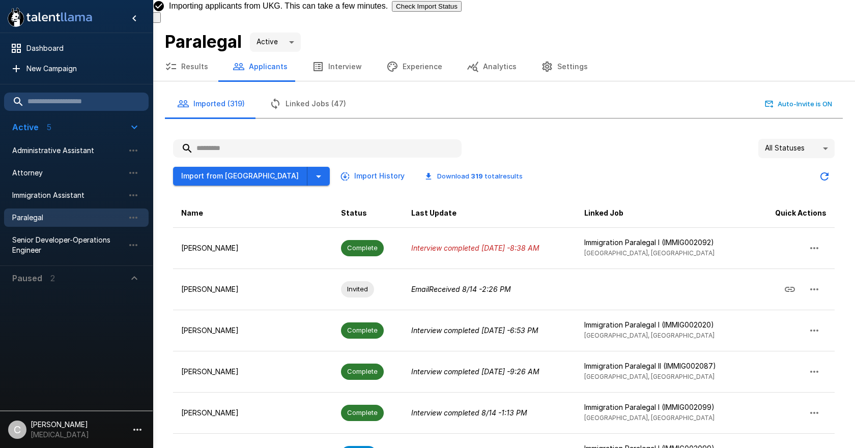
type input "**********"
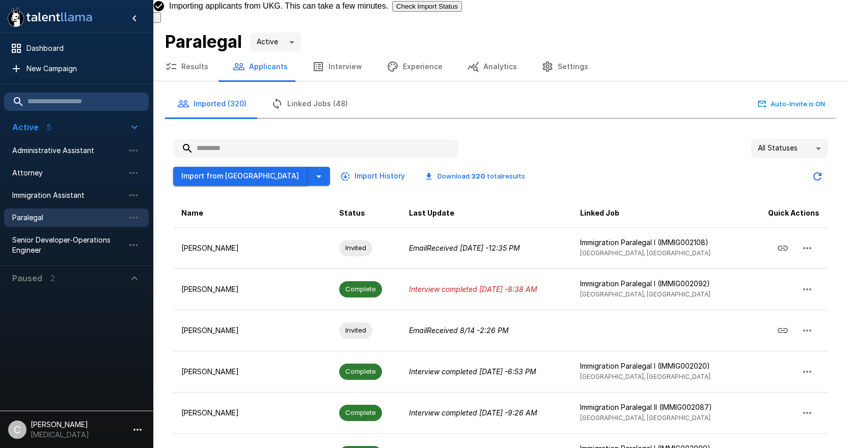
click at [209, 167] on button "Import from [GEOGRAPHIC_DATA]" at bounding box center [240, 176] width 134 height 19
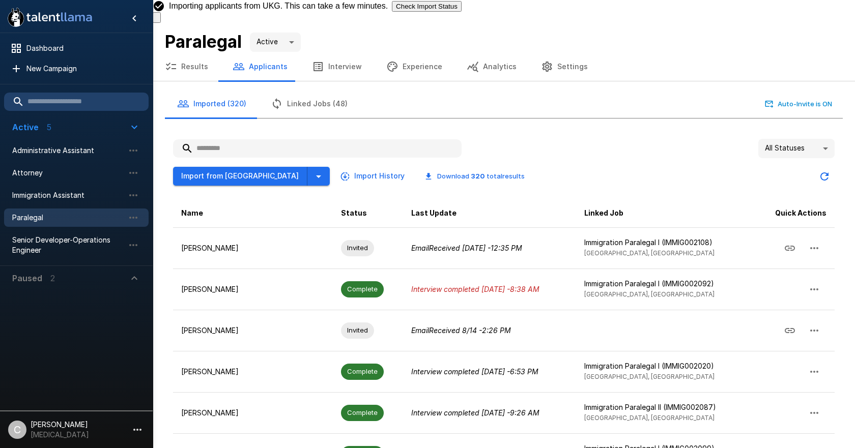
type input "**********"
drag, startPoint x: 312, startPoint y: 161, endPoint x: 539, endPoint y: 303, distance: 267.6
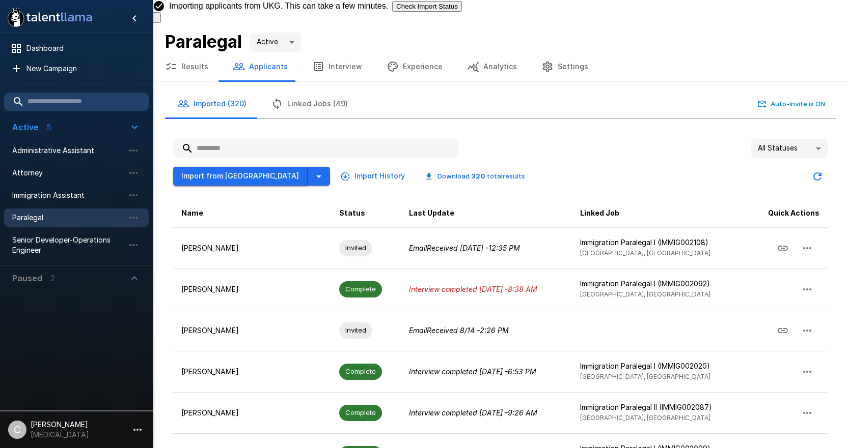
click at [213, 167] on button "Import from [GEOGRAPHIC_DATA]" at bounding box center [240, 176] width 134 height 19
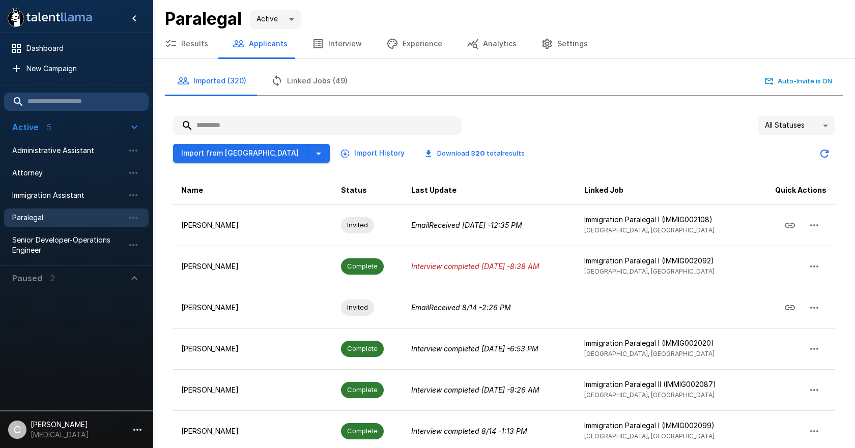
type input "**********"
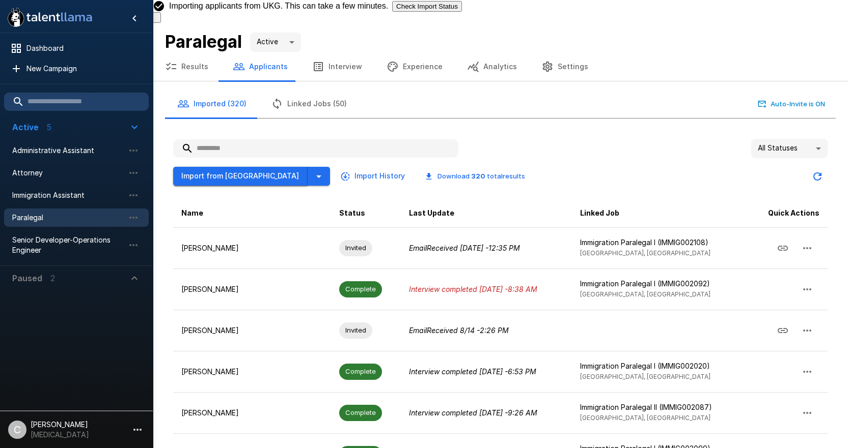
click at [218, 167] on button "Import from [GEOGRAPHIC_DATA]" at bounding box center [240, 176] width 134 height 19
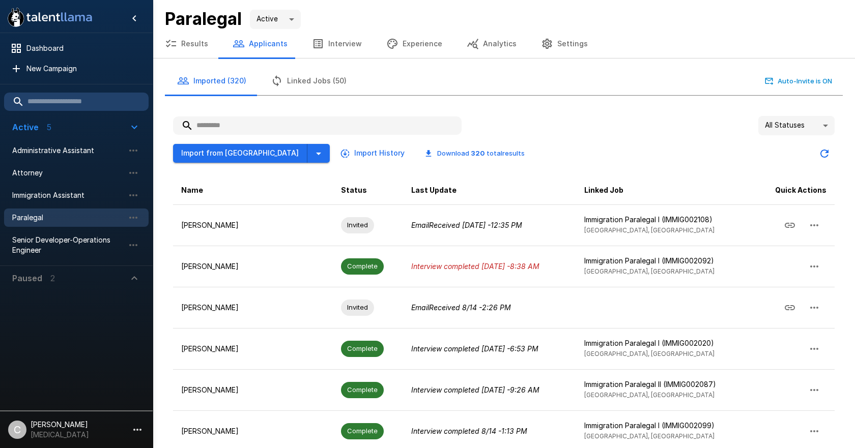
type input "**********"
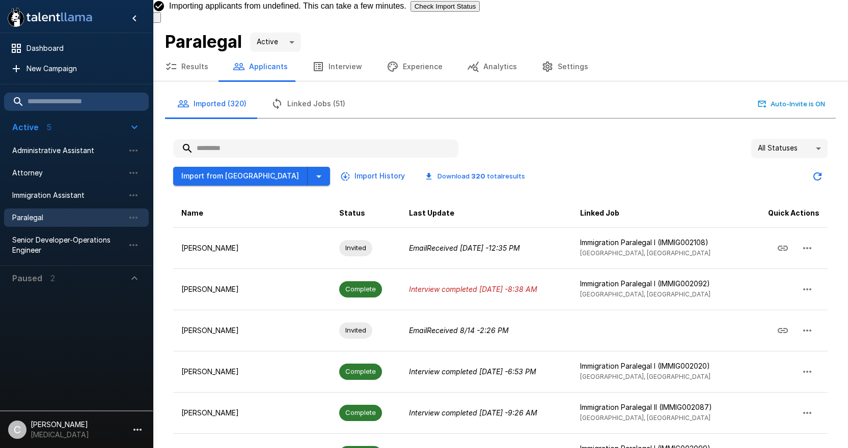
click at [210, 139] on input "text" at bounding box center [315, 148] width 285 height 18
click at [213, 167] on button "Import from [GEOGRAPHIC_DATA]" at bounding box center [240, 176] width 134 height 19
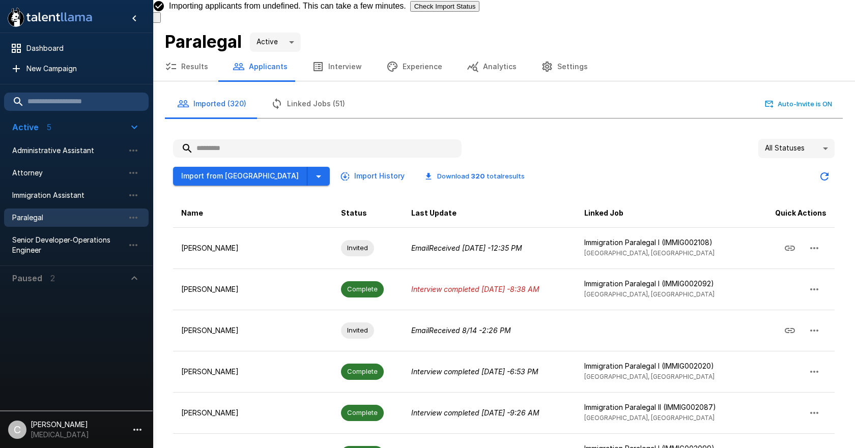
type input "**********"
drag, startPoint x: 333, startPoint y: 163, endPoint x: 409, endPoint y: 183, distance: 78.4
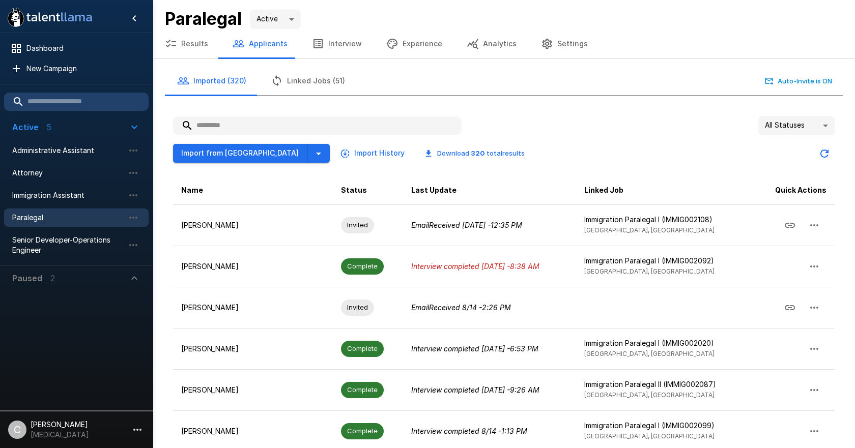
drag, startPoint x: 529, startPoint y: 213, endPoint x: 558, endPoint y: 228, distance: 32.8
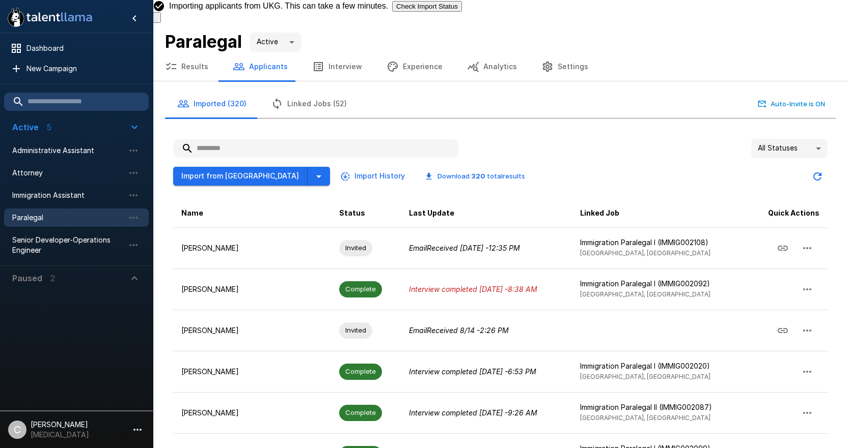
click at [190, 139] on input "text" at bounding box center [315, 148] width 285 height 18
paste input "**********"
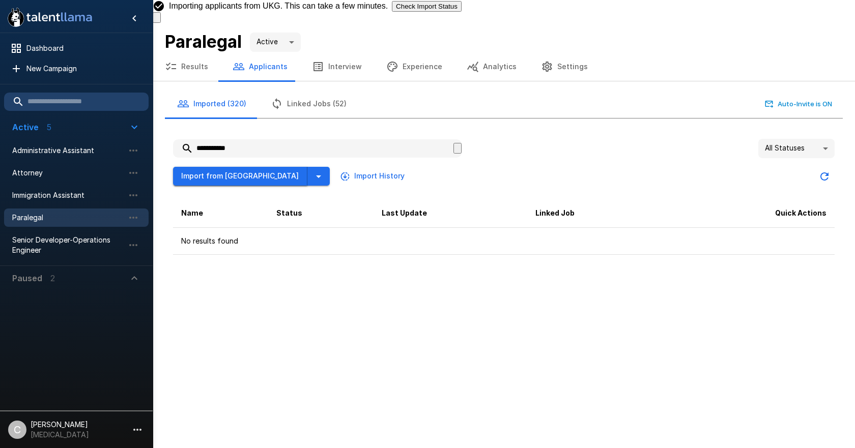
type input "**********"
click at [226, 167] on button "Import from [GEOGRAPHIC_DATA]" at bounding box center [240, 176] width 134 height 19
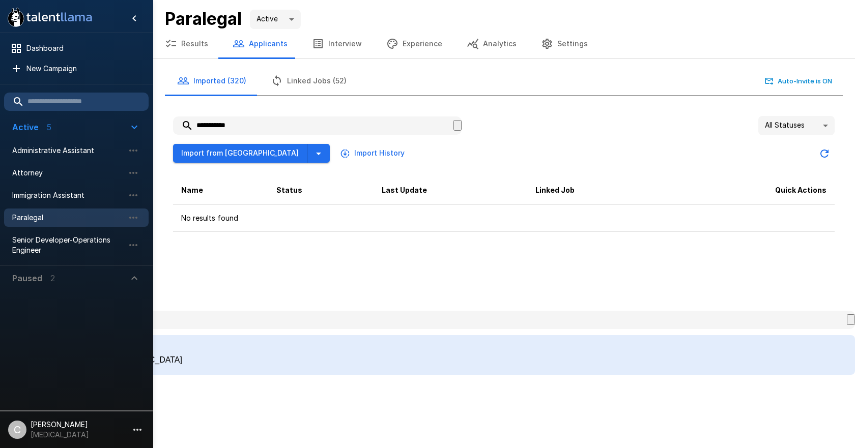
type input "**********"
click at [182, 356] on p "[GEOGRAPHIC_DATA], [GEOGRAPHIC_DATA]" at bounding box center [95, 360] width 174 height 9
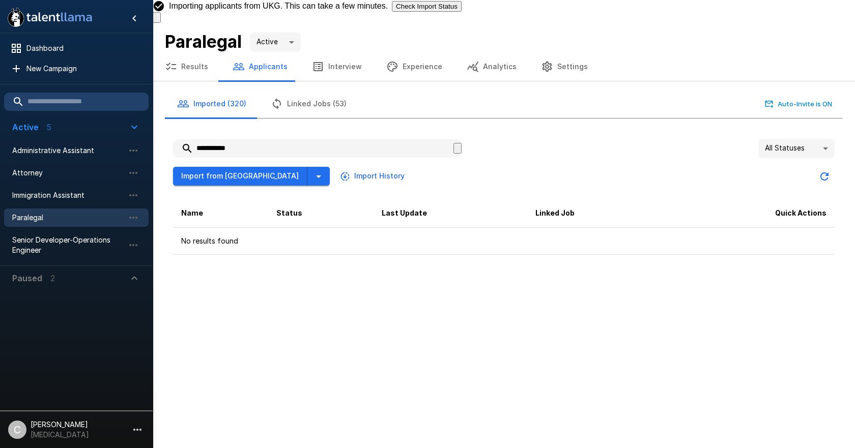
click at [458, 151] on icon "button" at bounding box center [458, 151] width 0 height 0
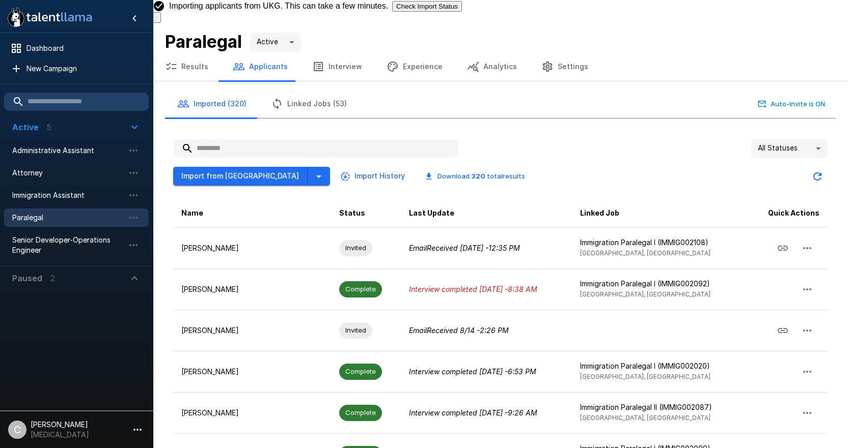
click at [306, 139] on input "text" at bounding box center [315, 148] width 285 height 18
paste input "**********"
type input "**********"
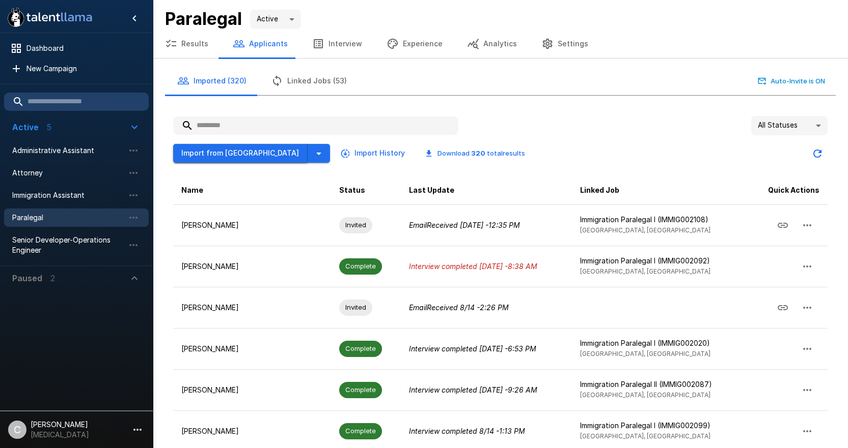
click at [229, 152] on button "Import from [GEOGRAPHIC_DATA]" at bounding box center [240, 153] width 134 height 19
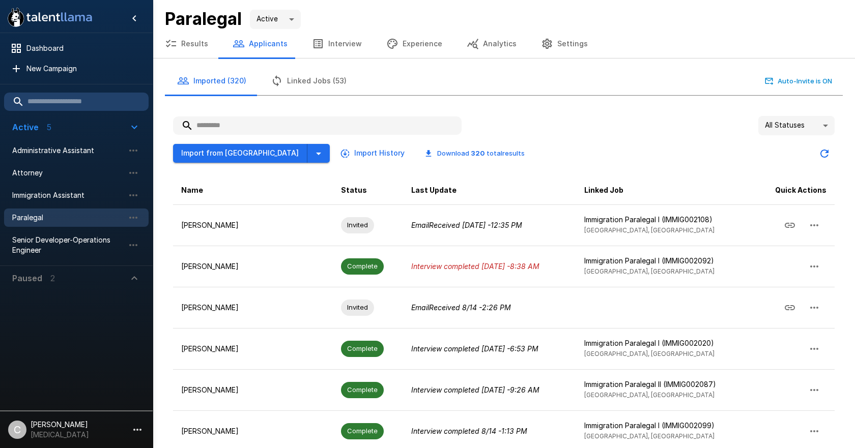
type input "**********"
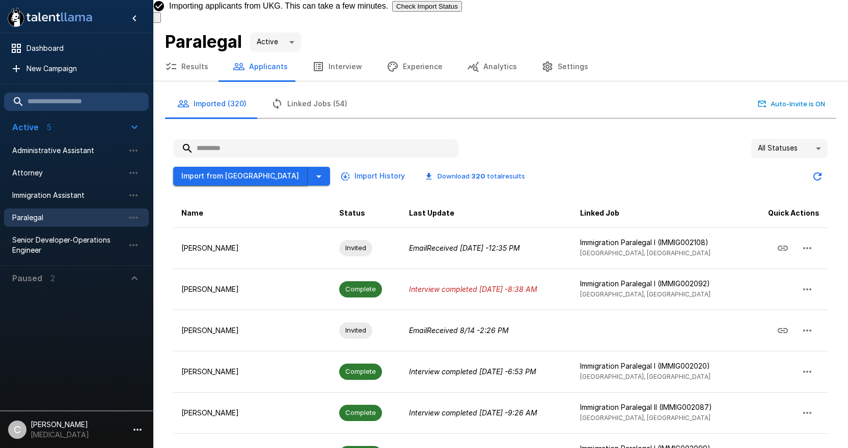
click at [225, 167] on button "Import from [GEOGRAPHIC_DATA]" at bounding box center [240, 176] width 134 height 19
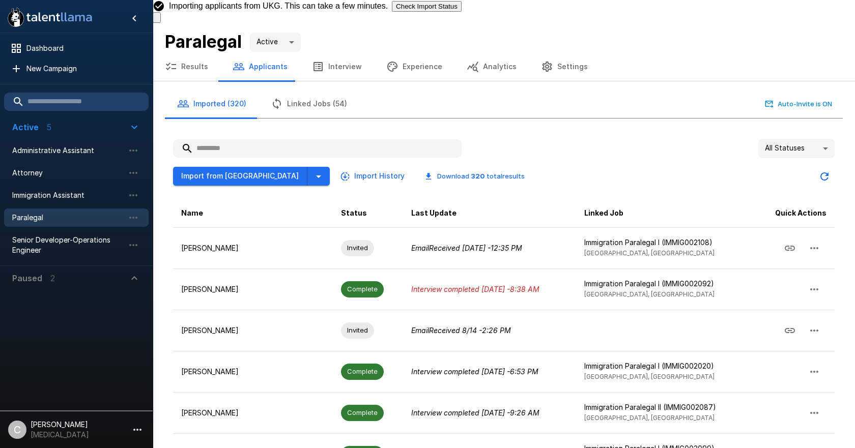
type input "**********"
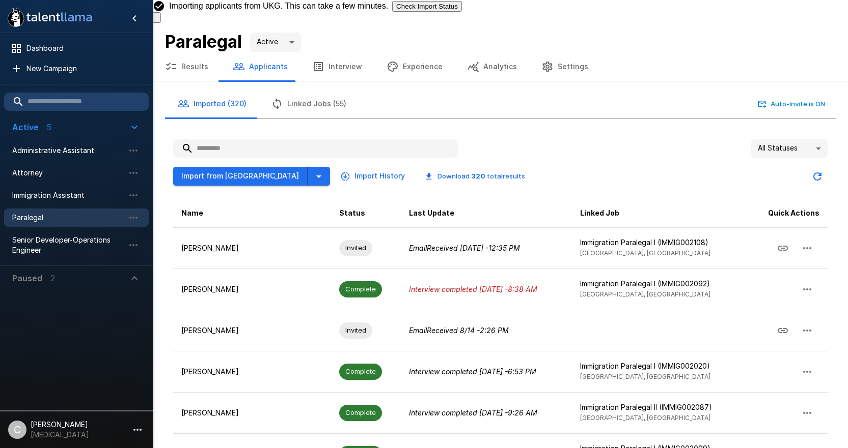
click at [207, 167] on div "All Statuses ** Import from [GEOGRAPHIC_DATA] Import History Download 320 total…" at bounding box center [500, 407] width 654 height 536
click at [212, 167] on button "Import from [GEOGRAPHIC_DATA]" at bounding box center [240, 176] width 134 height 19
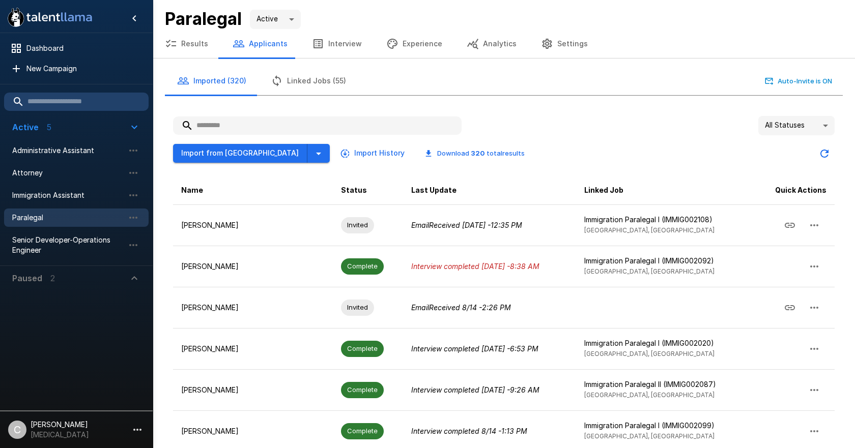
type input "**********"
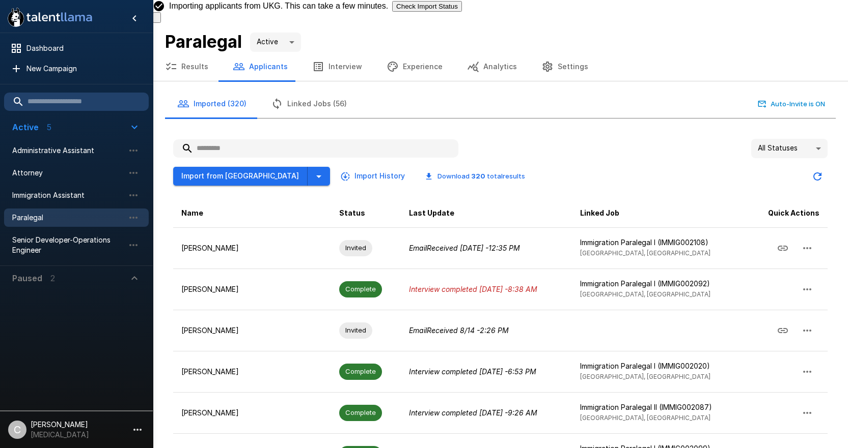
drag, startPoint x: 546, startPoint y: 137, endPoint x: 575, endPoint y: 129, distance: 30.1
click at [549, 158] on div "Import from UKG Import History Download 320 total results" at bounding box center [500, 172] width 654 height 29
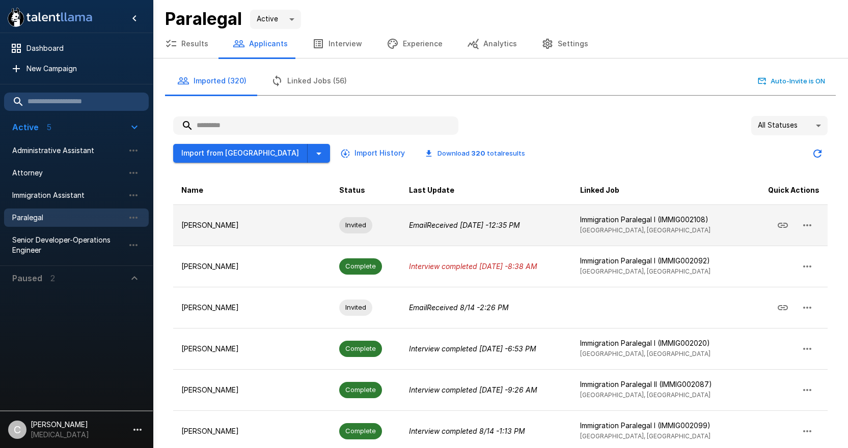
click at [453, 229] on icon "Email Received [DATE] - 12:35 PM" at bounding box center [464, 225] width 111 height 9
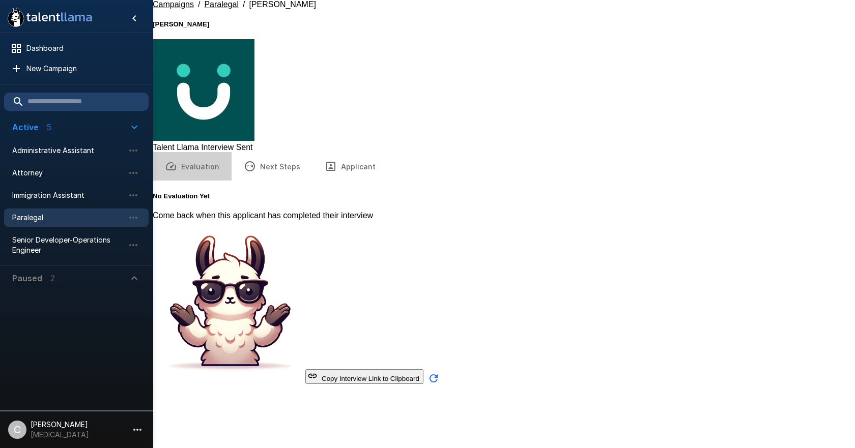
click at [196, 152] on button "Evaluation" at bounding box center [192, 166] width 79 height 29
drag, startPoint x: 251, startPoint y: 53, endPoint x: 275, endPoint y: 57, distance: 24.6
click at [253, 160] on icon "button" at bounding box center [250, 166] width 12 height 12
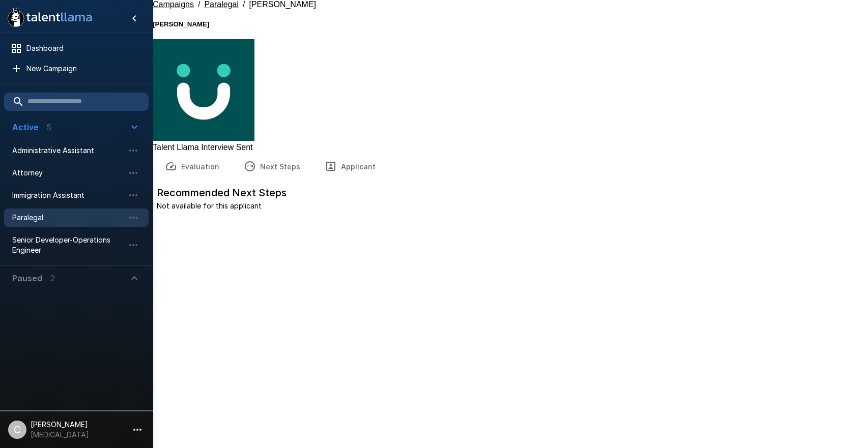
click at [303, 152] on button "Next Steps" at bounding box center [272, 166] width 81 height 29
click at [332, 152] on button "Applicant" at bounding box center [350, 166] width 75 height 29
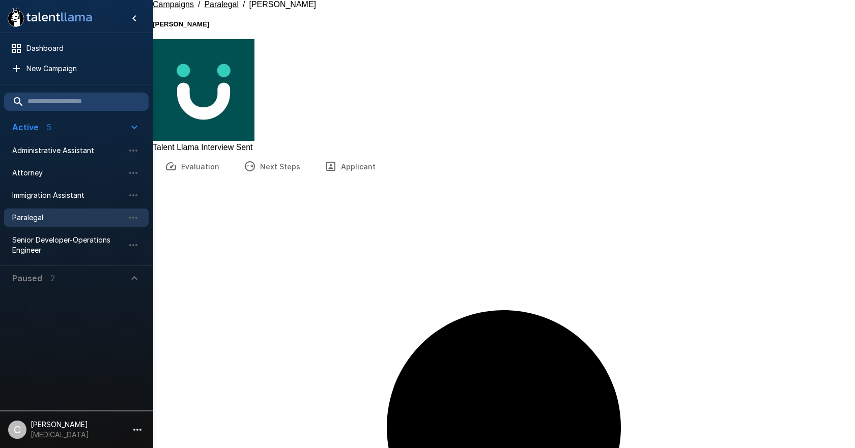
click at [200, 9] on span "/" at bounding box center [199, 4] width 2 height 9
click at [140, 436] on icon "button" at bounding box center [137, 430] width 12 height 12
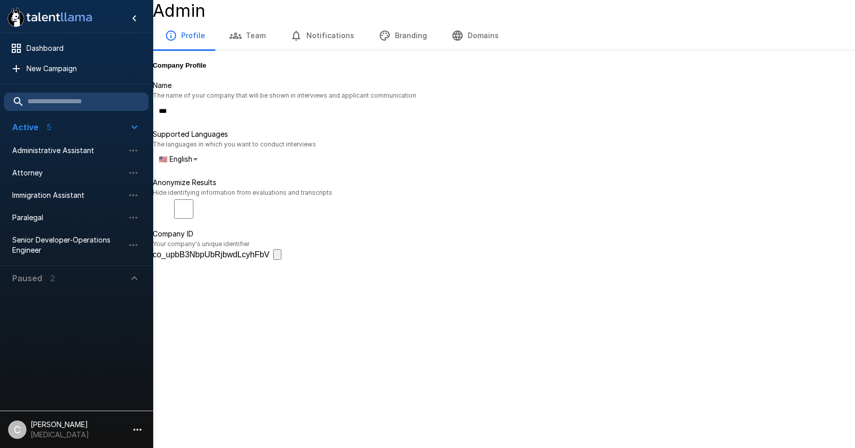
drag, startPoint x: 264, startPoint y: 39, endPoint x: 269, endPoint y: 41, distance: 5.3
click at [263, 40] on button "Team" at bounding box center [247, 35] width 61 height 29
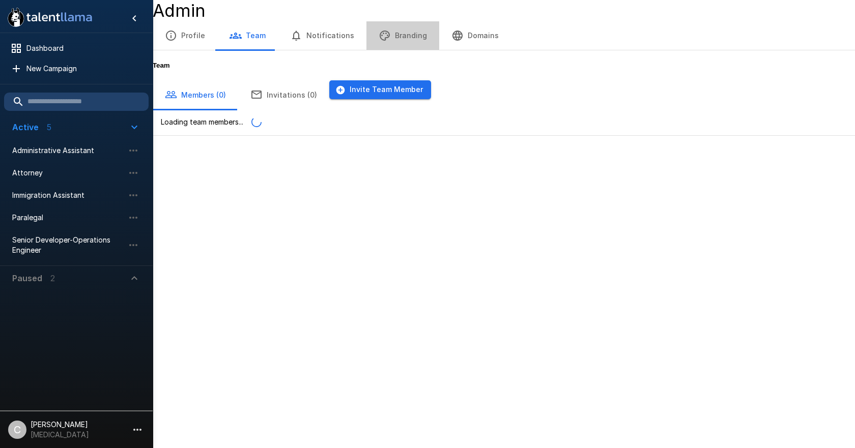
drag, startPoint x: 412, startPoint y: 46, endPoint x: 418, endPoint y: 47, distance: 6.2
click at [415, 46] on button "Branding" at bounding box center [403, 35] width 73 height 29
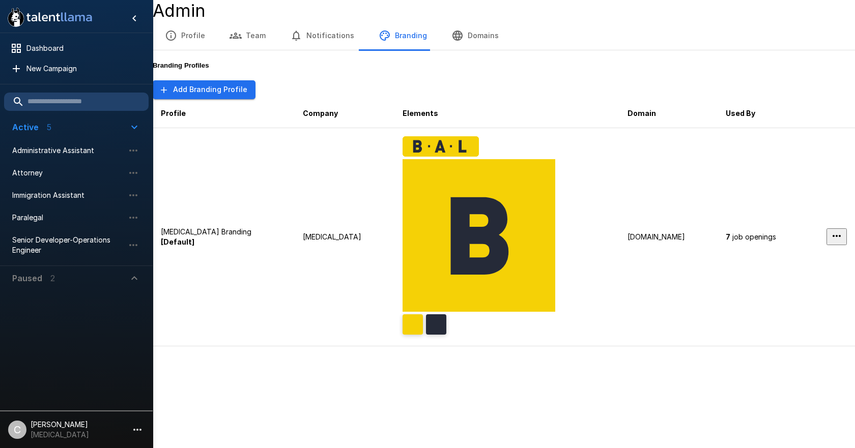
click at [484, 35] on button "Domains" at bounding box center [475, 35] width 72 height 29
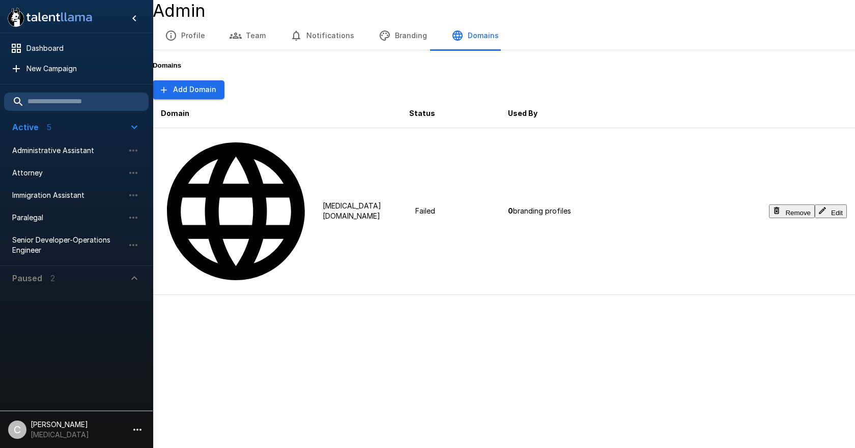
click at [827, 205] on button "Edit" at bounding box center [831, 212] width 32 height 14
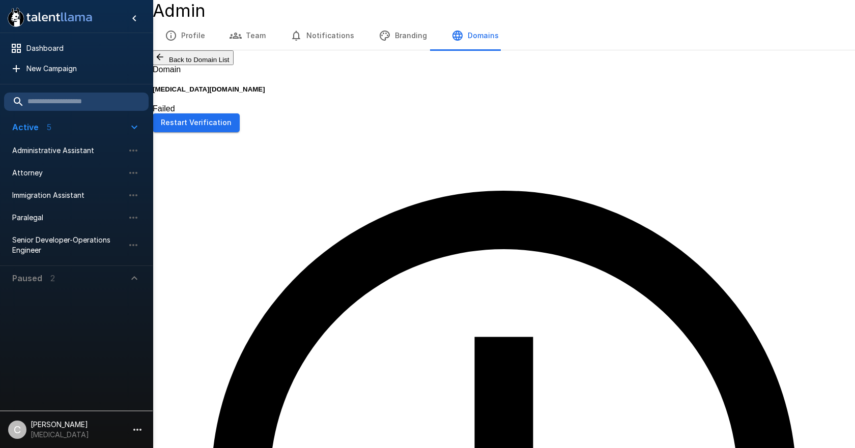
click at [240, 128] on button "Restart Verification" at bounding box center [196, 123] width 87 height 19
